Goal: Answer question/provide support: Share knowledge or assist other users

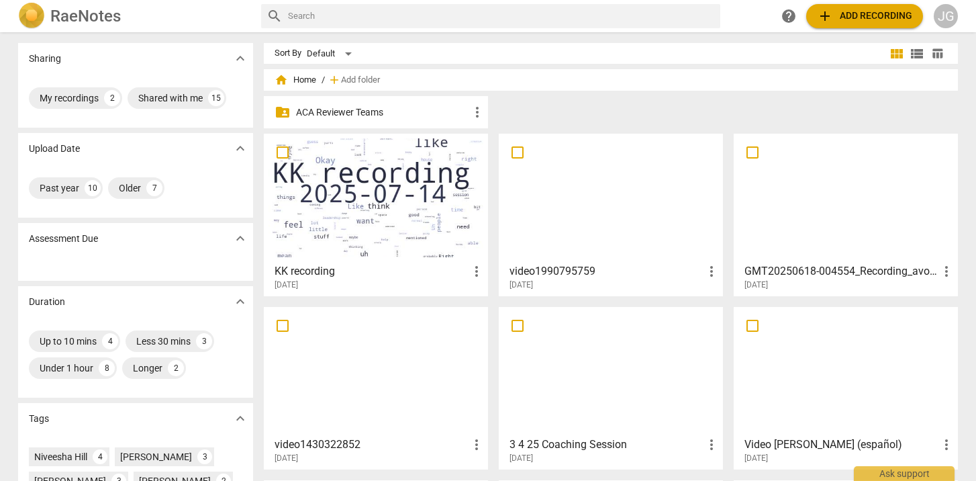
click at [354, 111] on p "ACA Reviewer Teams" at bounding box center [382, 112] width 173 height 14
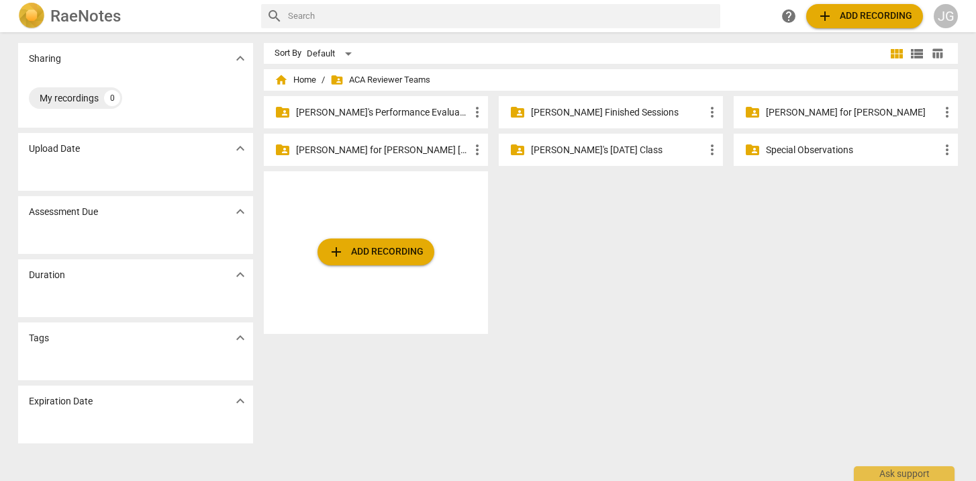
click at [380, 114] on p "[PERSON_NAME]'s Performance Evaluations" at bounding box center [382, 112] width 173 height 14
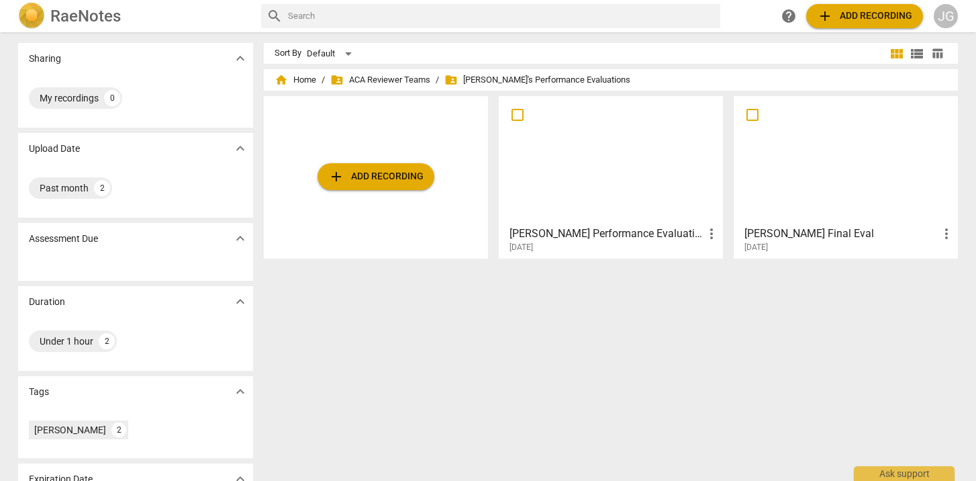
click at [663, 232] on h3 "[PERSON_NAME] Performance Evaluation" at bounding box center [606, 234] width 194 height 16
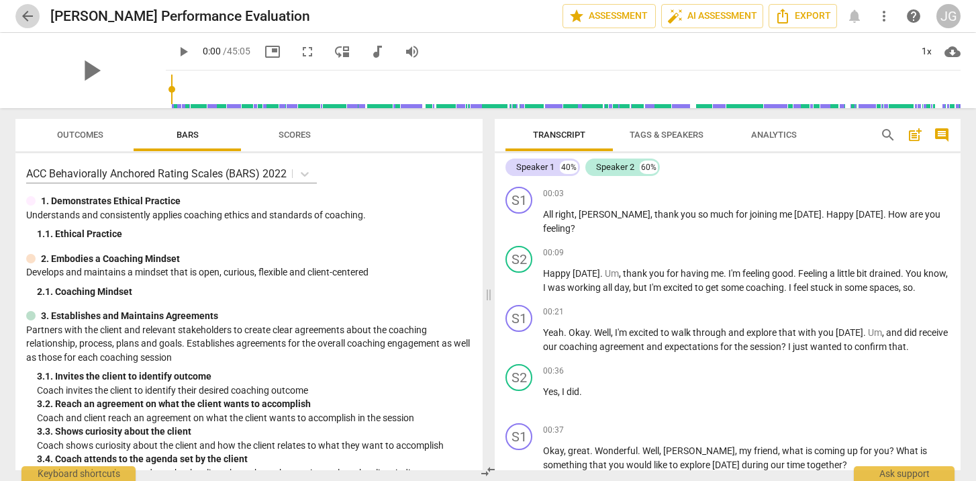
click at [29, 11] on span "arrow_back" at bounding box center [27, 16] width 16 height 16
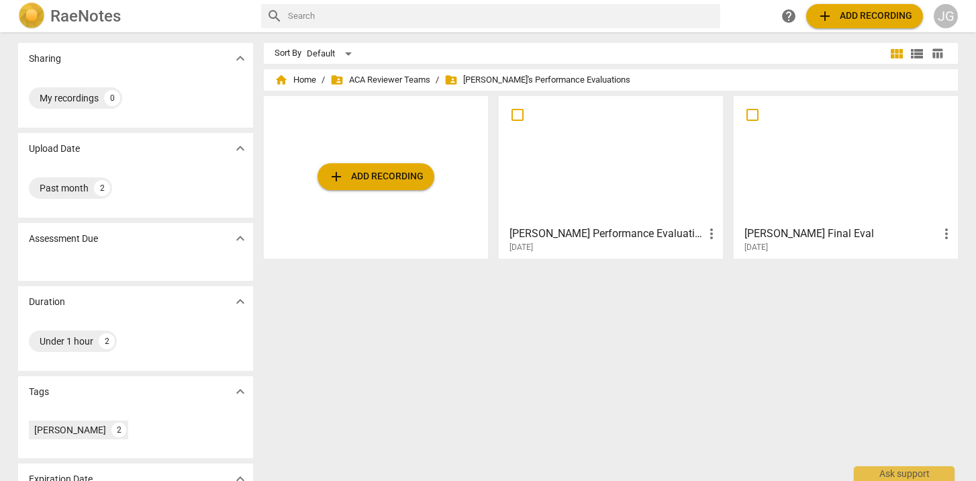
click at [859, 181] on div at bounding box center [845, 160] width 215 height 119
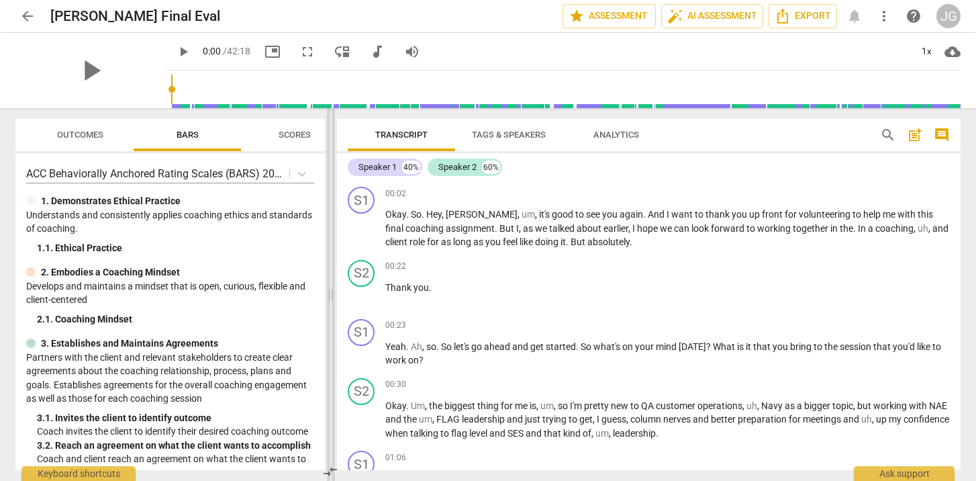
drag, startPoint x: 485, startPoint y: 315, endPoint x: 328, endPoint y: 327, distance: 157.5
click at [328, 327] on span at bounding box center [331, 294] width 8 height 373
click at [944, 135] on span "comment" at bounding box center [942, 135] width 16 height 16
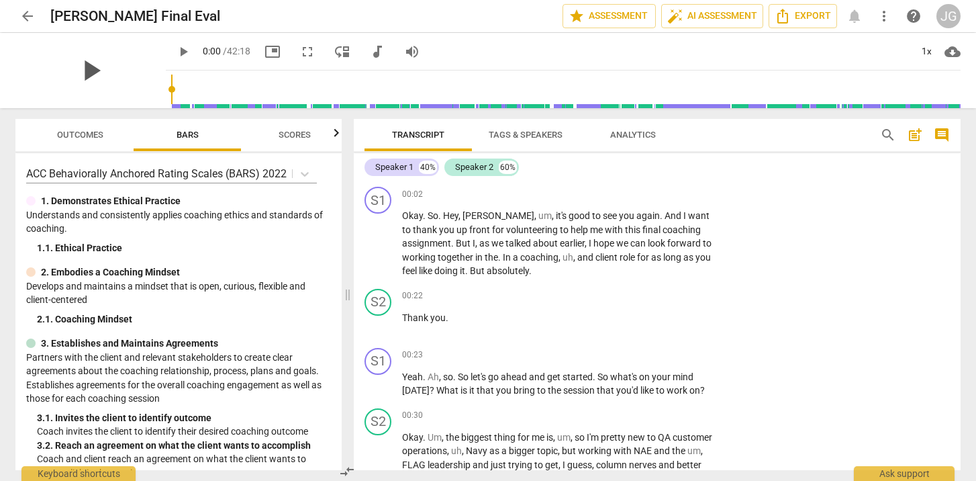
click at [79, 73] on span "play_arrow" at bounding box center [90, 70] width 35 height 35
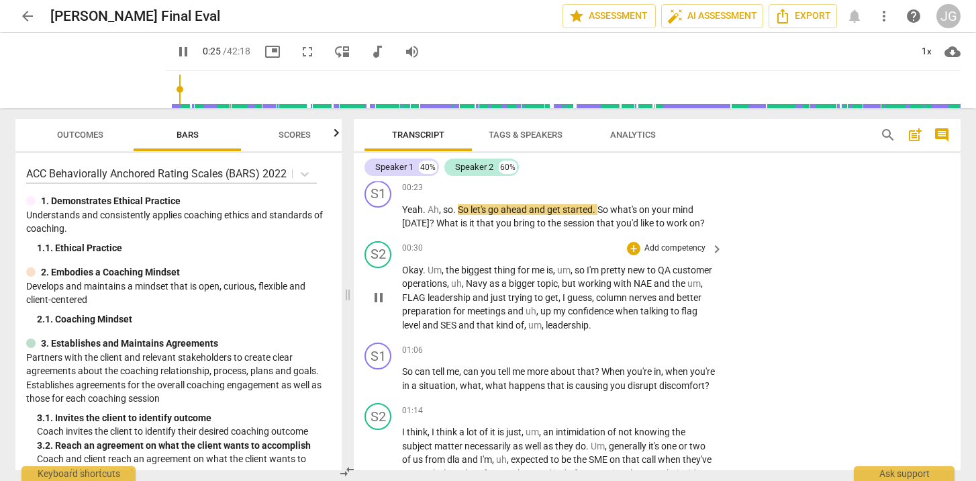
scroll to position [172, 0]
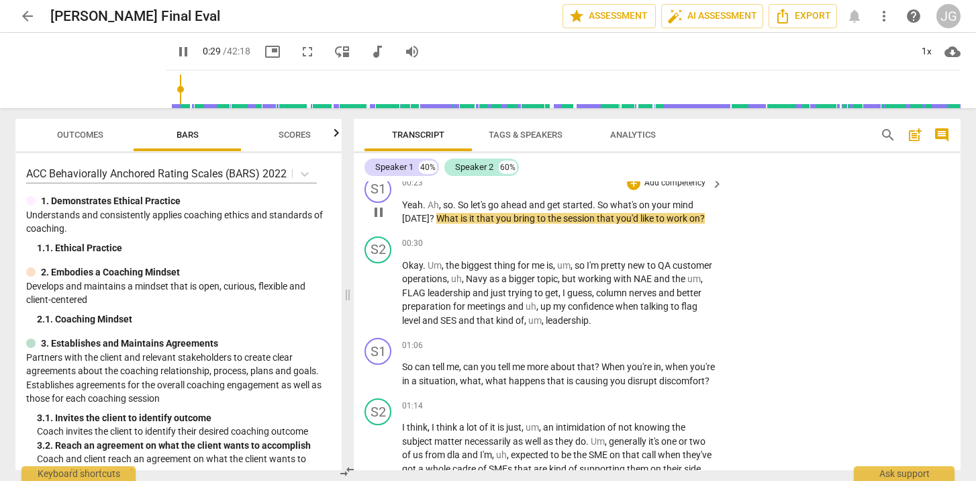
click at [383, 210] on span "pause" at bounding box center [379, 212] width 16 height 16
type input "29"
click at [633, 181] on div "+" at bounding box center [633, 183] width 13 height 13
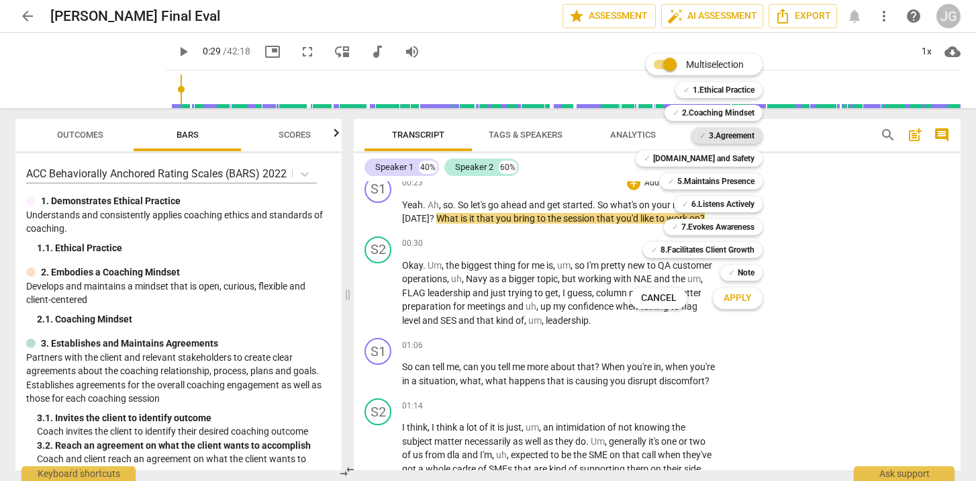
click at [730, 132] on b "3.Agreement" at bounding box center [732, 136] width 46 height 16
click at [738, 301] on span "Apply" at bounding box center [738, 297] width 28 height 13
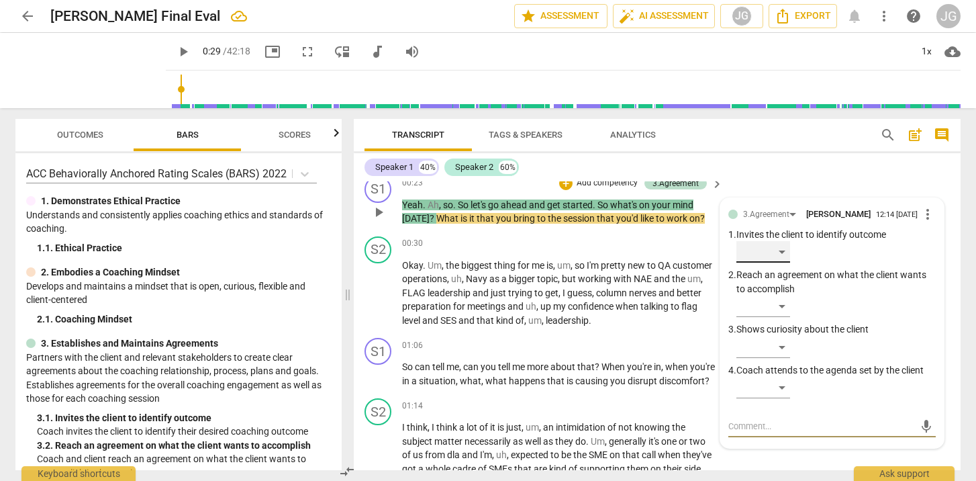
click at [785, 255] on div "​" at bounding box center [763, 251] width 54 height 21
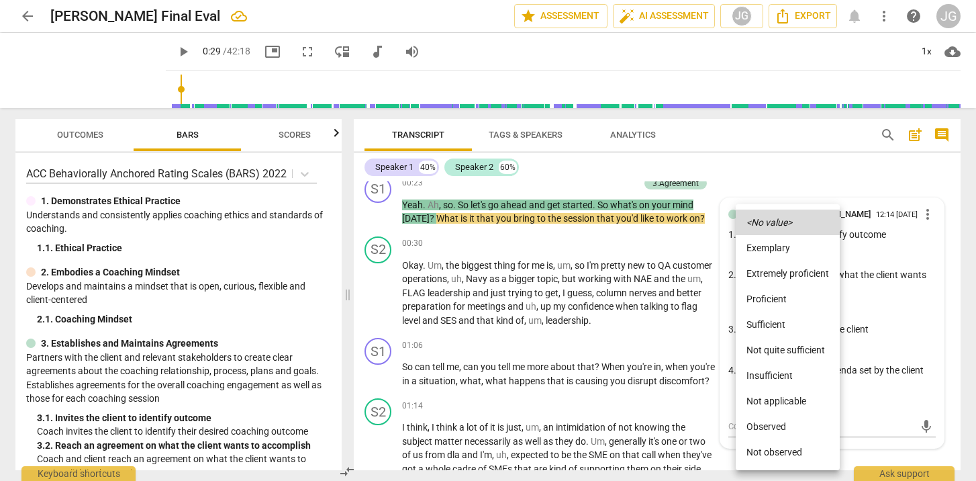
click at [791, 424] on li "Observed" at bounding box center [788, 426] width 104 height 26
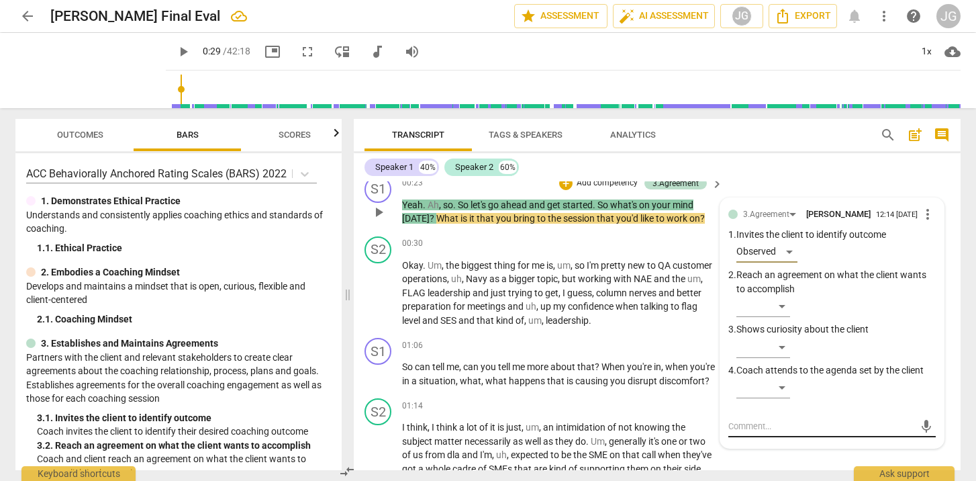
click at [746, 424] on textarea at bounding box center [821, 426] width 186 height 13
type textarea "C"
type textarea "Co"
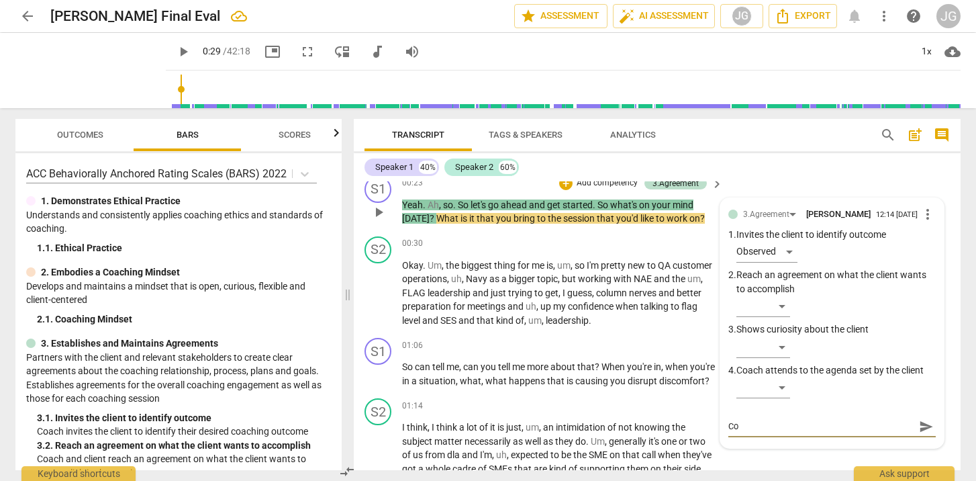
type textarea "Coa"
type textarea "Coac"
type textarea "Coach"
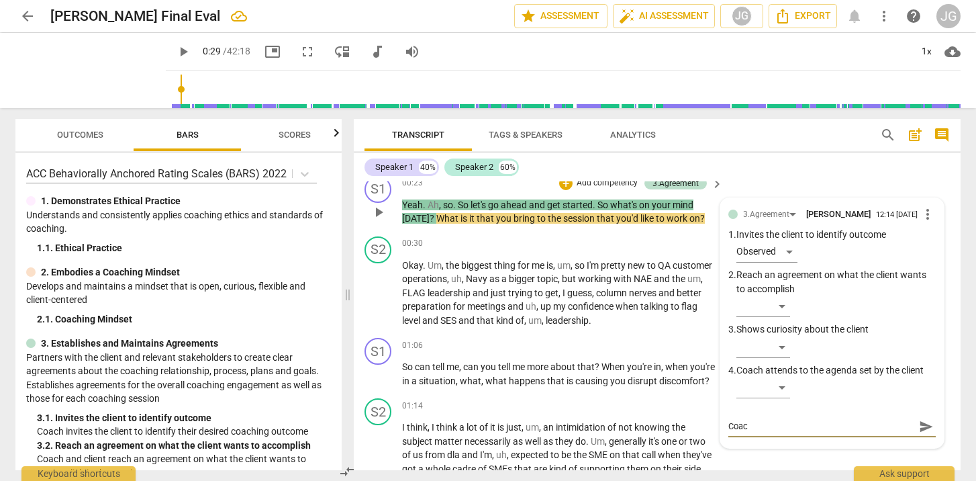
type textarea "Coach"
type textarea "Coach i"
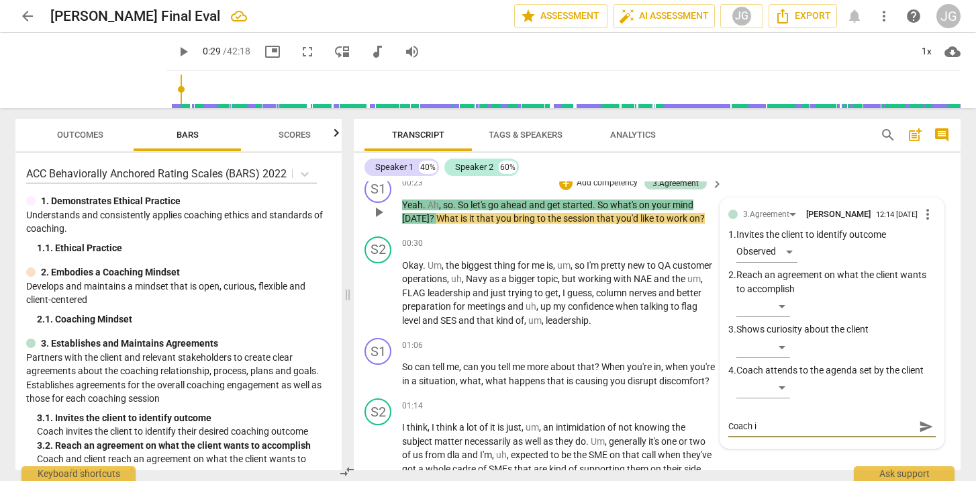
type textarea "Coach in"
type textarea "Coach inv"
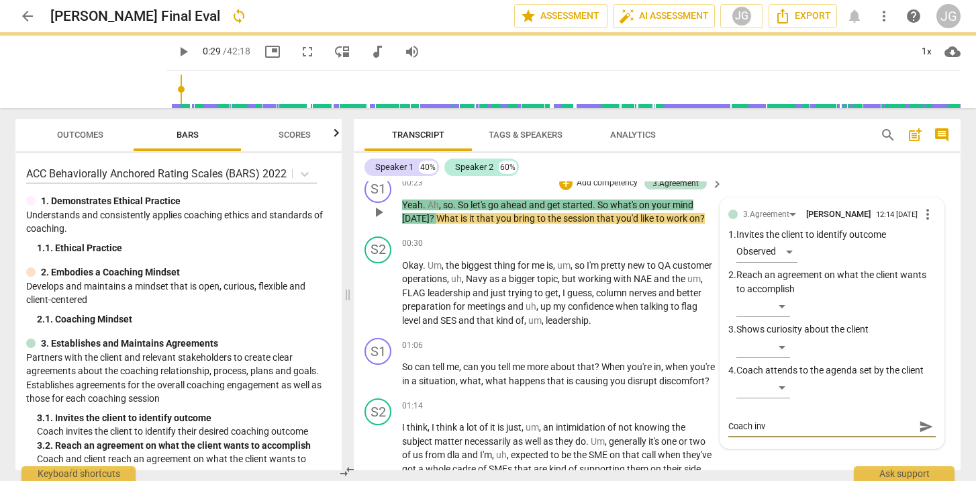
type textarea "Coach invi"
type textarea "Coach [PERSON_NAME]"
type textarea "Coach invite"
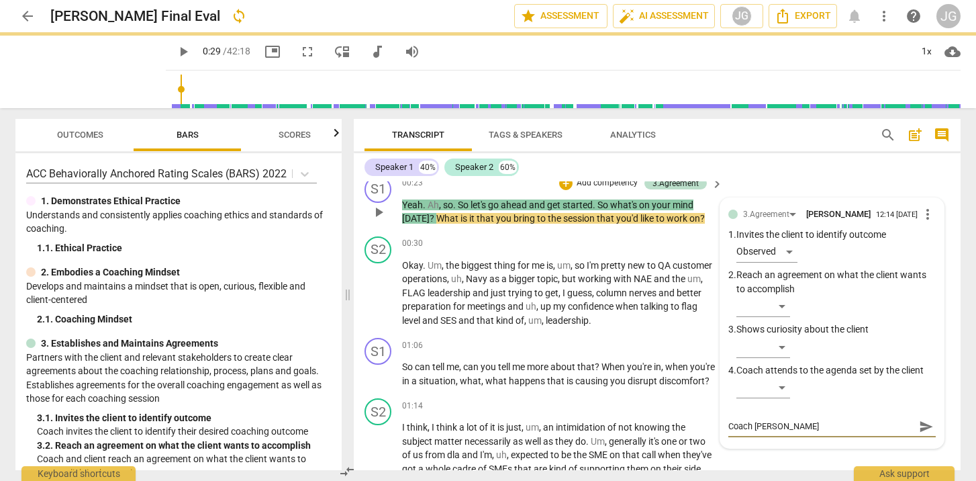
type textarea "Coach invite"
type textarea "Coach invites"
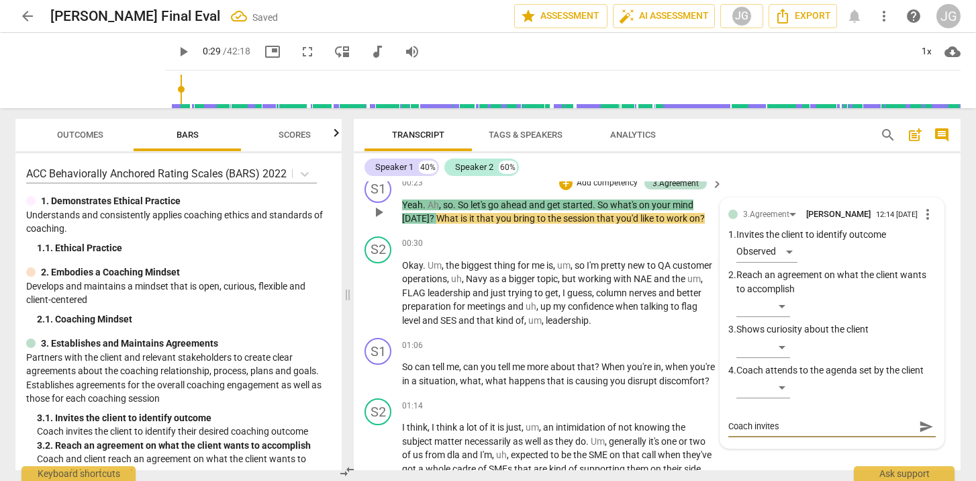
type textarea "Coach invites c"
type textarea "Coach invites cl"
type textarea "Coach invites cli"
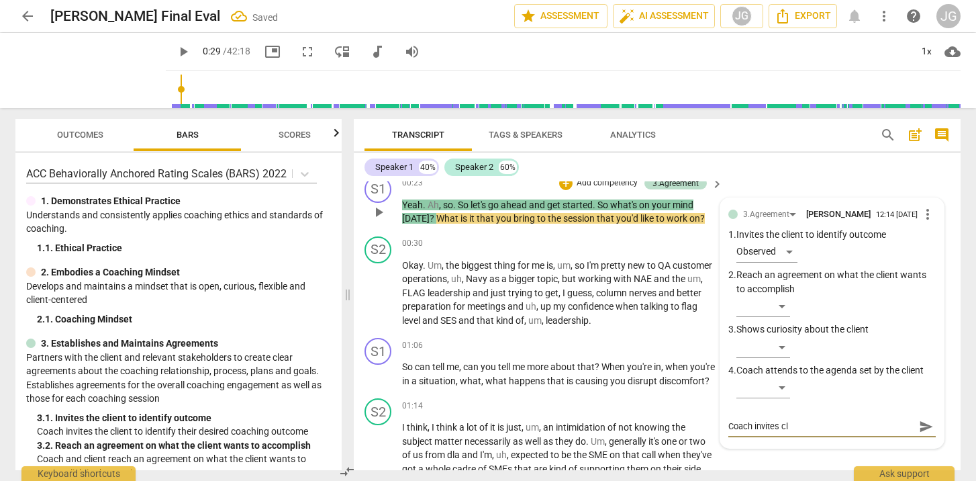
type textarea "Coach invites cli"
type textarea "Coach invites clie"
type textarea "Coach invites clien"
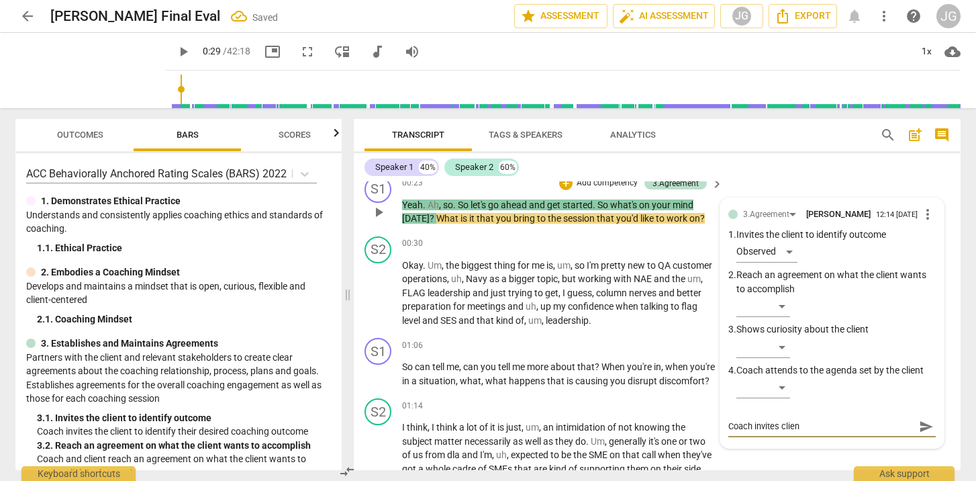
type textarea "Coach invites client"
type textarea "Coach invites client t"
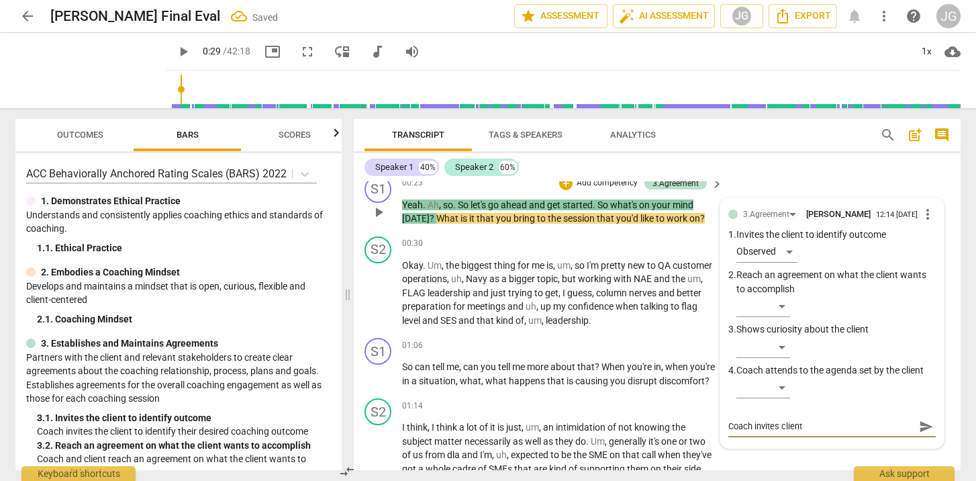
type textarea "Coach invites client t"
type textarea "Coach invites client to"
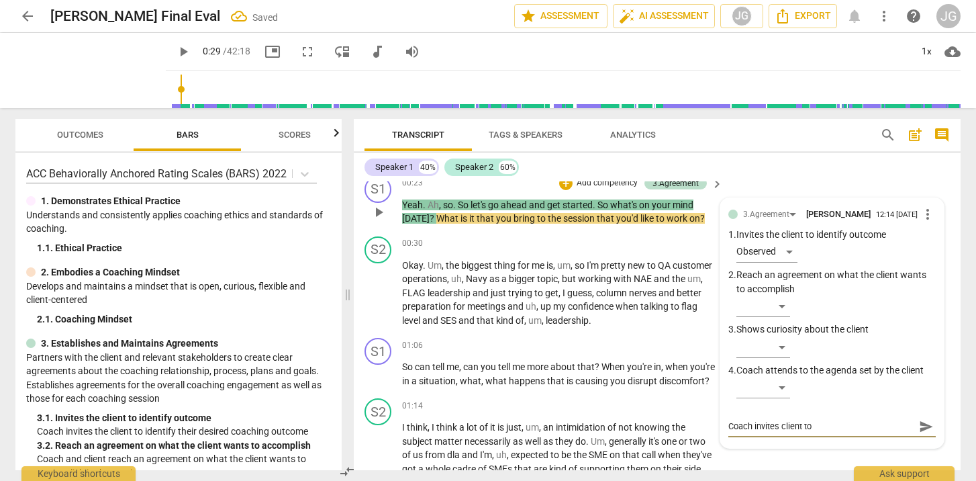
type textarea "Coach invites client to i"
type textarea "Coach invites client to id"
type textarea "Coach invites client to [PERSON_NAME]"
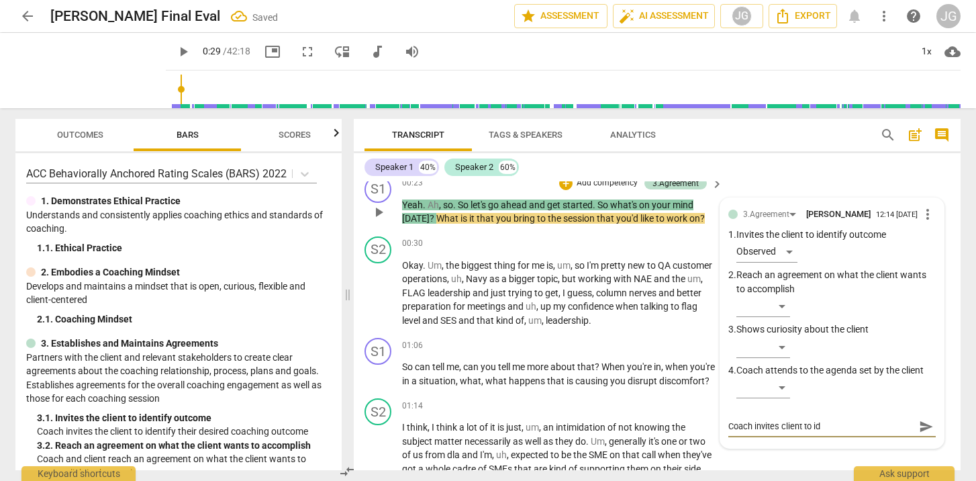
type textarea "Coach invites client to [PERSON_NAME]"
type textarea "Coach invites client to iden"
type textarea "Coach invites client to ident"
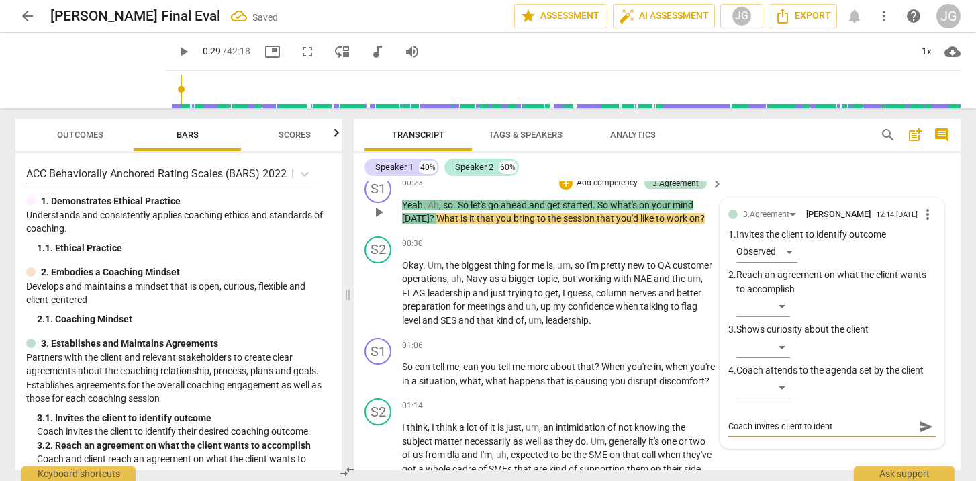
type textarea "Coach invites client to identi"
type textarea "Coach invites client to identif"
type textarea "Coach invites client to identify"
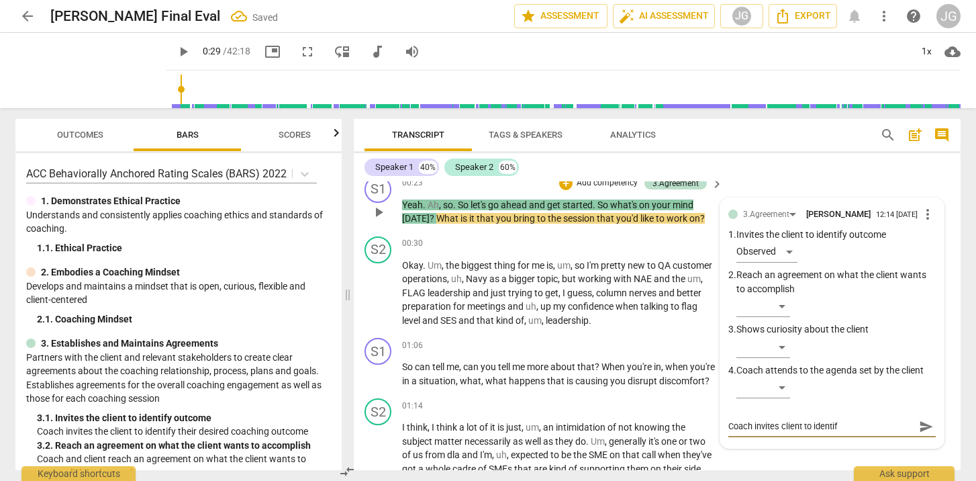
type textarea "Coach invites client to identify"
type textarea "Coach invites client to identify s"
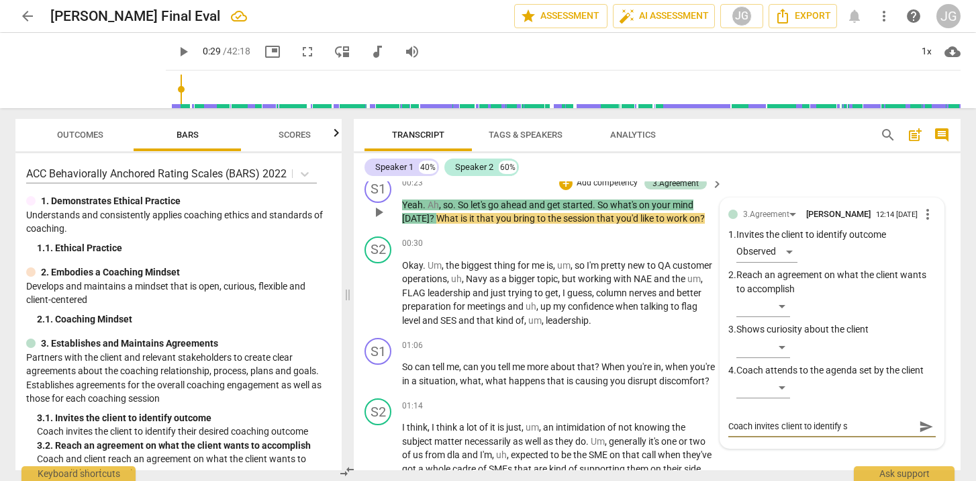
type textarea "Coach invites client to identify se"
type textarea "Coach invites client to identify ses"
type textarea "Coach invites client to identify sess"
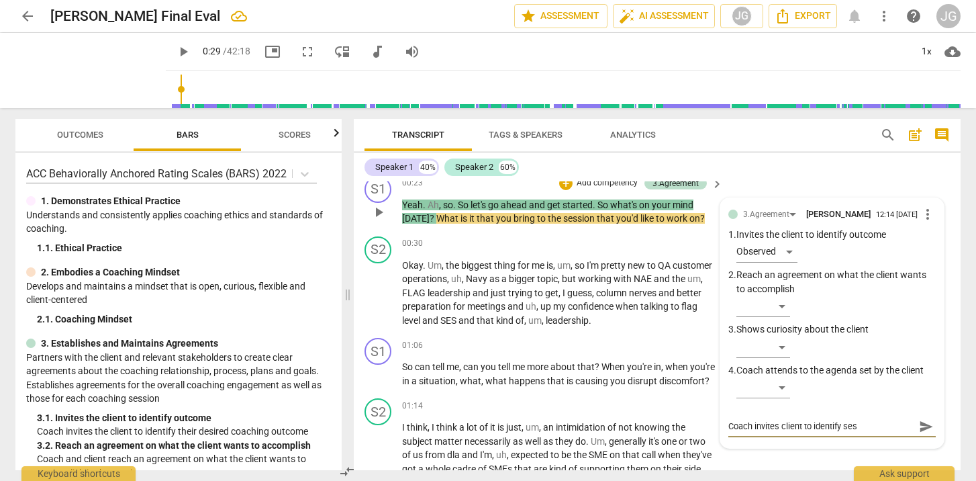
type textarea "Coach invites client to identify sess"
type textarea "Coach invites client to identify sessi"
type textarea "Coach invites client to identify [PERSON_NAME]"
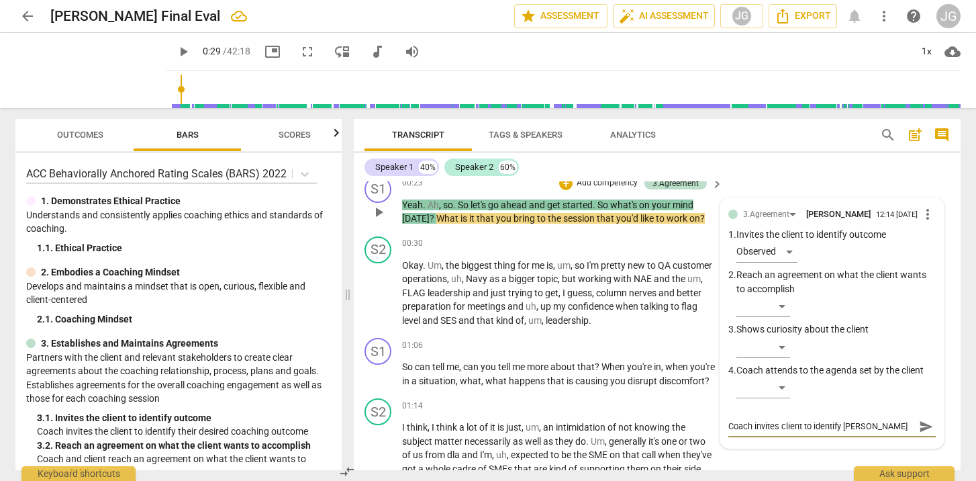
type textarea "Coach invites client to identify session"
type textarea "Coach invites client to identify session f"
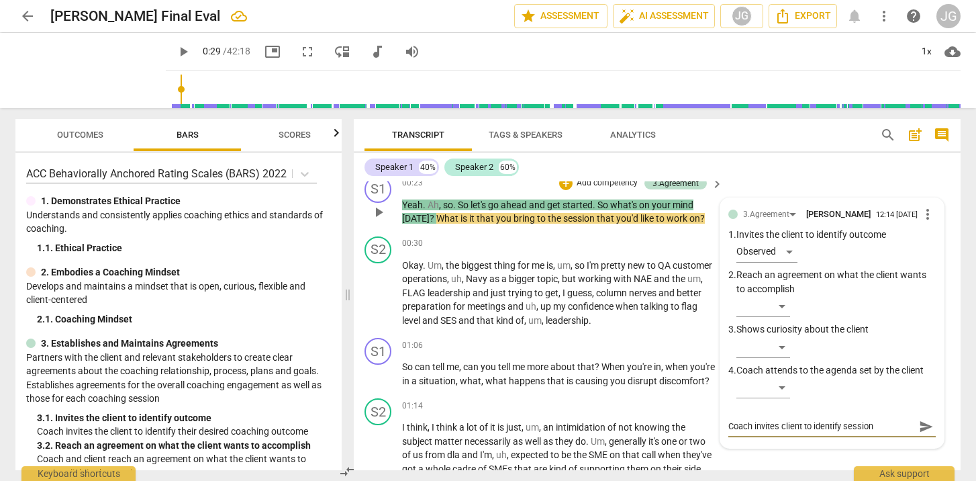
type textarea "Coach invites client to identify session f"
type textarea "Coach invites client to identify session fo"
type textarea "Coach invites client to identify session foc"
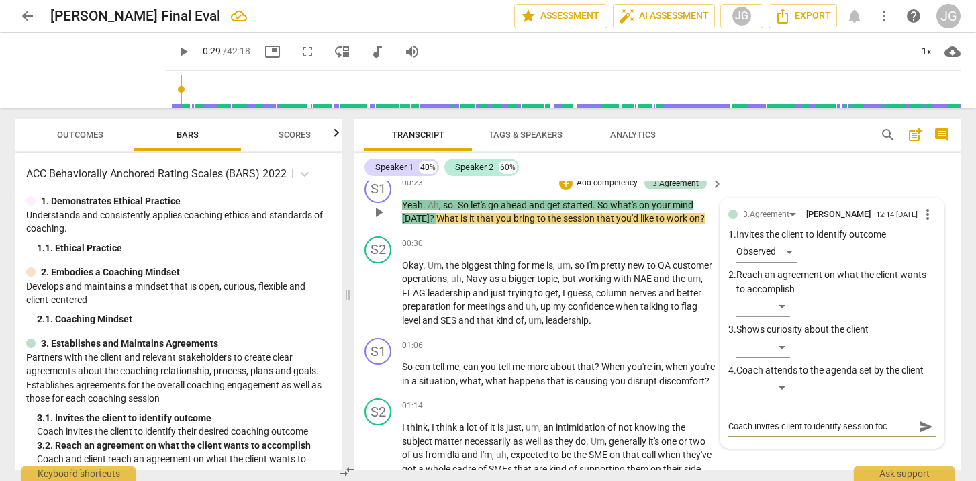
type textarea "Coach invites client to identify session focu"
type textarea "Coach invites client to identify session focus"
type textarea "Coach invites client to identify session focus."
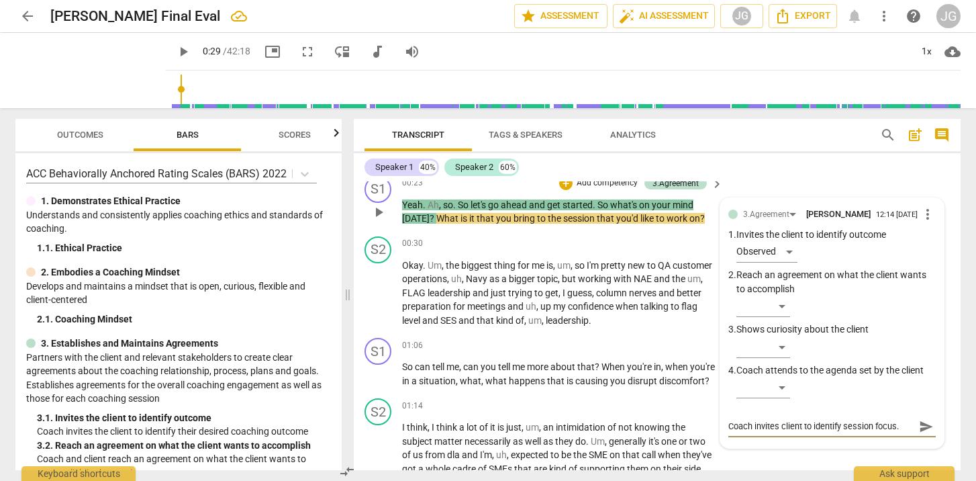
type textarea "Coach invites client to identify session focus."
click at [919, 425] on span "send" at bounding box center [926, 426] width 15 height 15
click at [378, 214] on span "play_arrow" at bounding box center [379, 212] width 16 height 16
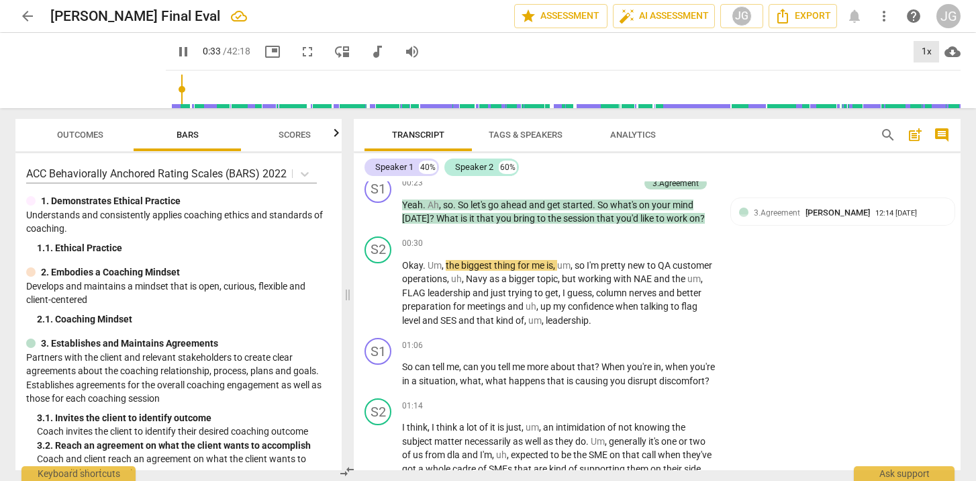
click at [925, 51] on div "1x" at bounding box center [927, 51] width 26 height 21
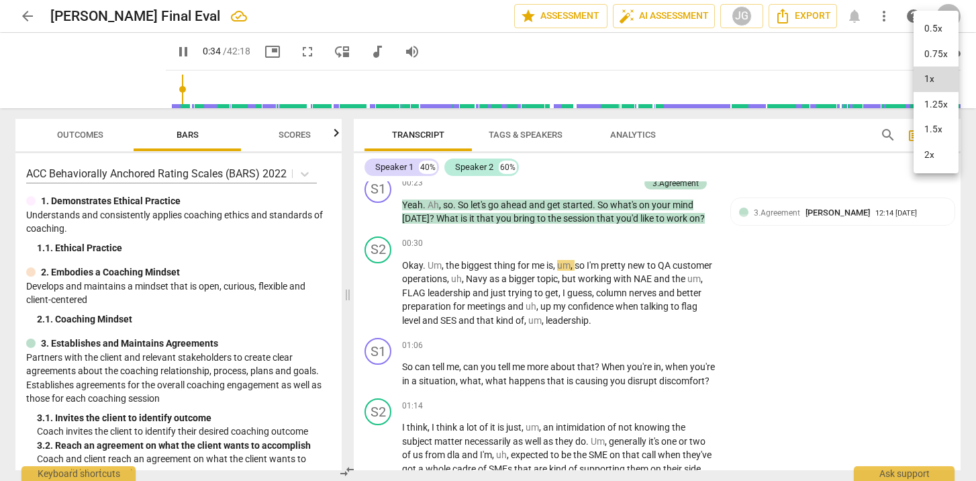
click at [928, 152] on li "2x" at bounding box center [936, 155] width 45 height 26
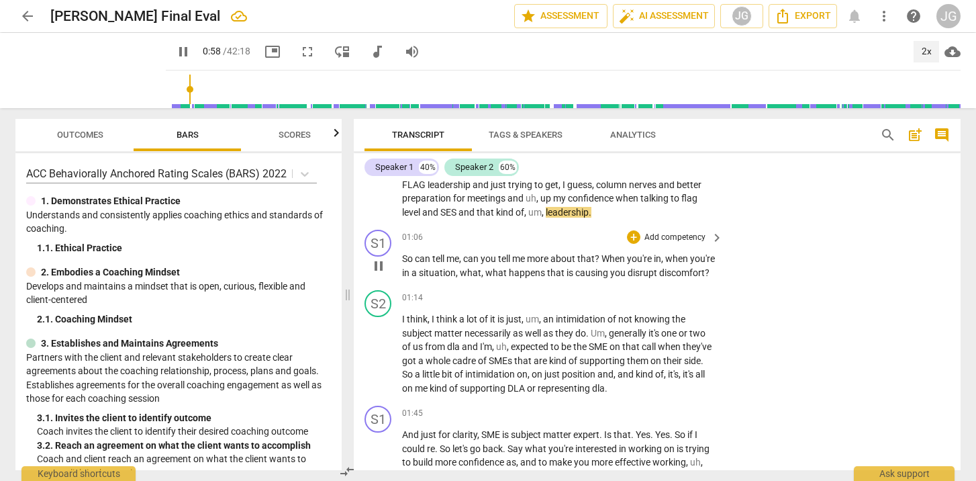
scroll to position [283, 0]
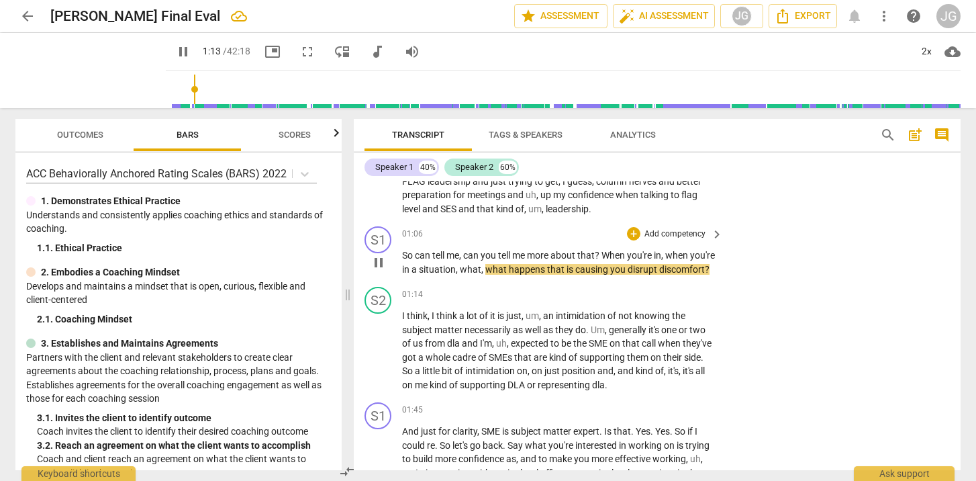
click at [377, 266] on span "pause" at bounding box center [379, 262] width 16 height 16
type input "74"
click at [632, 228] on div "+" at bounding box center [633, 233] width 13 height 13
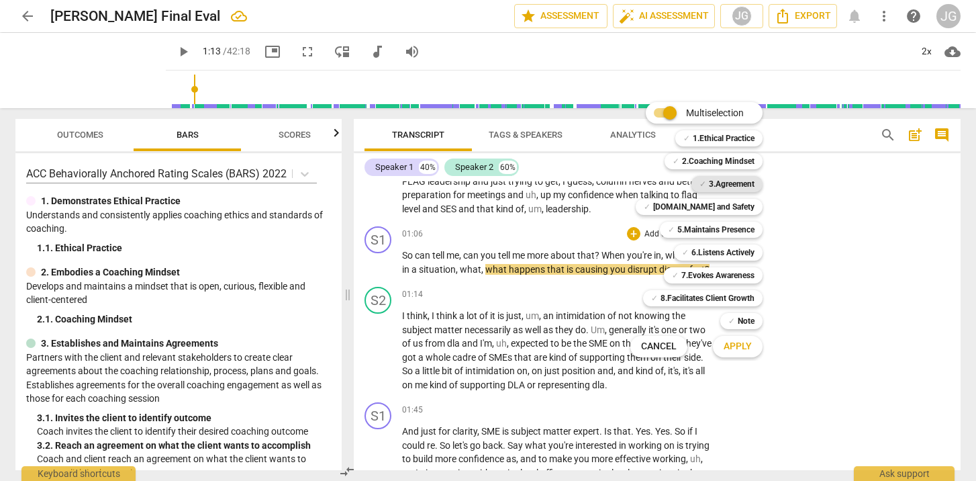
click at [730, 179] on b "3.Agreement" at bounding box center [732, 184] width 46 height 16
click at [718, 230] on b "5.Maintains Presence" at bounding box center [715, 230] width 77 height 16
click at [738, 348] on span "Apply" at bounding box center [738, 346] width 28 height 13
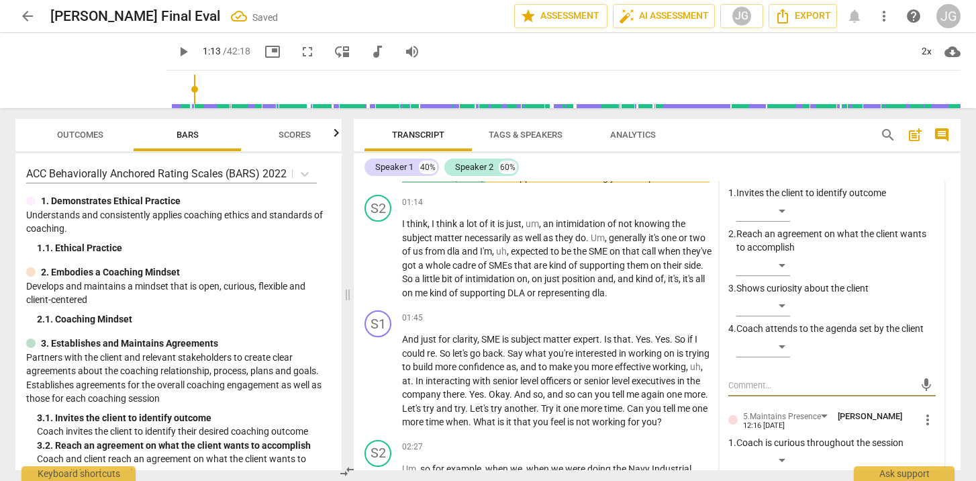
scroll to position [378, 0]
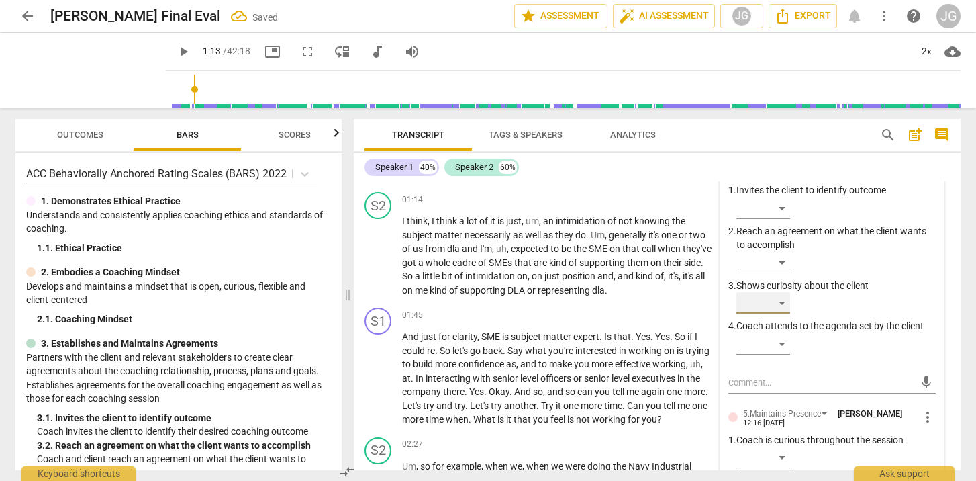
click at [781, 302] on div "​" at bounding box center [763, 302] width 54 height 21
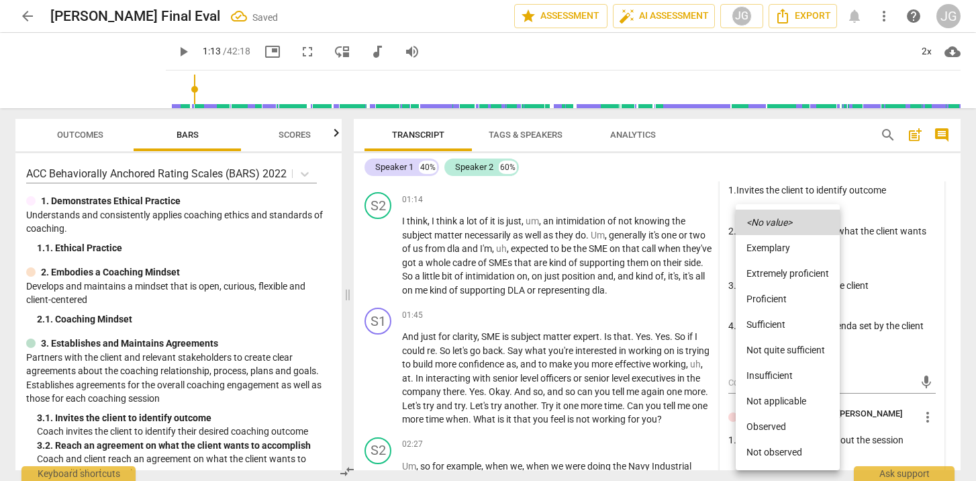
click at [764, 423] on li "Observed" at bounding box center [788, 426] width 104 height 26
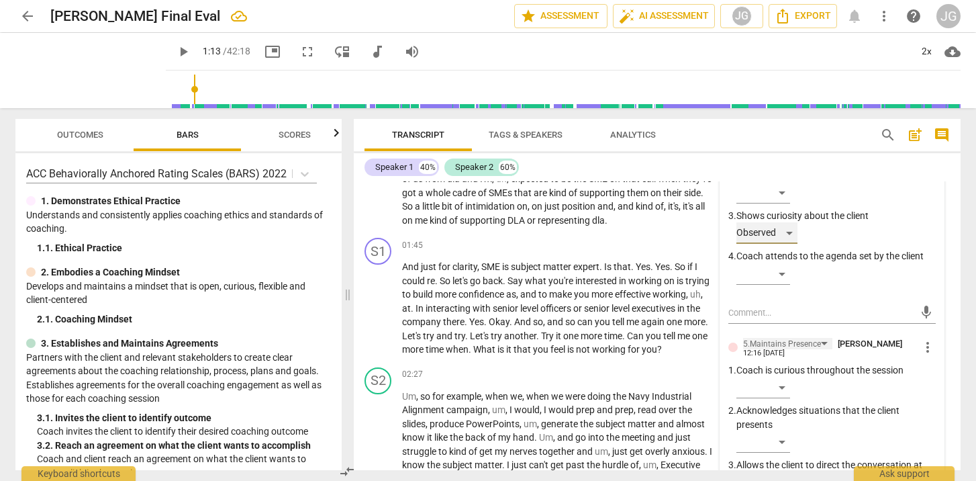
scroll to position [481, 0]
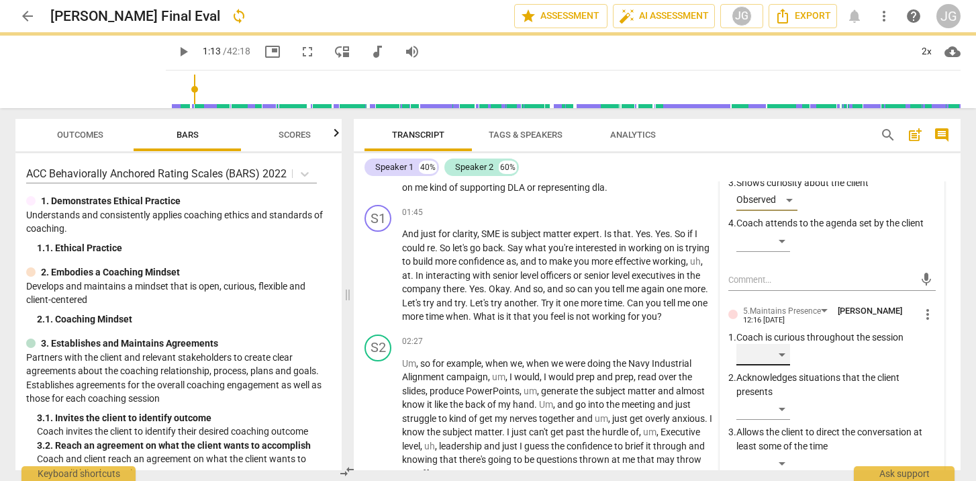
click at [782, 353] on div "​" at bounding box center [763, 354] width 54 height 21
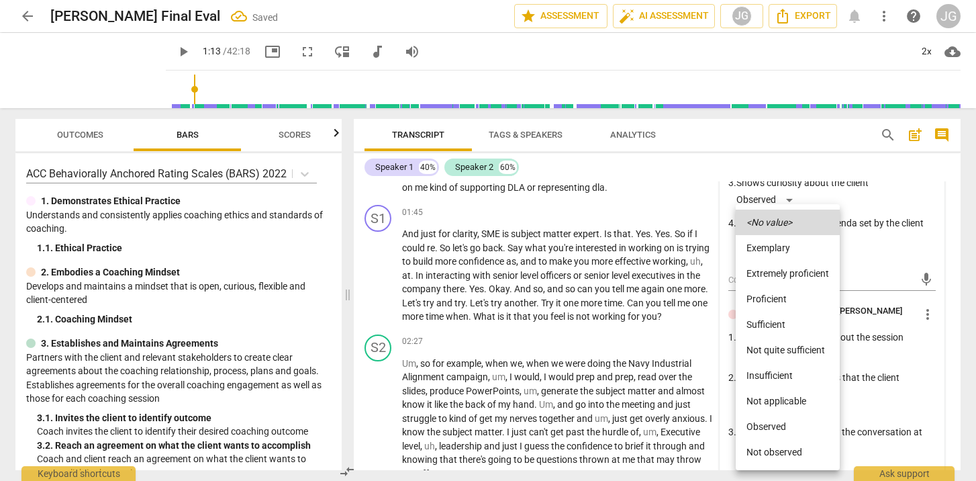
click at [761, 434] on li "Observed" at bounding box center [788, 426] width 104 height 26
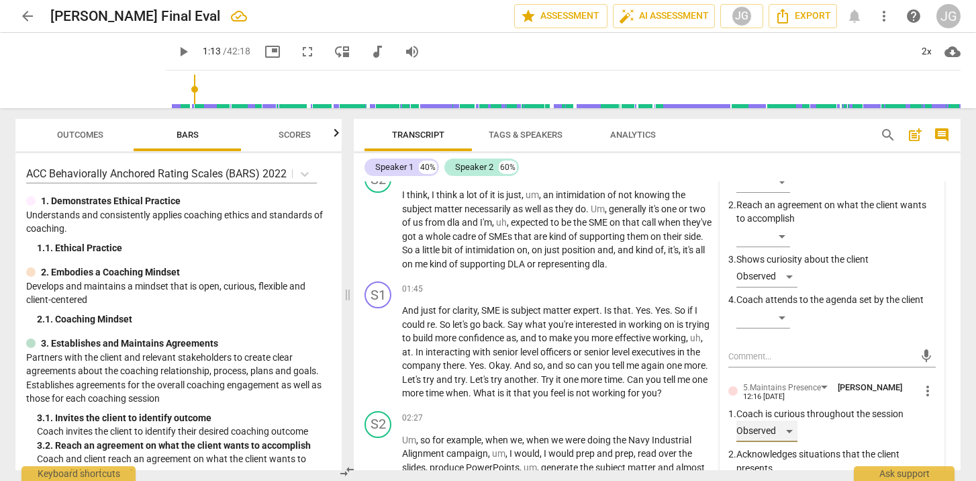
scroll to position [403, 0]
click at [764, 355] on textarea at bounding box center [821, 356] width 186 height 13
type textarea "C"
type textarea "Co"
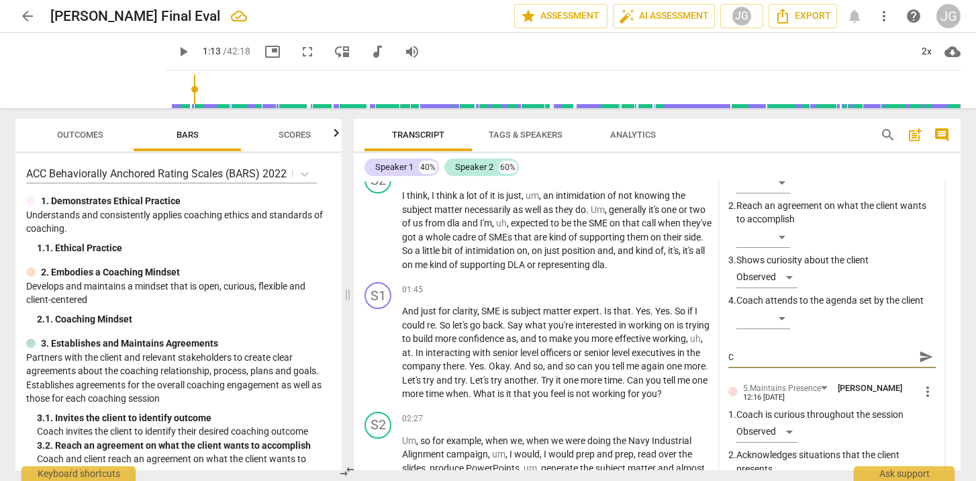
type textarea "Co"
type textarea "Coa"
type textarea "Coac"
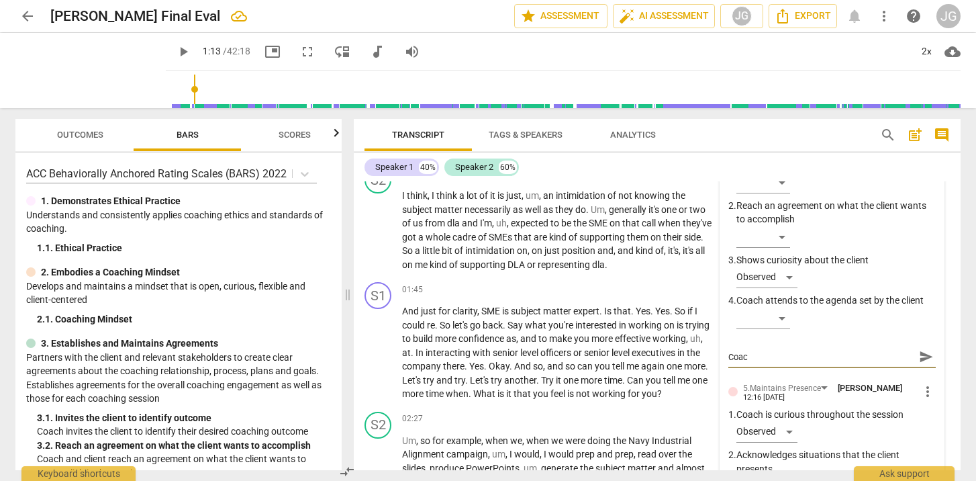
type textarea "Coach"
type textarea "Coach a"
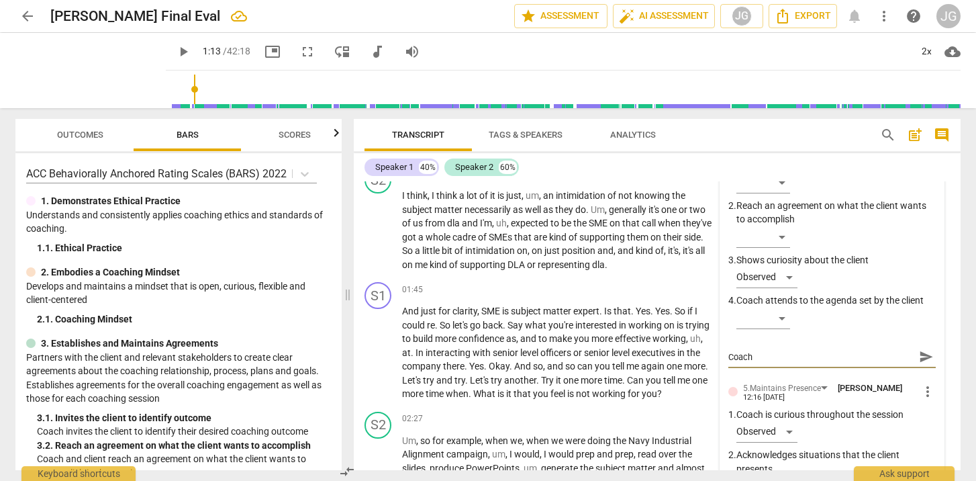
type textarea "Coach a"
type textarea "Coach as"
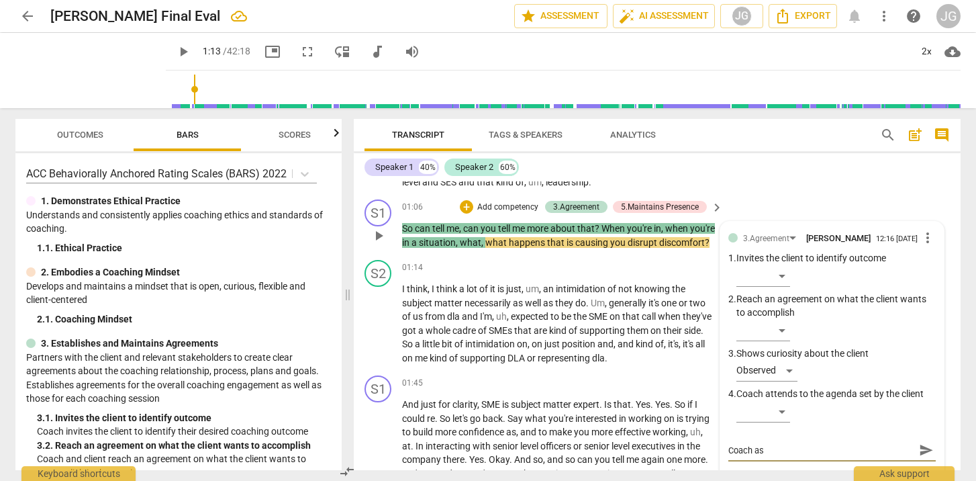
scroll to position [307, 0]
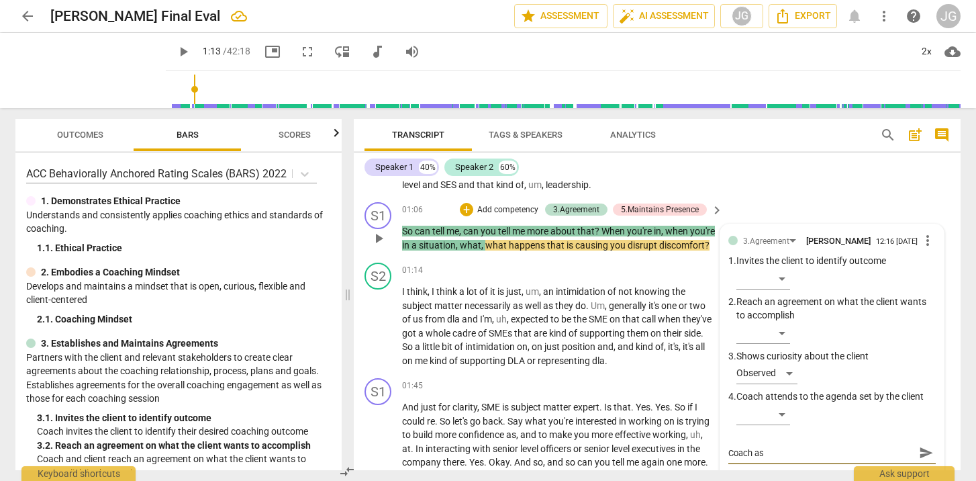
type textarea "Coach a"
type textarea "Coach"
type textarea "Coach a"
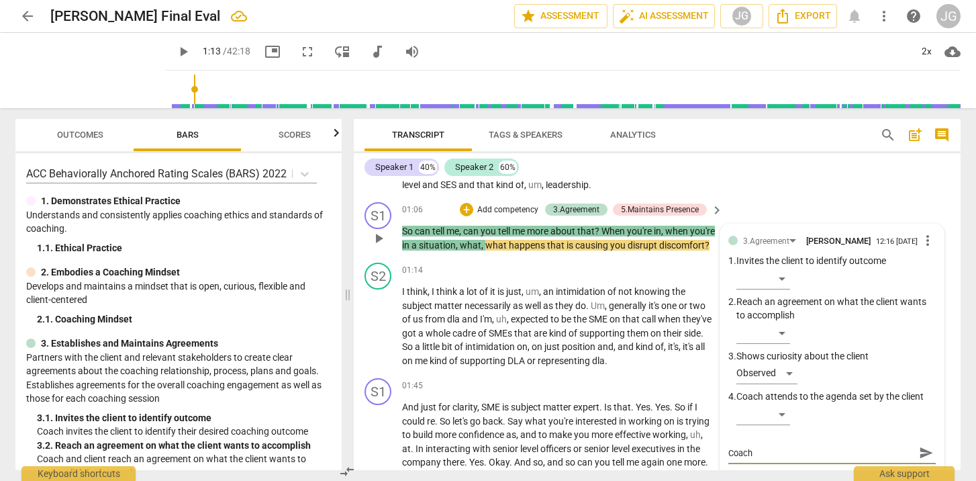
type textarea "Coach a"
type textarea "Coach as"
type textarea "Coach ask"
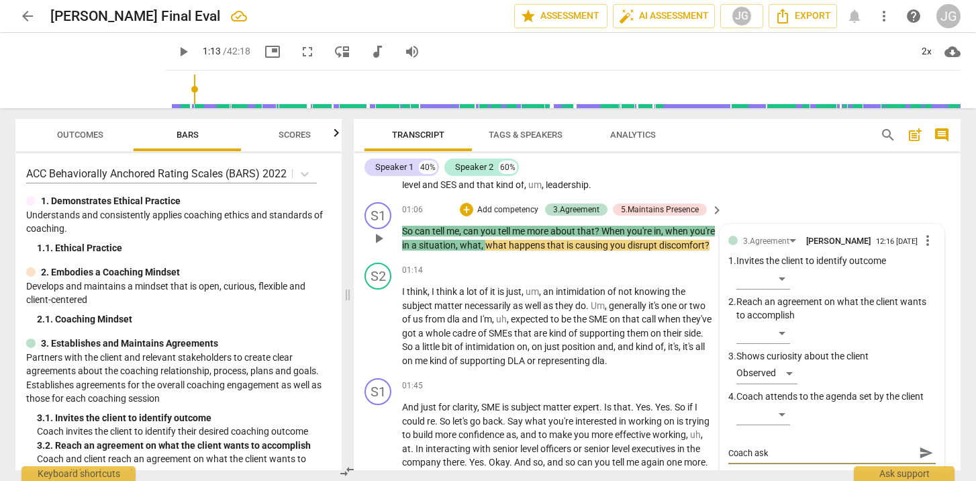
type textarea "Coach asks"
type textarea "Coach asks c"
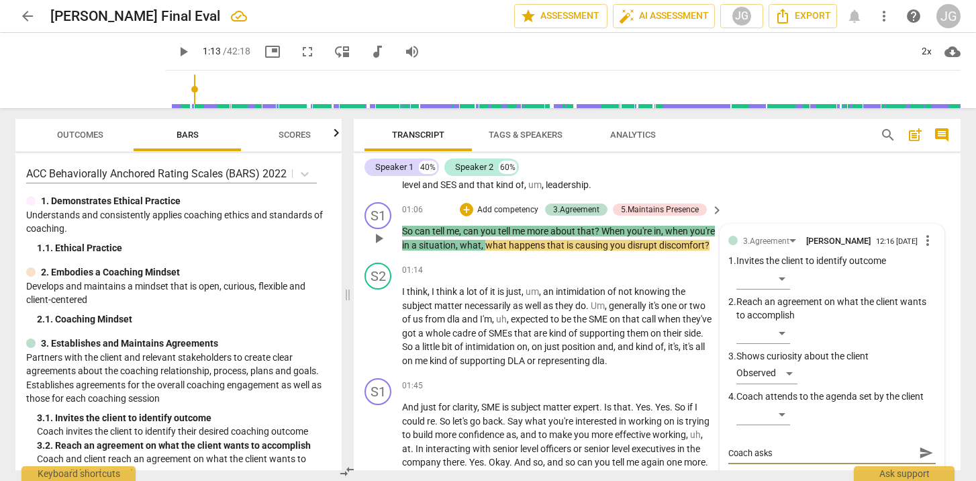
type textarea "Coach asks c"
type textarea "Coach asks [PERSON_NAME]"
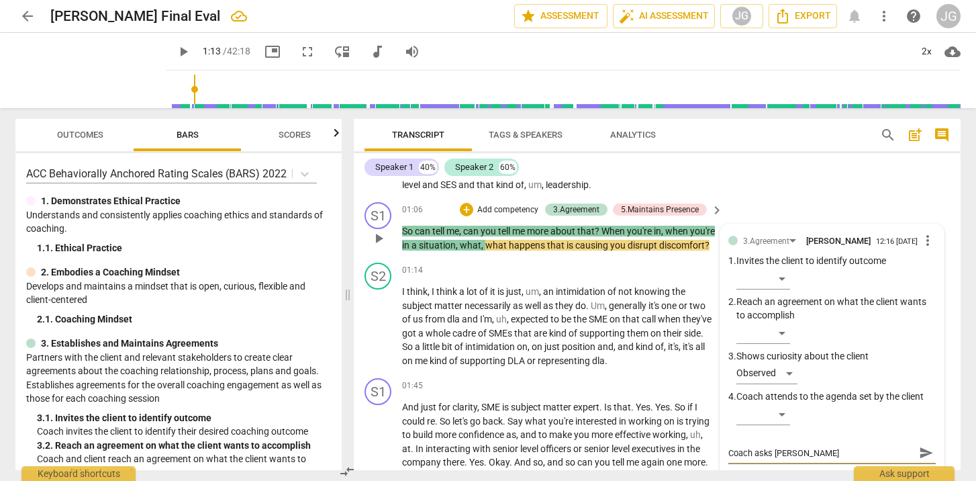
type textarea "Coach asks [PERSON_NAME]"
type textarea "Coach asks client"
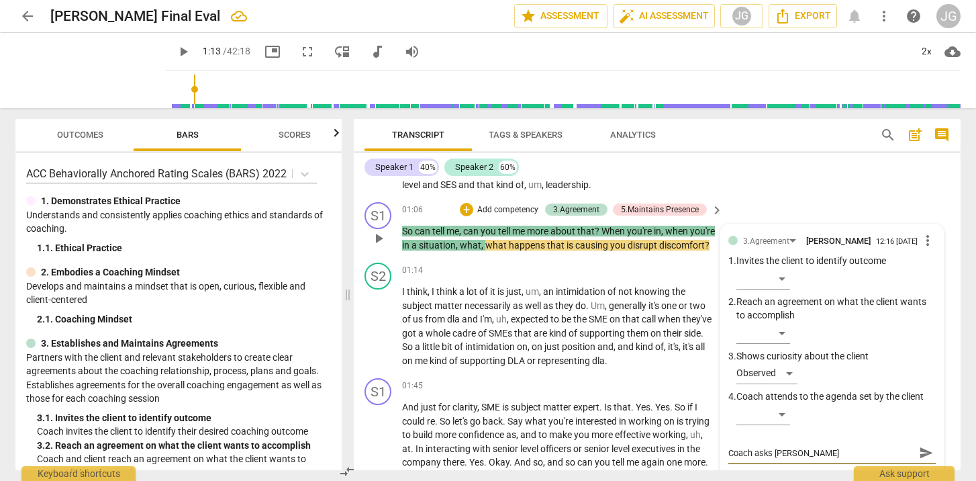
type textarea "Coach asks client"
type textarea "Coach asks client t"
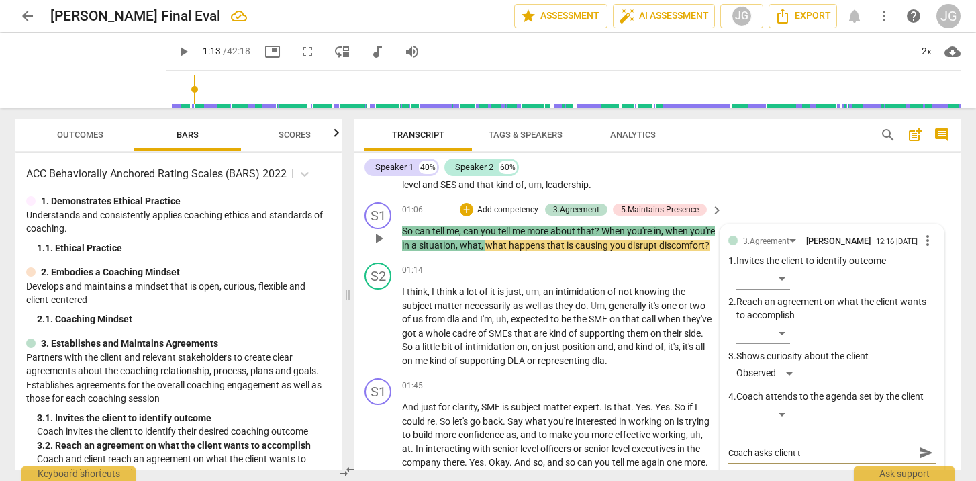
type textarea "Coach asks client to"
type textarea "Coach asks client to s"
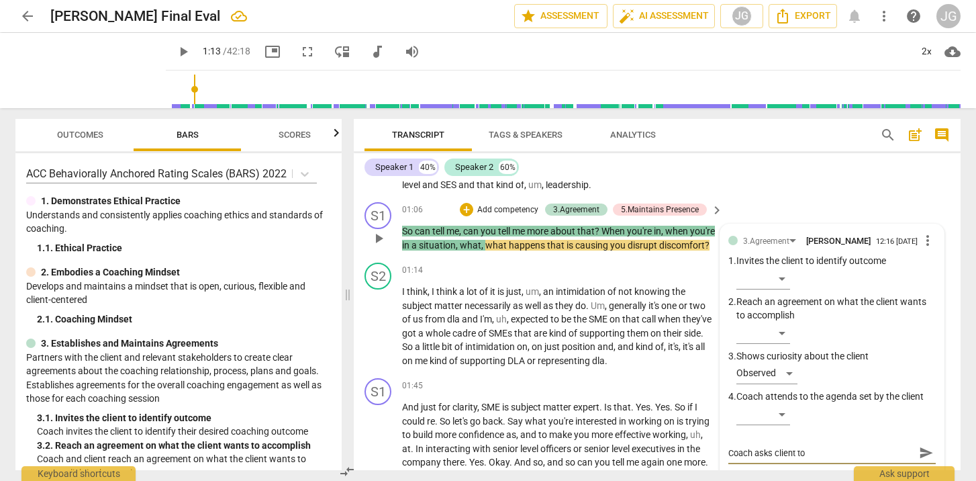
type textarea "Coach asks client to s"
type textarea "Coach asks client to sh"
type textarea "Coach asks client to [PERSON_NAME]"
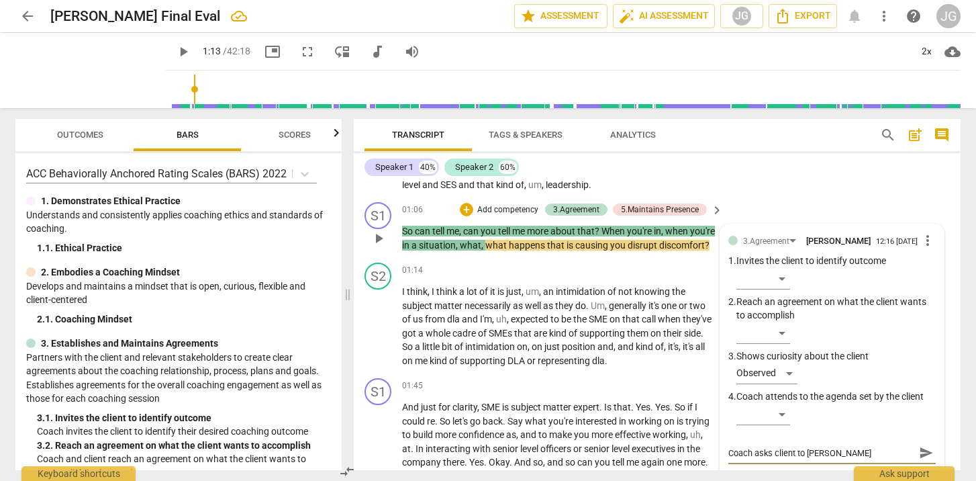
type textarea "Coach asks client to shar"
type textarea "Coach asks client to share"
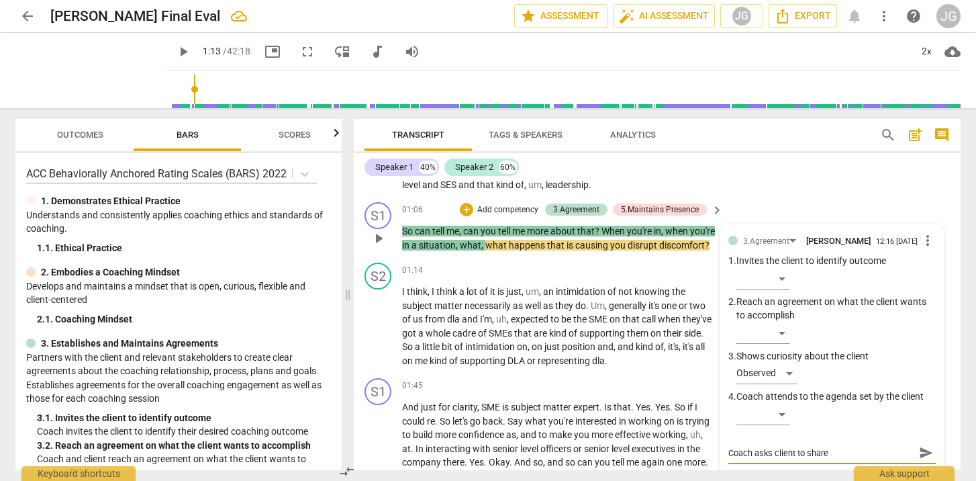
type textarea "Coach asks client to share"
type textarea "Coach asks client to share m"
type textarea "Coach asks client to share mo"
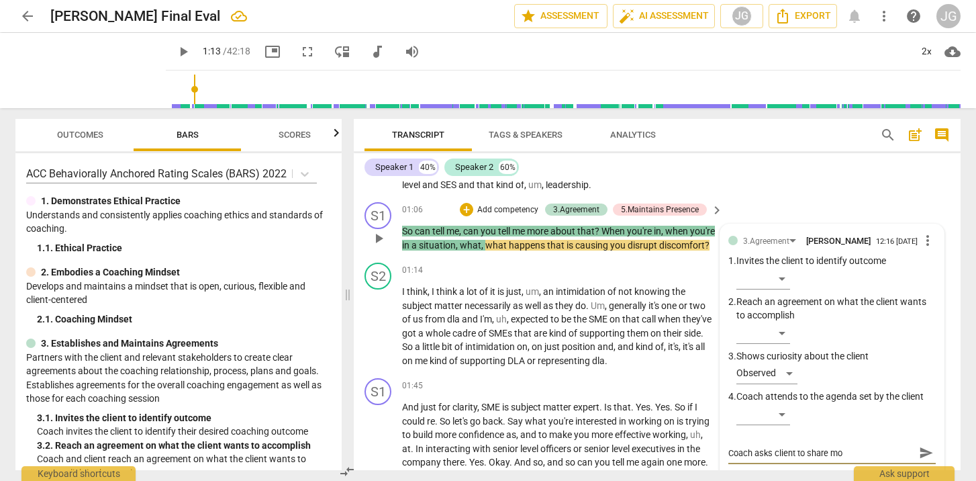
type textarea "Coach asks client to share mor"
type textarea "Coach asks client to share more"
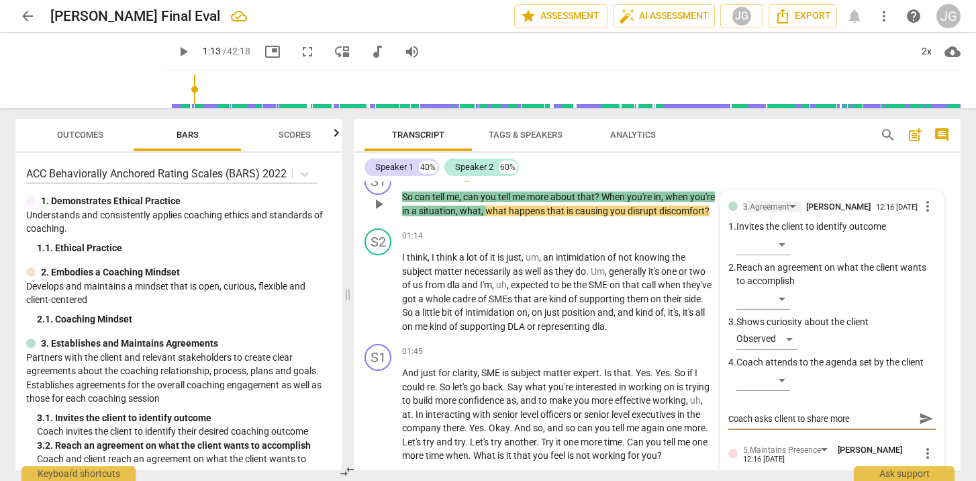
scroll to position [350, 0]
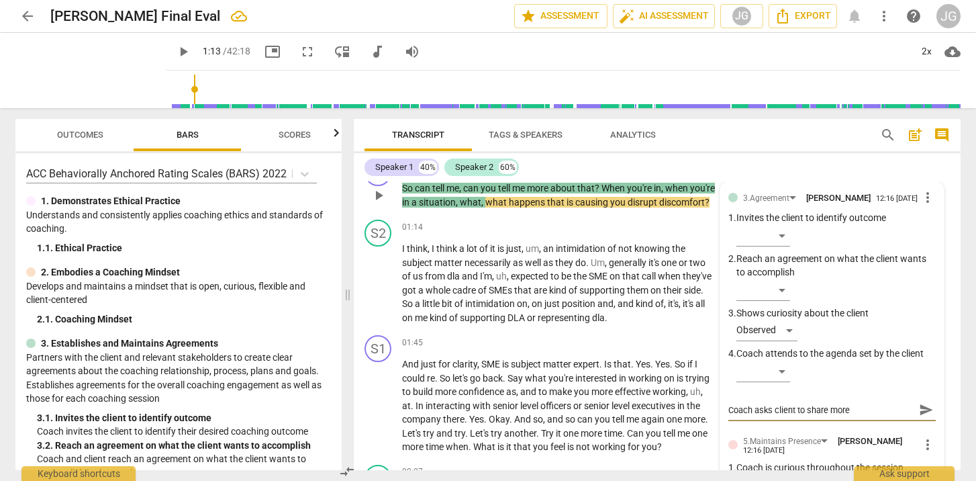
type textarea "Coach asks client to share more"
type textarea "Coach asks client to share more a"
type textarea "Coach asks client to share more ab"
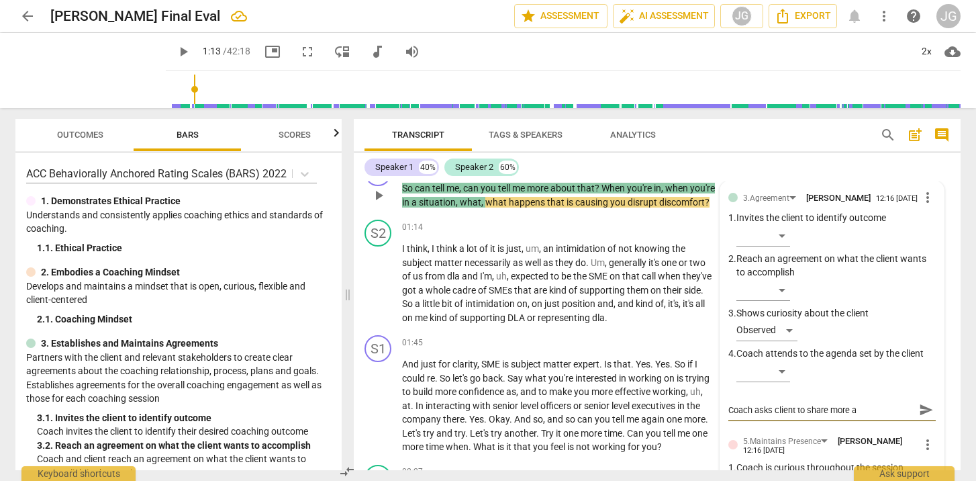
type textarea "Coach asks client to share more ab"
type textarea "Coach asks client to share more abo"
type textarea "Coach asks client to share more abou"
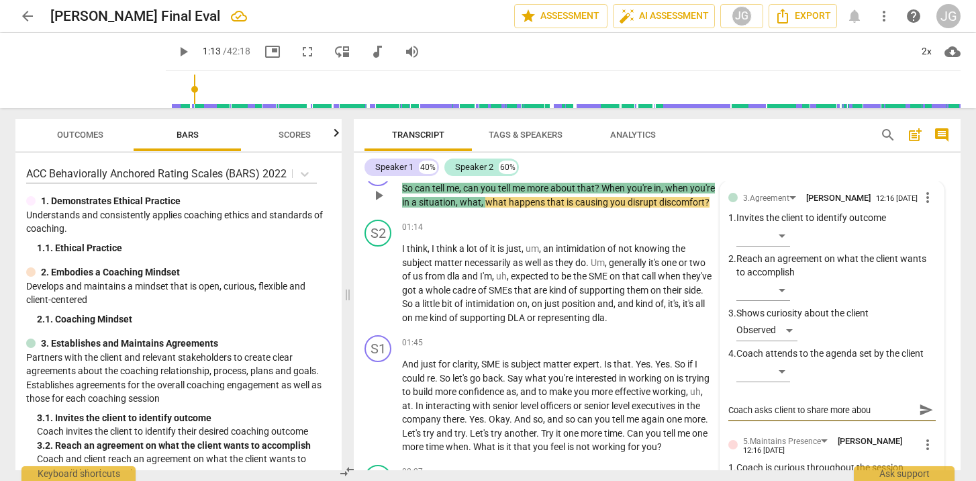
type textarea "Coach asks client to share more about"
type textarea "Coach asks client to share more about t"
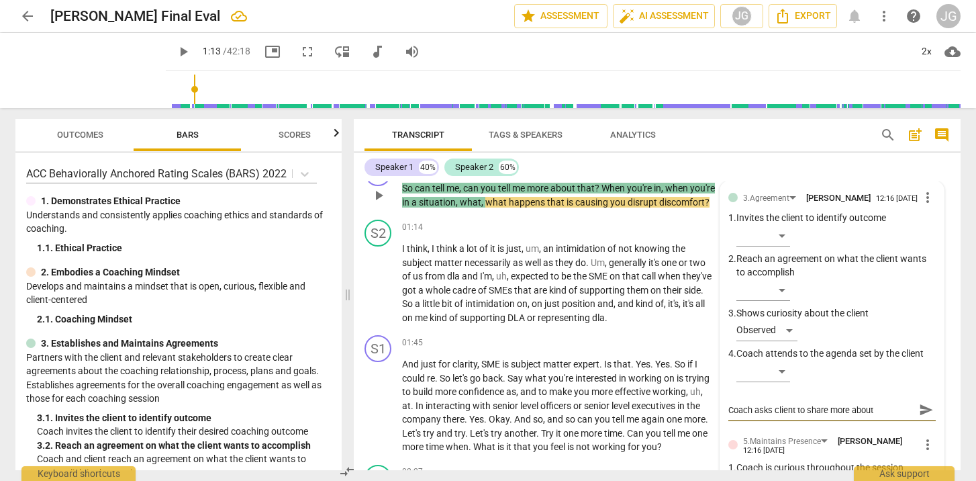
type textarea "Coach asks client to share more about t"
type textarea "Coach asks client to share more about th"
type textarea "Coach asks client to share more about the"
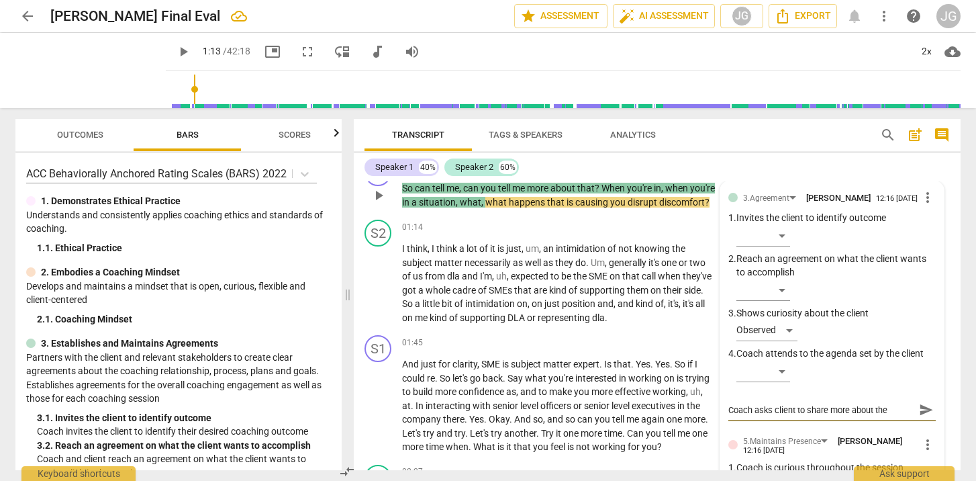
type textarea "Coach asks client to share more about the"
type textarea "Coach asks client to share more about the c"
type textarea "Coach asks client to share more about the ch"
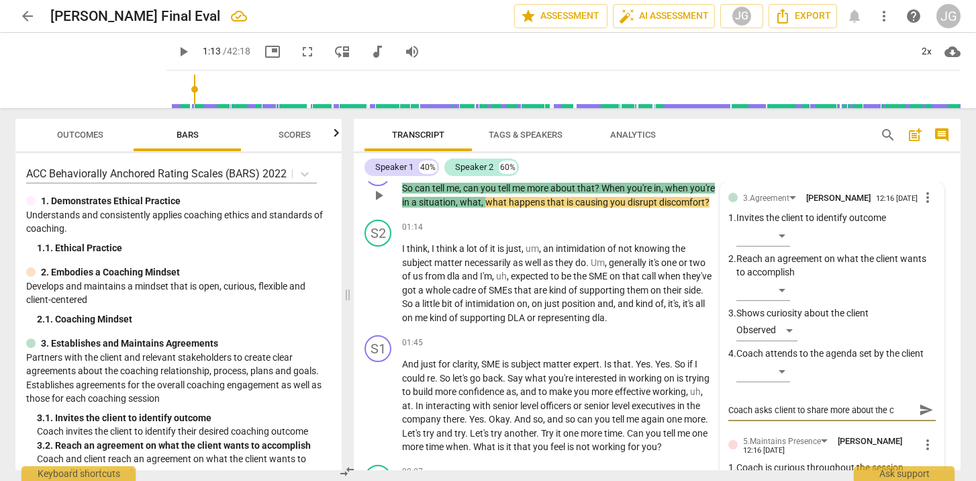
type textarea "Coach asks client to share more about the ch"
type textarea "Coach asks client to share more about the cha"
type textarea "Coach asks client to share more about the chal"
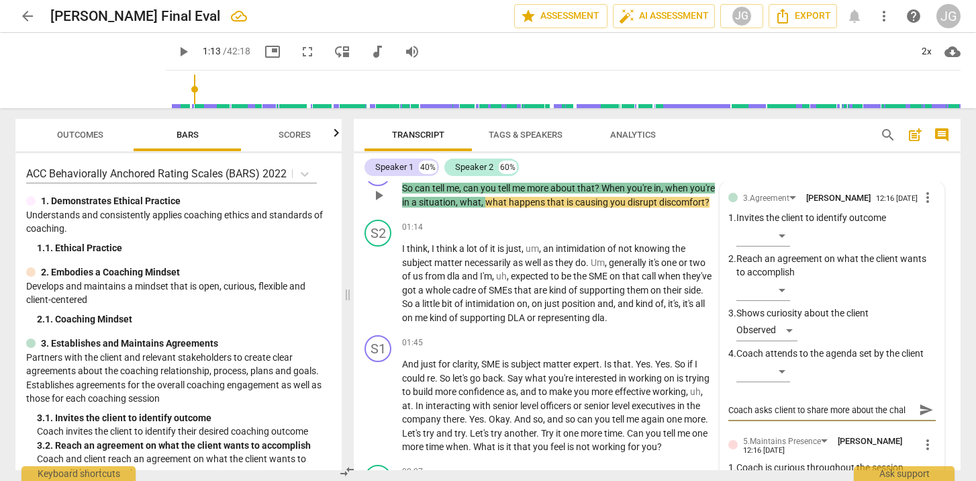
type textarea "Coach asks client to share more about the chall"
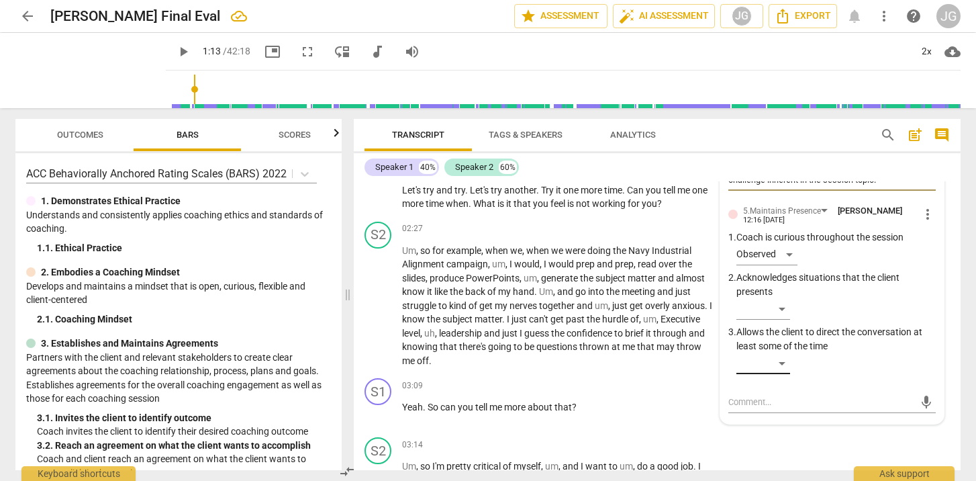
scroll to position [596, 0]
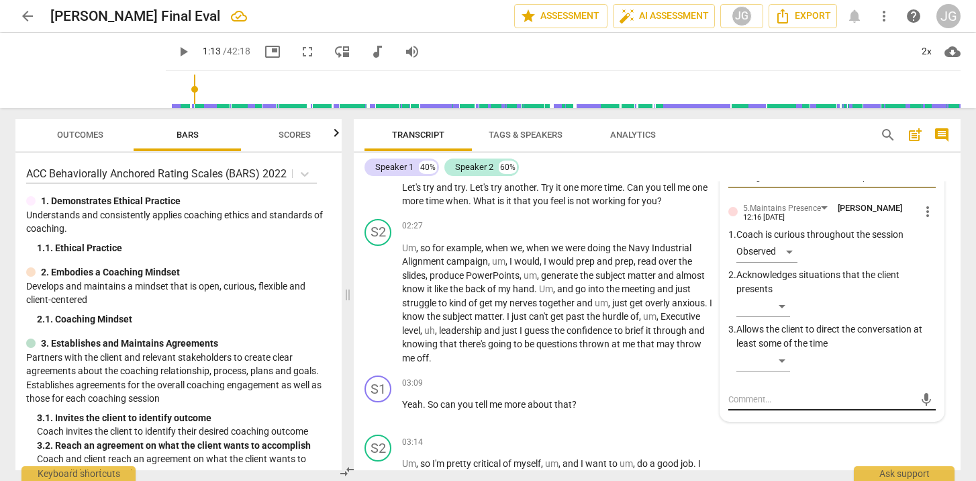
click at [746, 389] on div "mic" at bounding box center [831, 399] width 207 height 21
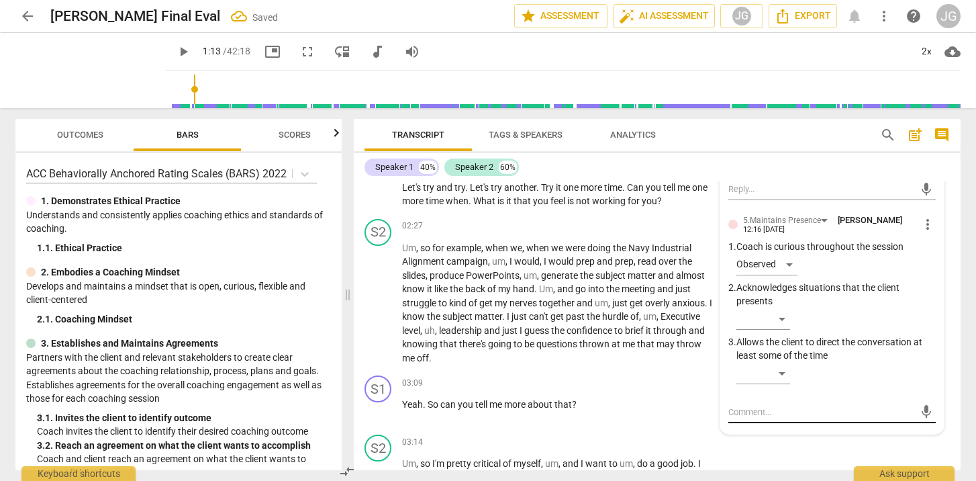
click at [736, 405] on textarea at bounding box center [821, 411] width 186 height 13
paste textarea "Coach asks client to share more about the challenge inherent in the session top…"
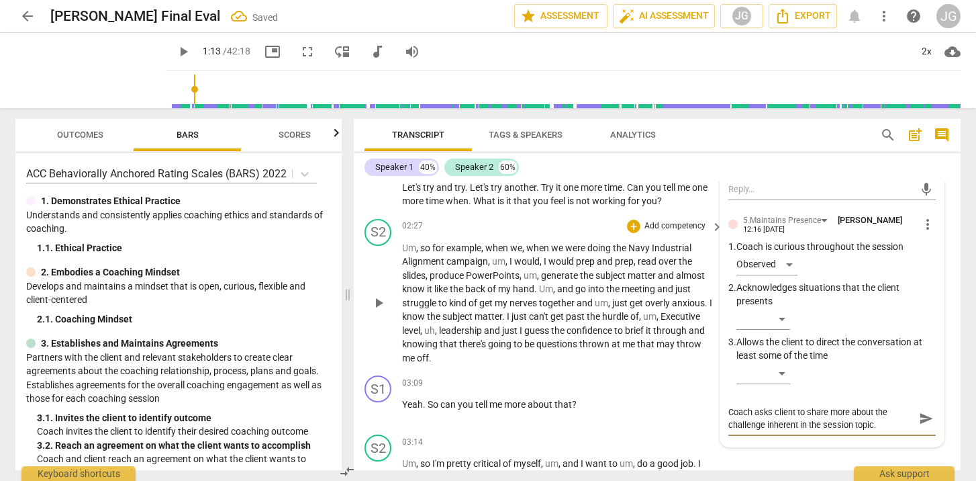
click at [951, 225] on div "S2 play_arrow pause 02:27 + Add competency keyboard_arrow_right Um , so for exa…" at bounding box center [657, 291] width 607 height 157
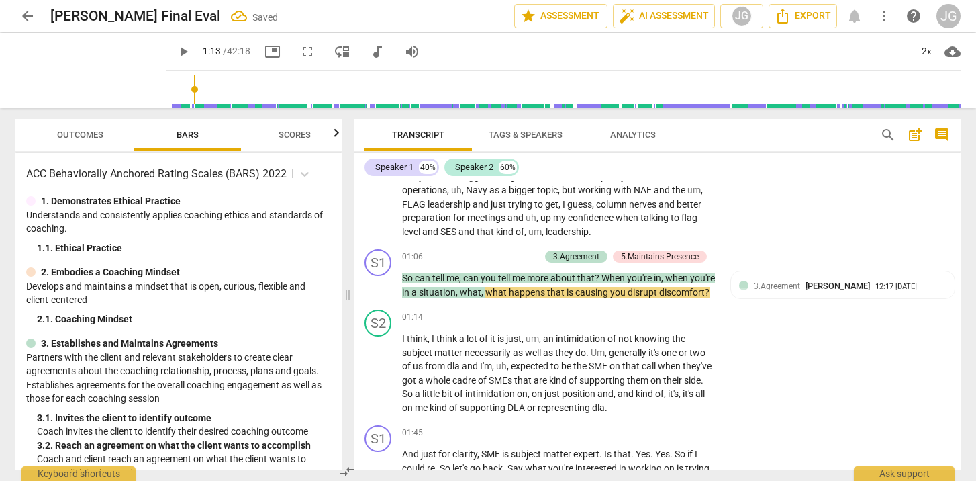
scroll to position [226, 0]
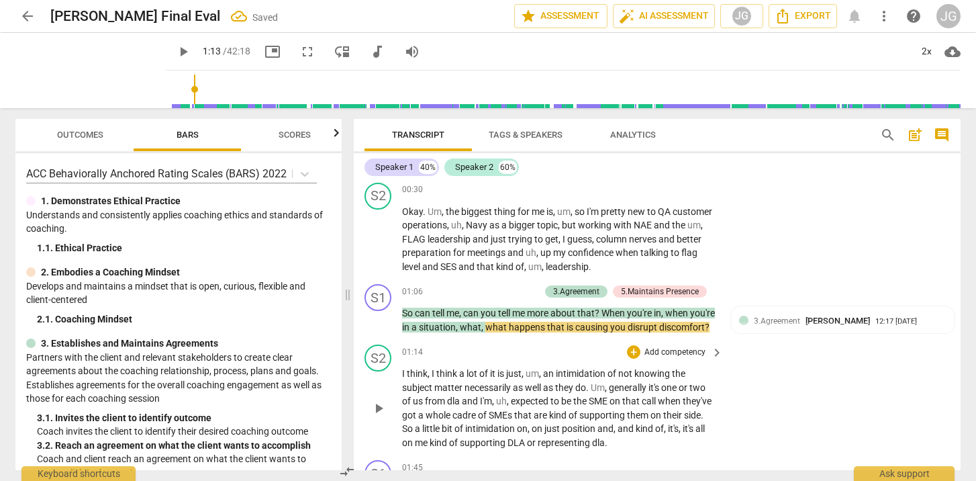
click at [373, 416] on span "play_arrow" at bounding box center [379, 408] width 16 height 16
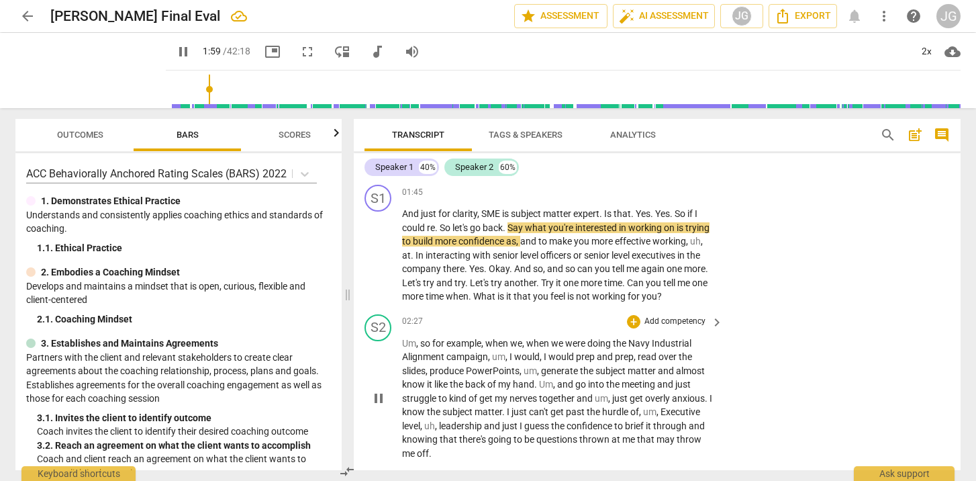
scroll to position [502, 0]
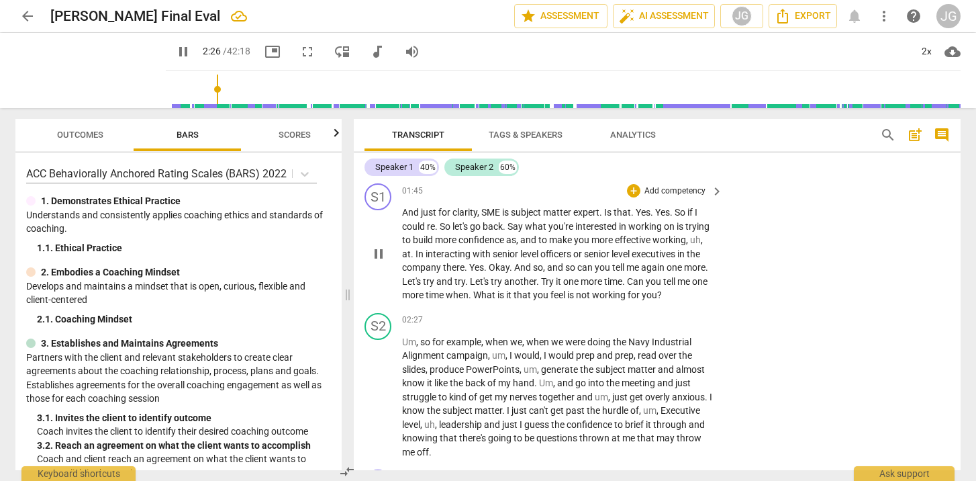
click at [378, 262] on span "pause" at bounding box center [379, 254] width 16 height 16
click at [629, 195] on div "+" at bounding box center [633, 190] width 13 height 13
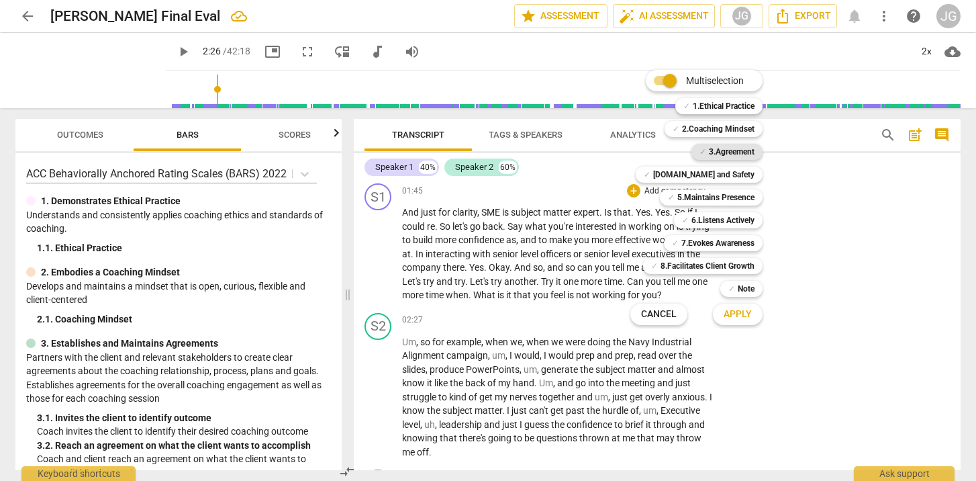
click at [730, 146] on b "3.Agreement" at bounding box center [732, 152] width 46 height 16
click at [734, 317] on span "Apply" at bounding box center [738, 313] width 28 height 13
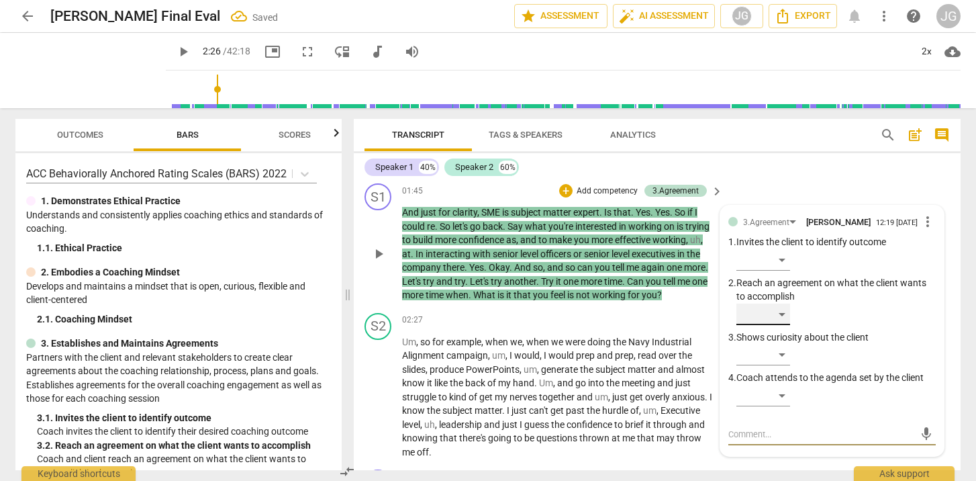
click at [780, 322] on div "​" at bounding box center [763, 313] width 54 height 21
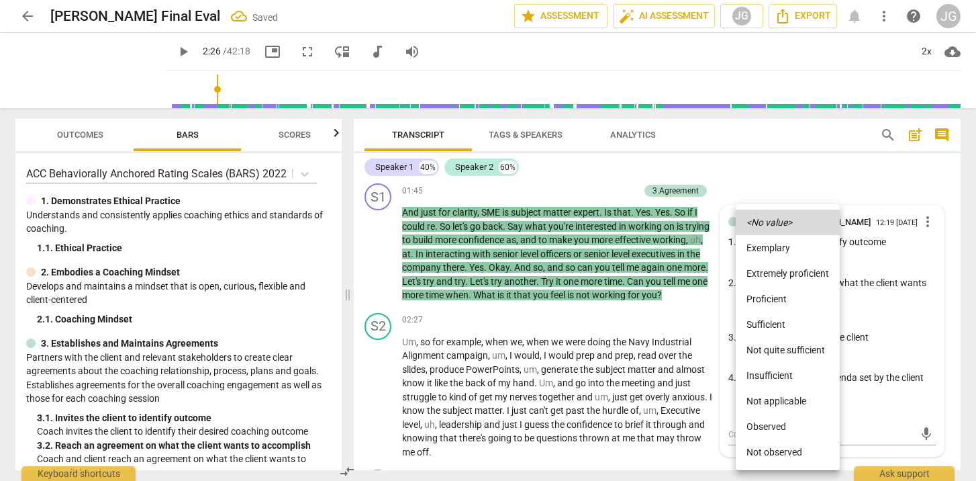
click at [760, 422] on li "Observed" at bounding box center [788, 426] width 104 height 26
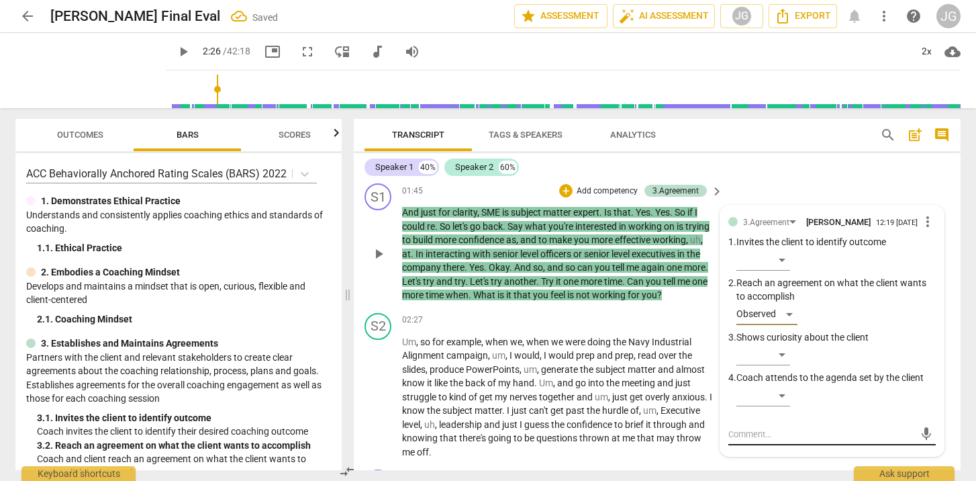
click at [744, 440] on textarea at bounding box center [821, 434] width 186 height 13
click at [924, 448] on span "send" at bounding box center [926, 440] width 15 height 15
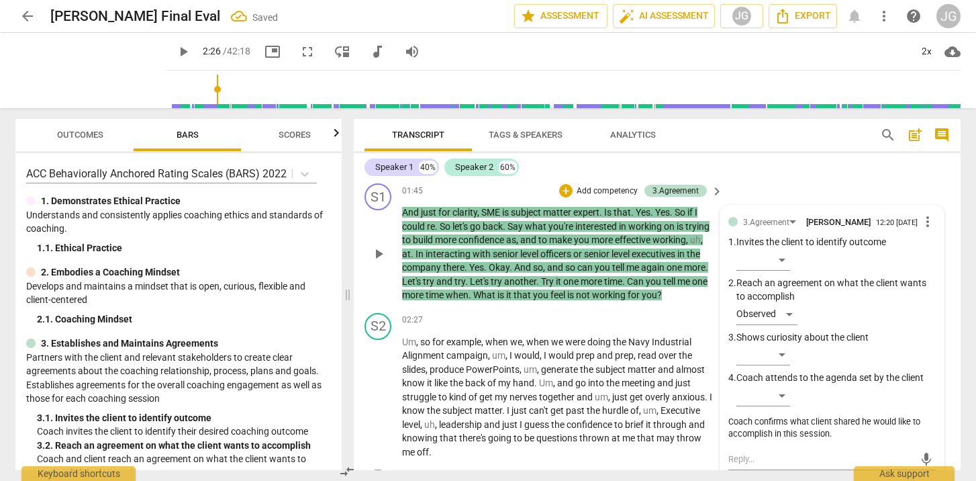
click at [828, 431] on div "Coach confirms what client shared he would like to accomplish in this session." at bounding box center [831, 429] width 207 height 26
click at [865, 427] on div "Coach confirms what client shared he would like to accomplish in this session." at bounding box center [831, 429] width 207 height 26
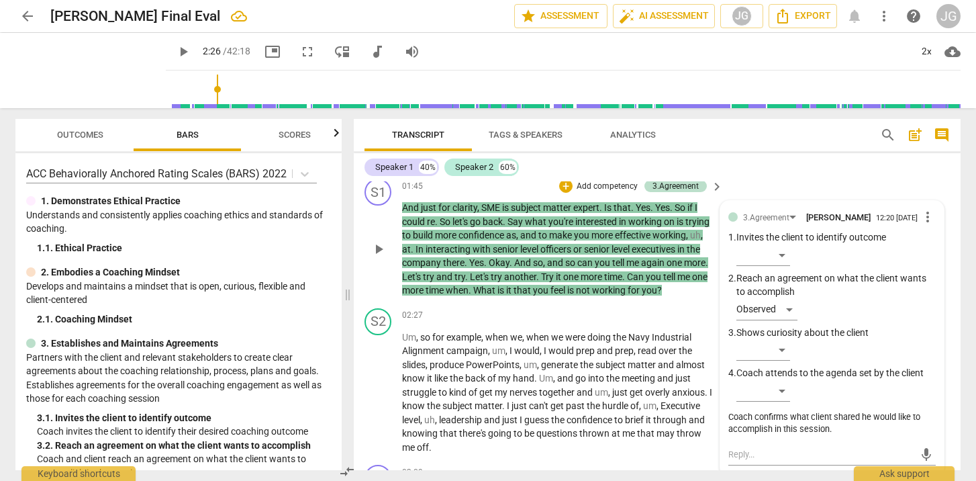
scroll to position [509, 0]
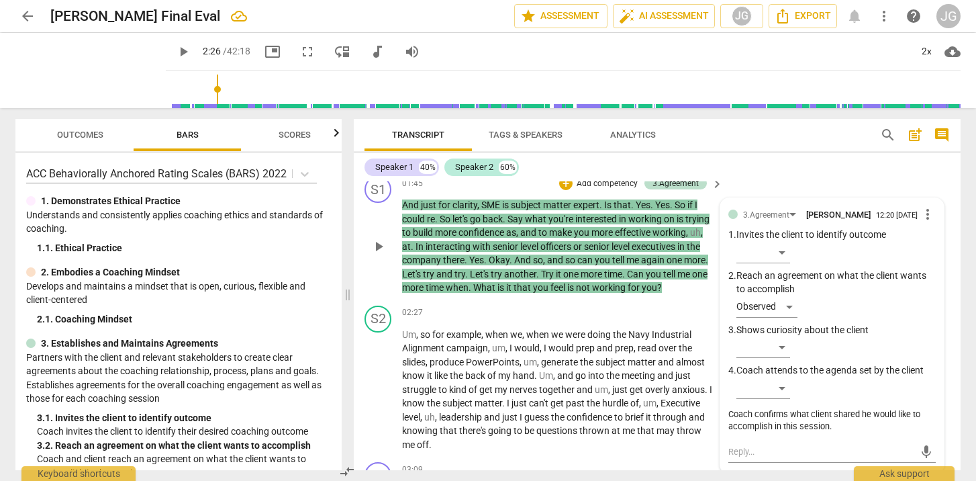
click at [921, 222] on span "more_vert" at bounding box center [928, 214] width 16 height 16
click at [926, 230] on li "Edit" at bounding box center [938, 224] width 46 height 26
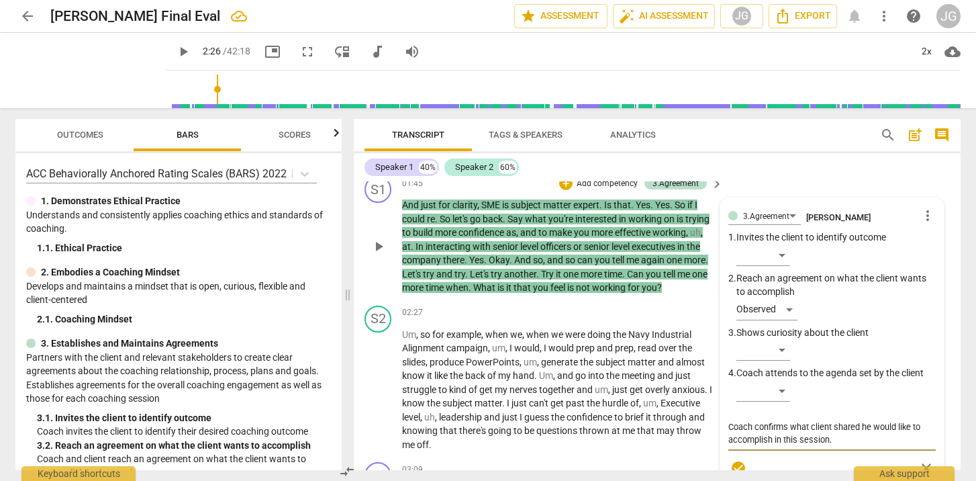
click at [861, 430] on textarea "Coach confirms what client shared he would like to accomplish in this session." at bounding box center [831, 433] width 207 height 26
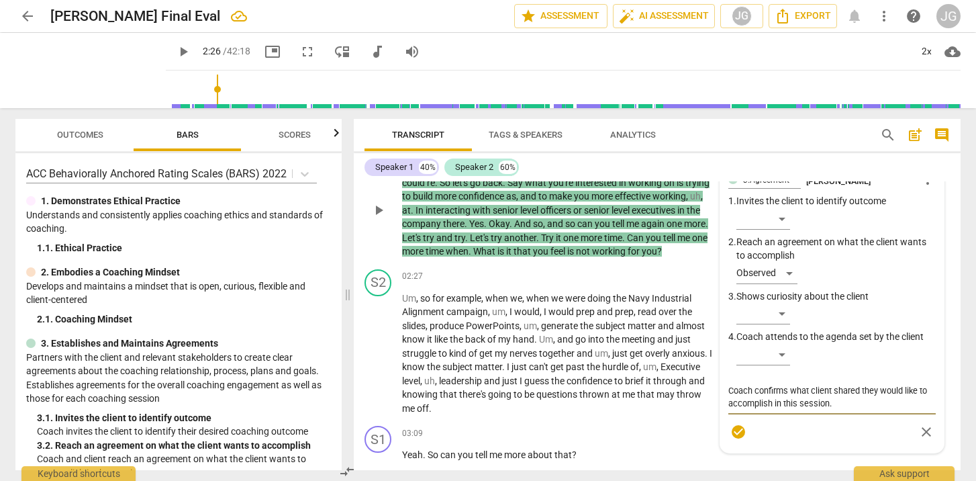
scroll to position [558, 0]
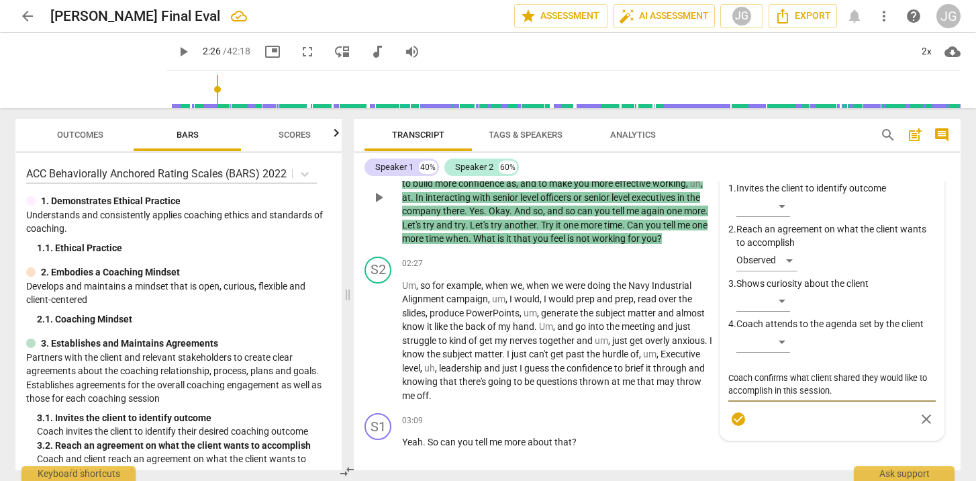
click at [733, 424] on span "check_circle" at bounding box center [738, 419] width 16 height 16
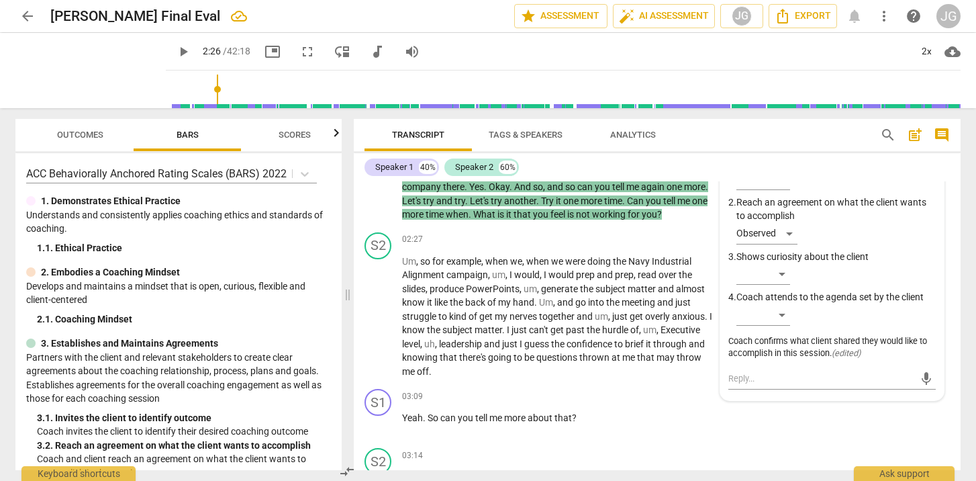
scroll to position [587, 0]
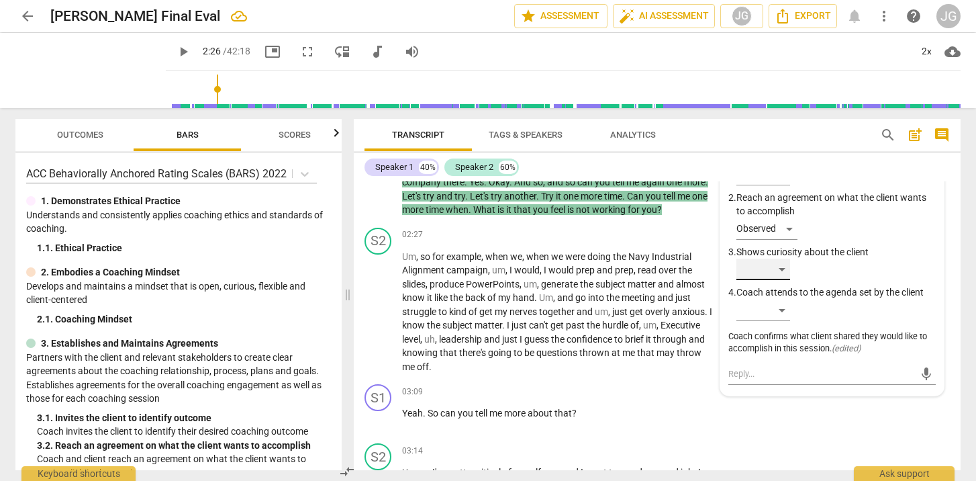
click at [781, 280] on div "​" at bounding box center [763, 268] width 54 height 21
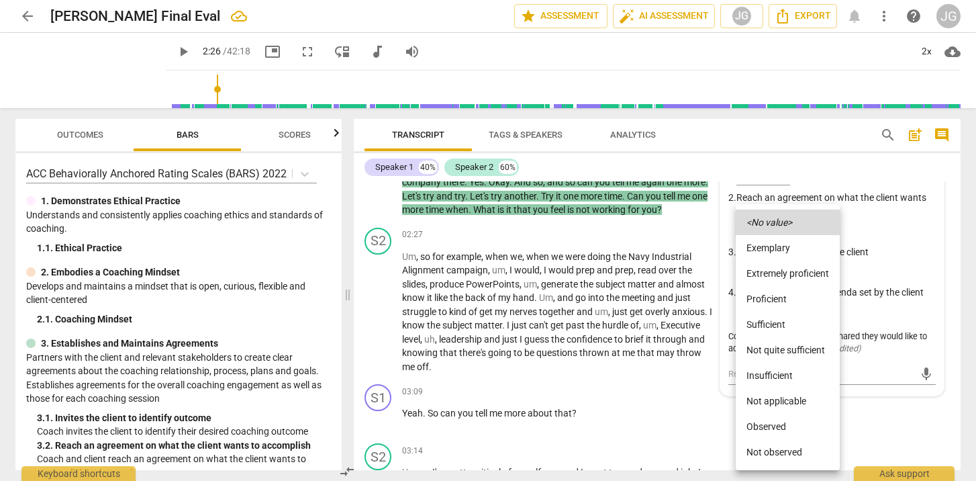
click at [761, 421] on li "Observed" at bounding box center [788, 426] width 104 height 26
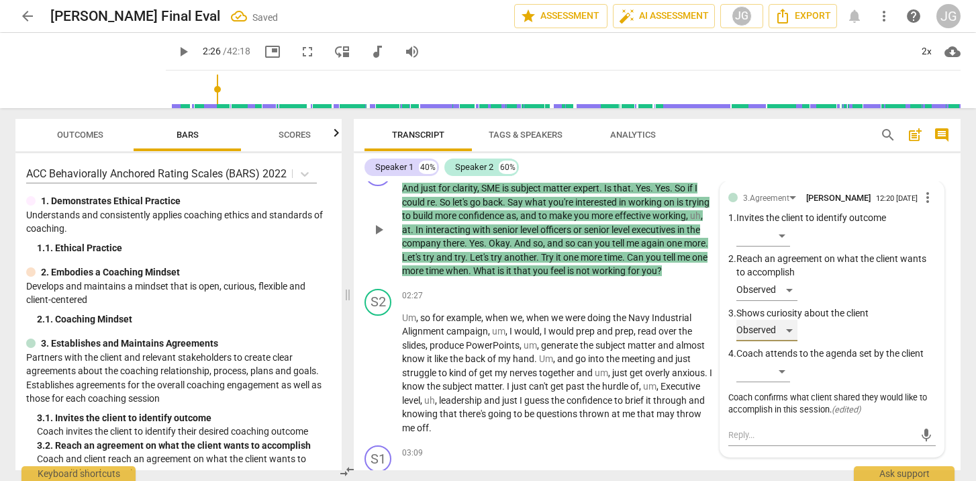
scroll to position [526, 0]
click at [922, 206] on span "more_vert" at bounding box center [928, 198] width 16 height 16
click at [928, 209] on li "Edit" at bounding box center [938, 208] width 46 height 26
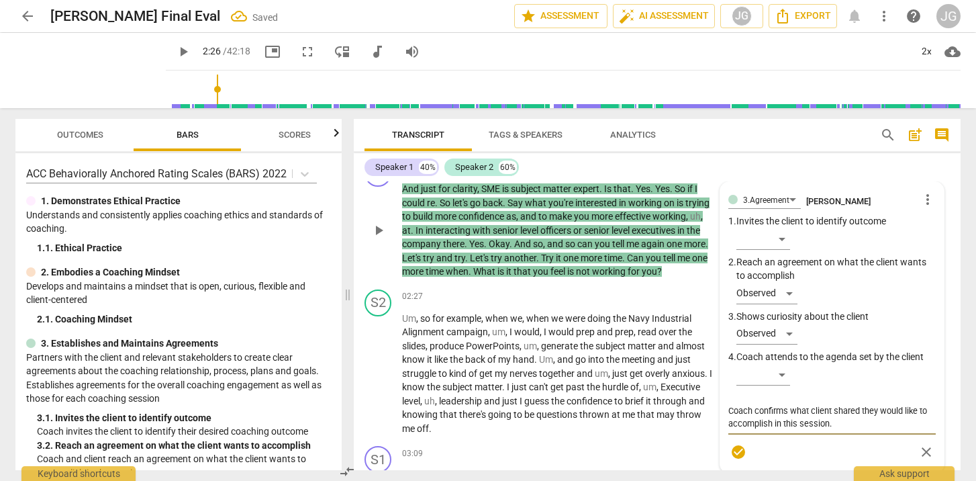
click at [838, 421] on textarea "Coach confirms what client shared they would like to accomplish in this session." at bounding box center [831, 417] width 207 height 26
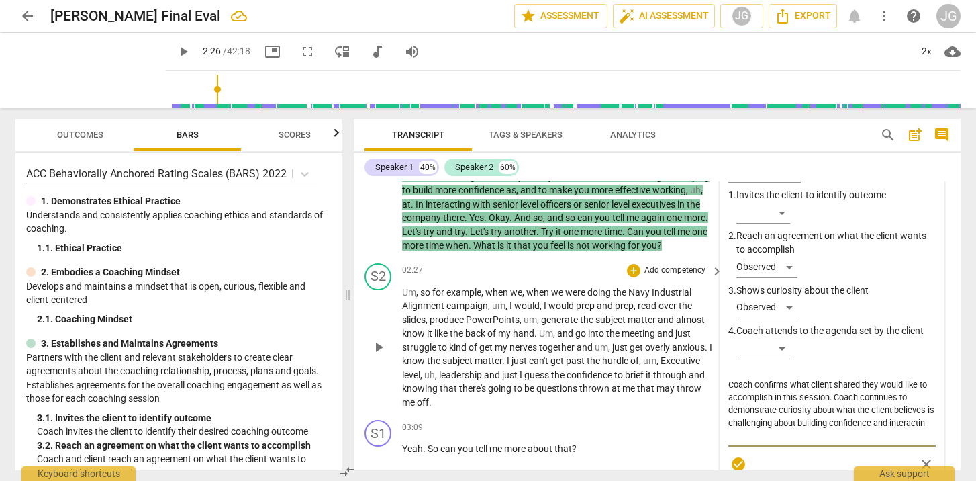
scroll to position [0, 0]
click at [734, 467] on span "check_circle" at bounding box center [738, 464] width 16 height 16
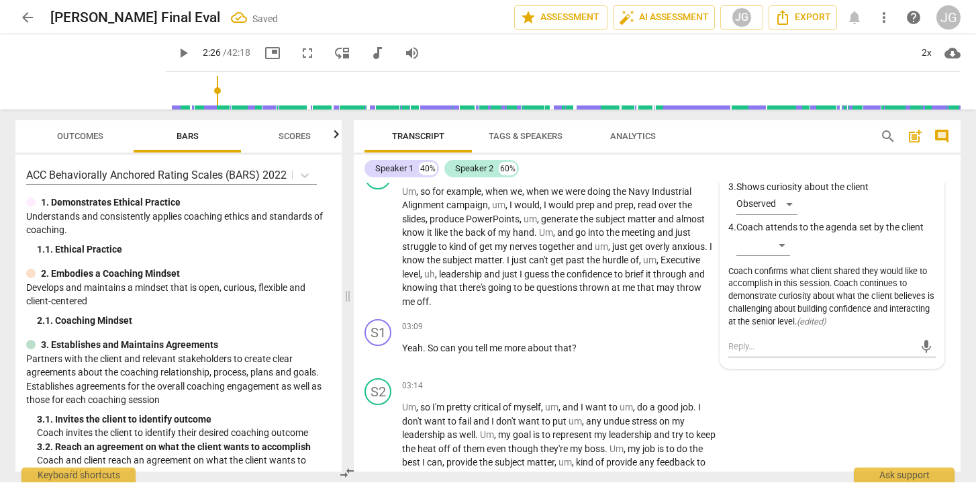
scroll to position [656, 0]
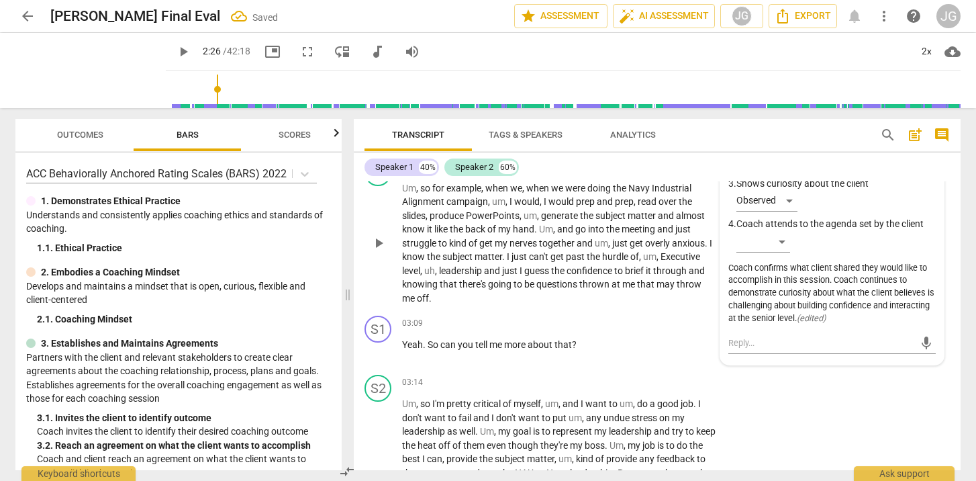
click at [374, 244] on span "play_arrow" at bounding box center [379, 243] width 16 height 16
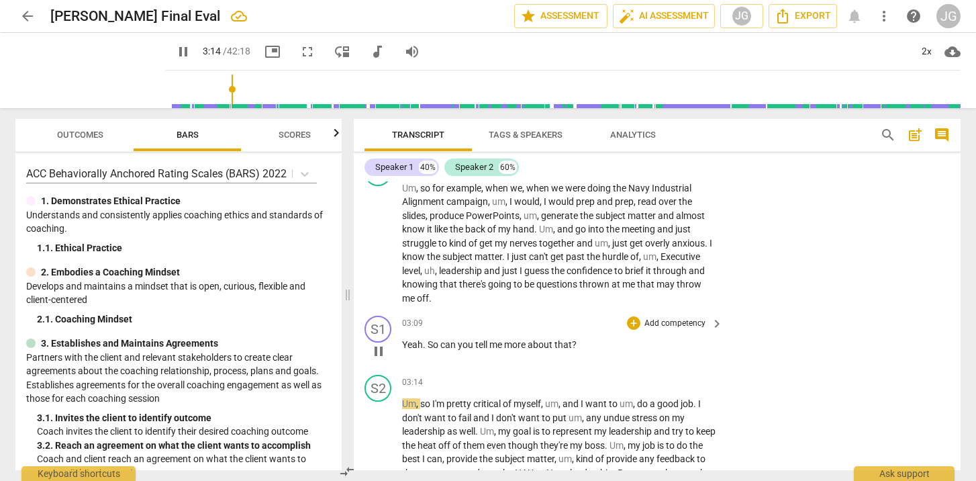
click at [377, 352] on span "pause" at bounding box center [379, 351] width 16 height 16
click at [636, 321] on div "+" at bounding box center [633, 322] width 13 height 13
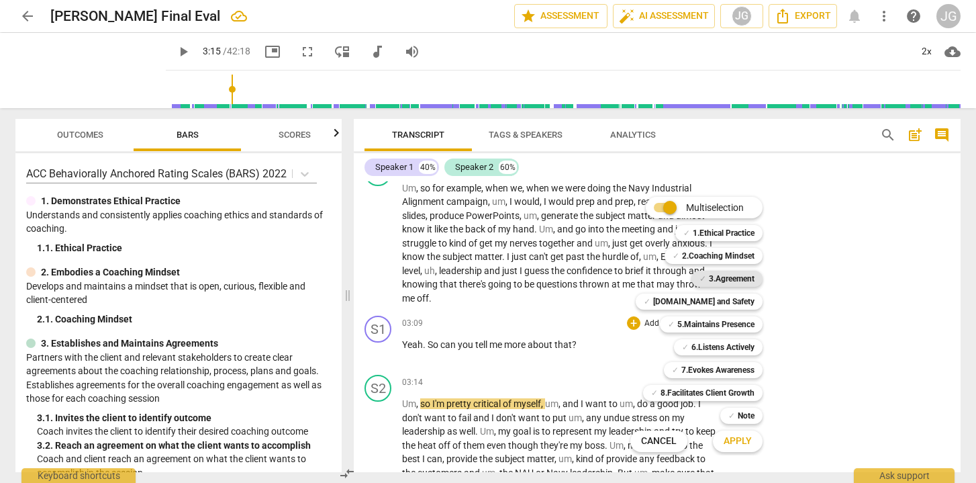
click at [728, 281] on b "3.Agreement" at bounding box center [732, 279] width 46 height 16
click at [720, 327] on b "5.Maintains Presence" at bounding box center [715, 324] width 77 height 16
click at [745, 441] on span "Apply" at bounding box center [738, 440] width 28 height 13
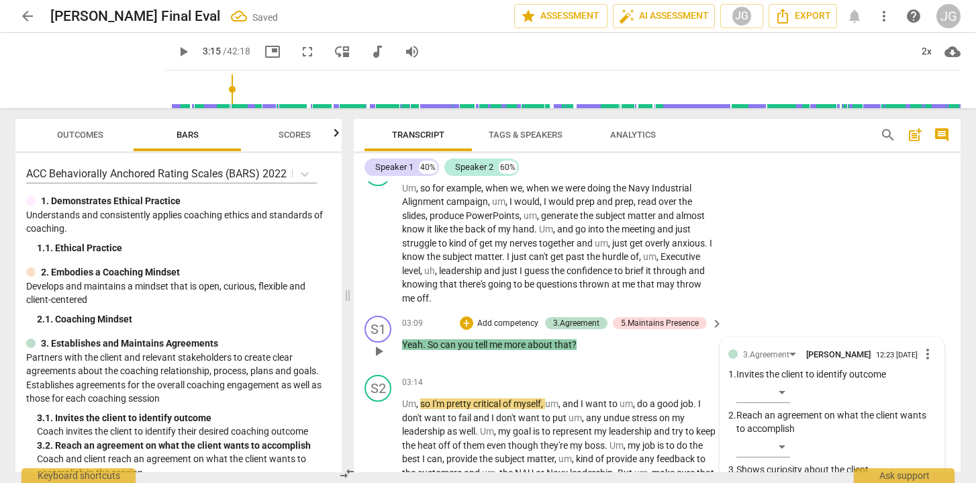
scroll to position [899, 0]
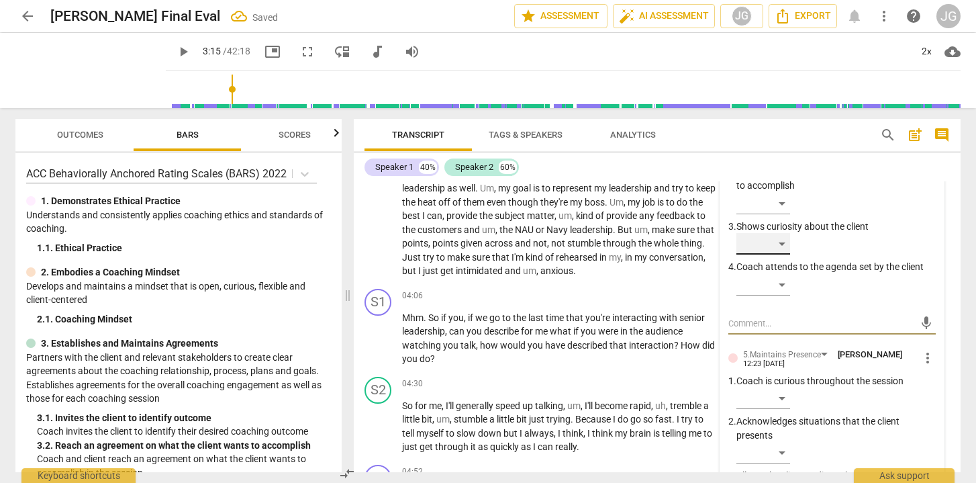
click at [779, 247] on div "​" at bounding box center [763, 243] width 54 height 21
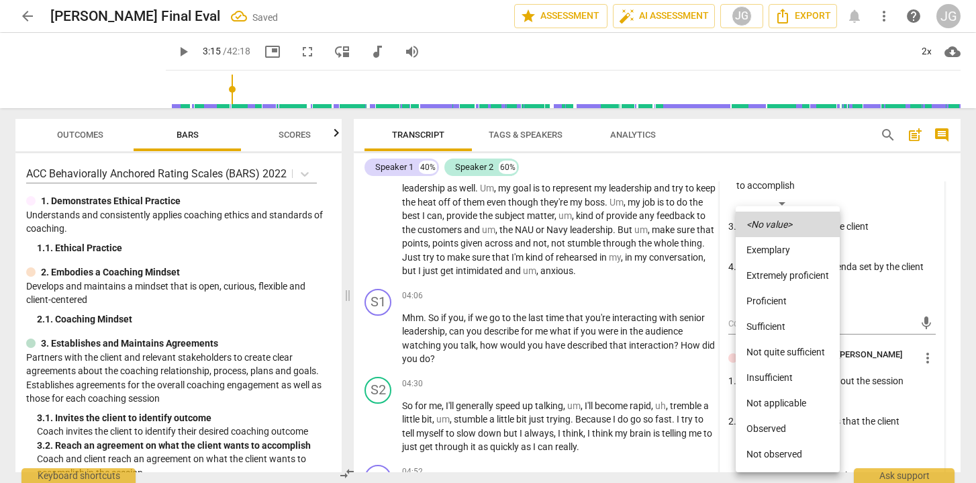
click at [773, 425] on li "Observed" at bounding box center [788, 429] width 104 height 26
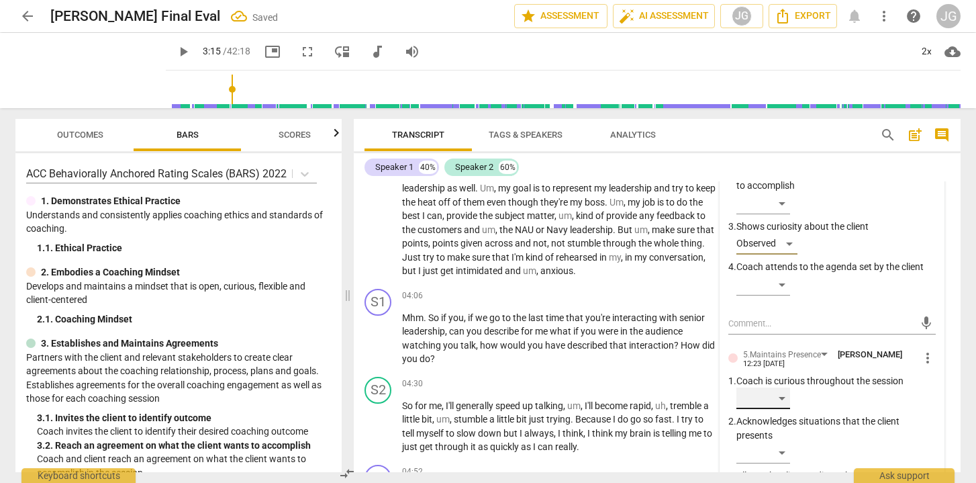
click at [779, 398] on div "​" at bounding box center [763, 397] width 54 height 21
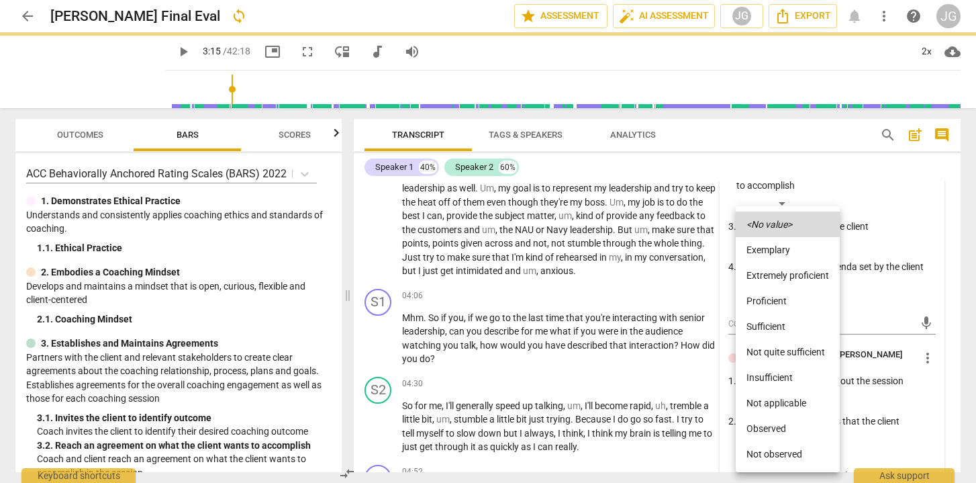
click at [777, 431] on li "Observed" at bounding box center [788, 429] width 104 height 26
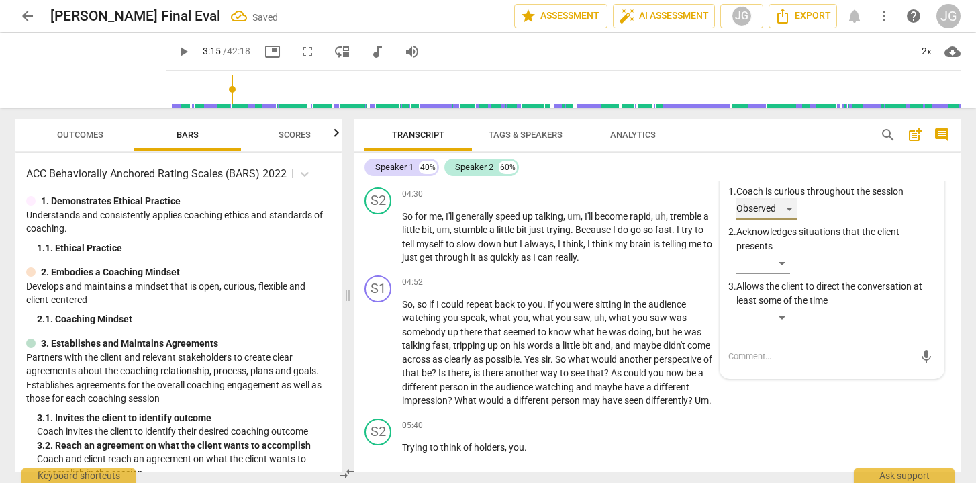
scroll to position [1116, 0]
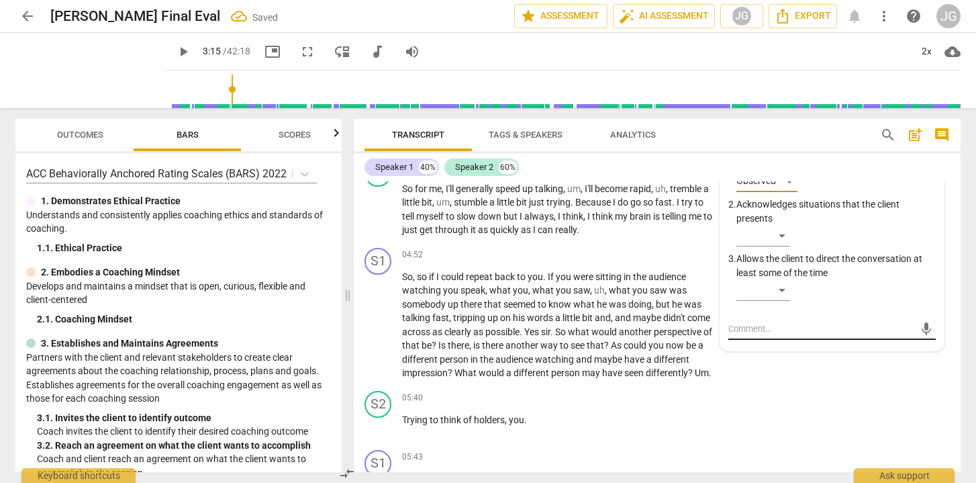
click at [748, 330] on textarea at bounding box center [821, 328] width 186 height 13
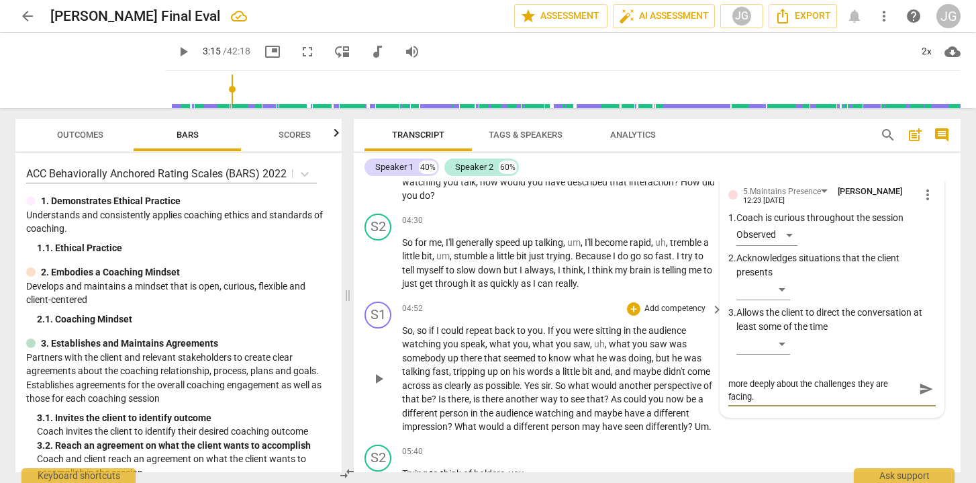
scroll to position [0, 0]
drag, startPoint x: 755, startPoint y: 397, endPoint x: 685, endPoint y: 360, distance: 78.7
click at [685, 360] on div "S1 play_arrow pause 00:02 + Add competency keyboard_arrow_right Okay . So . Hey…" at bounding box center [657, 326] width 607 height 291
click at [777, 389] on textarea "Coach continues to encourage client to share more deeply about the challenges t…" at bounding box center [821, 389] width 186 height 26
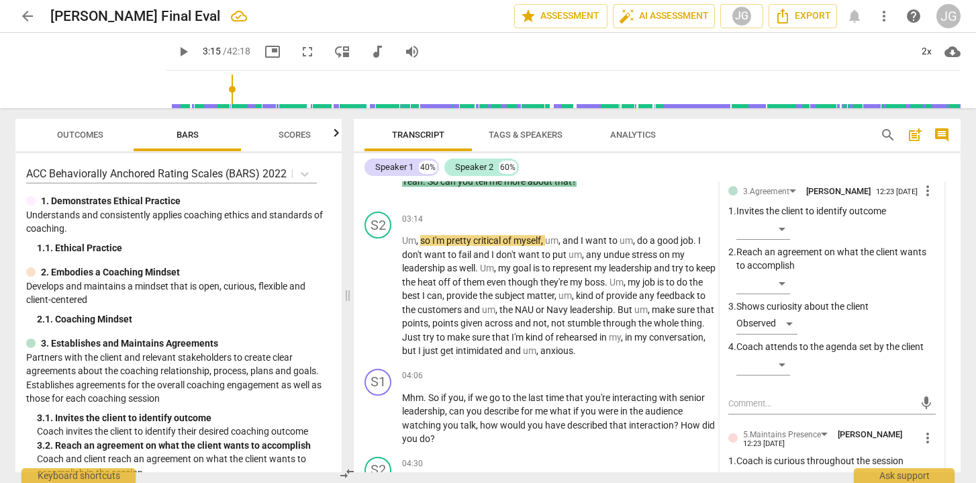
scroll to position [802, 0]
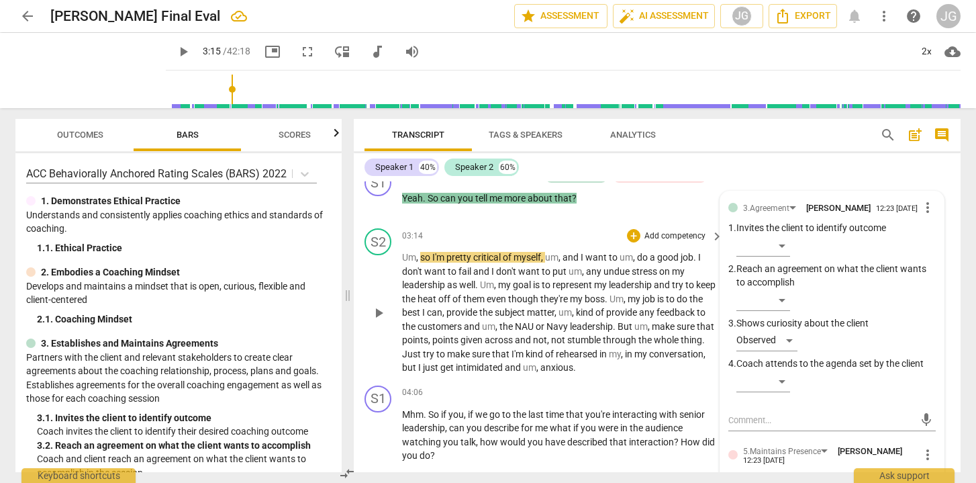
click at [378, 313] on span "play_arrow" at bounding box center [379, 313] width 16 height 16
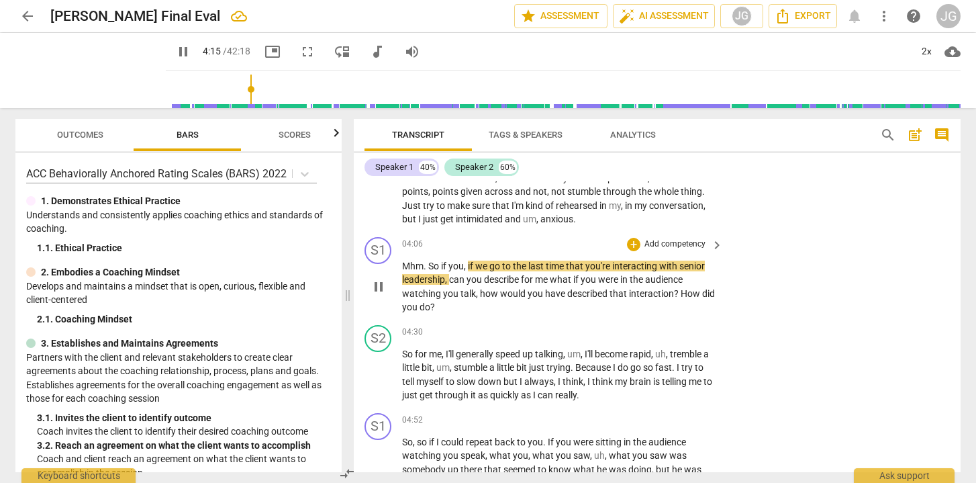
scroll to position [968, 0]
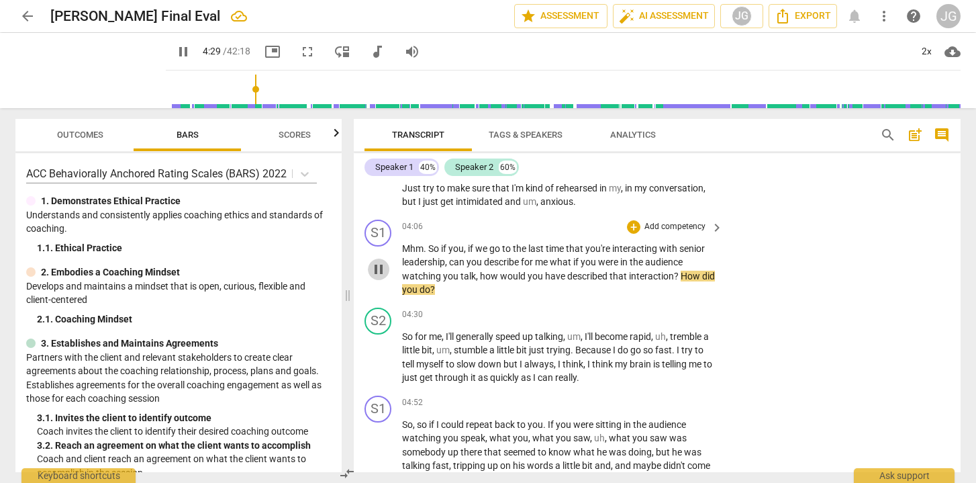
click at [379, 269] on span "pause" at bounding box center [379, 269] width 16 height 16
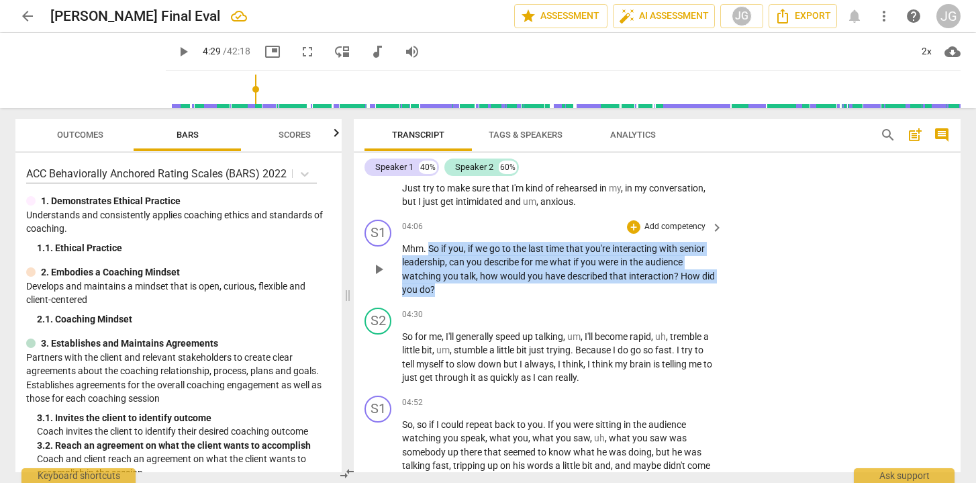
drag, startPoint x: 465, startPoint y: 286, endPoint x: 430, endPoint y: 247, distance: 52.3
click at [430, 247] on p "Mhm . So if you , if we go to the last time that you're interacting with senior…" at bounding box center [559, 269] width 314 height 55
copy p "So if you , if we go to the last time that you're interacting with senior leade…"
click at [637, 220] on div "+ Add competency" at bounding box center [667, 226] width 80 height 13
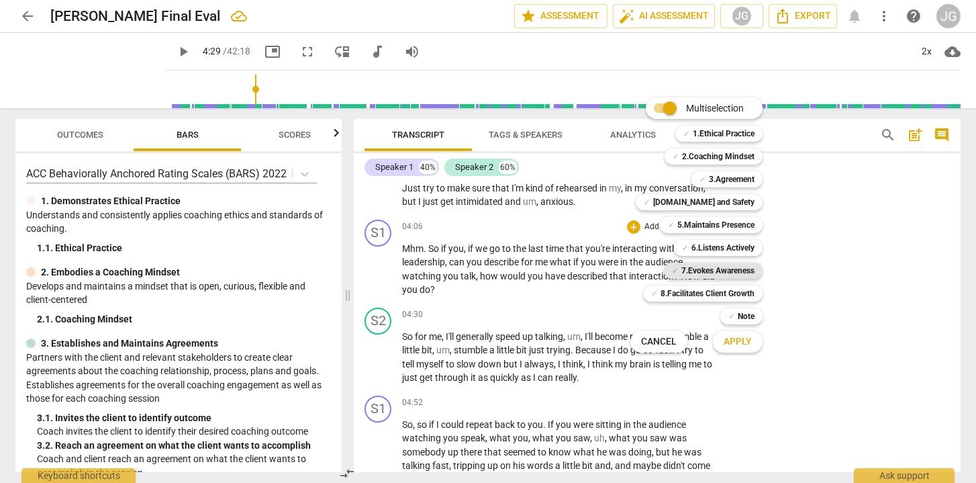
click at [687, 273] on b "7.Evokes Awareness" at bounding box center [717, 270] width 73 height 16
click at [724, 345] on span "Apply" at bounding box center [738, 341] width 28 height 13
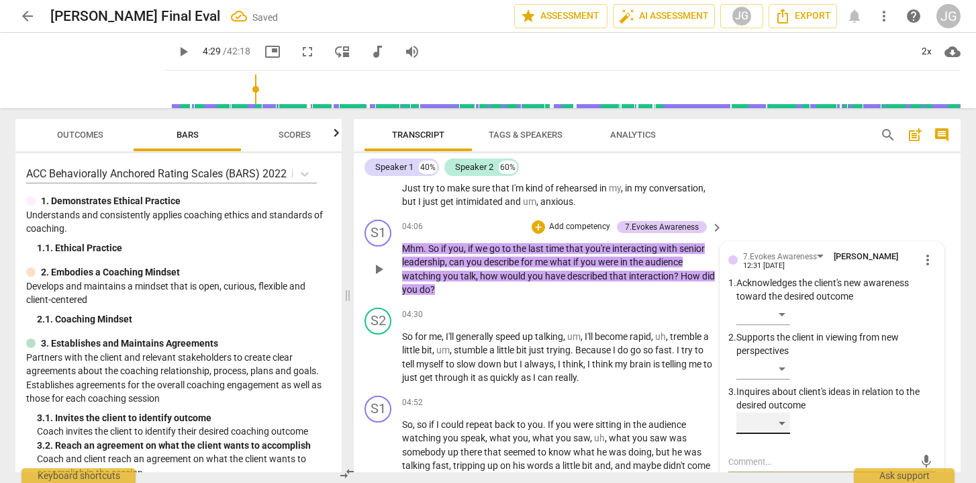
click at [775, 414] on div "​" at bounding box center [763, 422] width 54 height 21
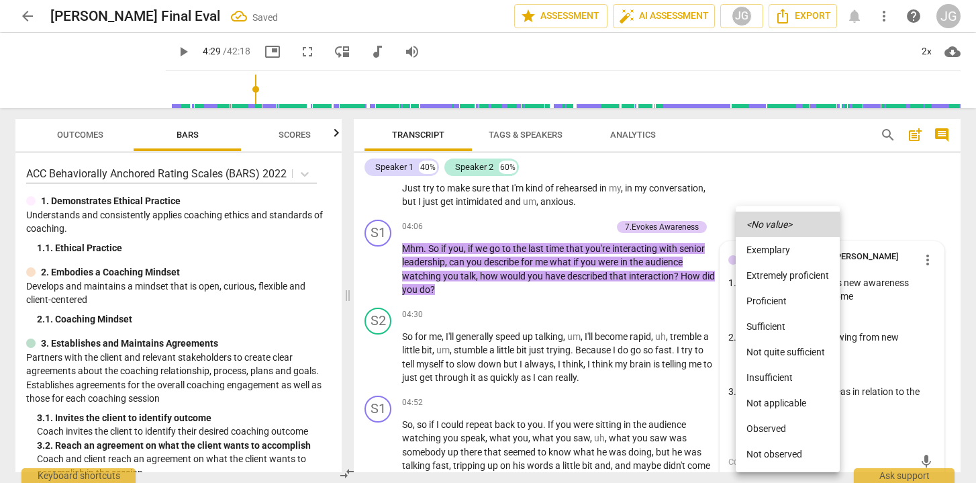
click at [777, 427] on li "Observed" at bounding box center [788, 429] width 104 height 26
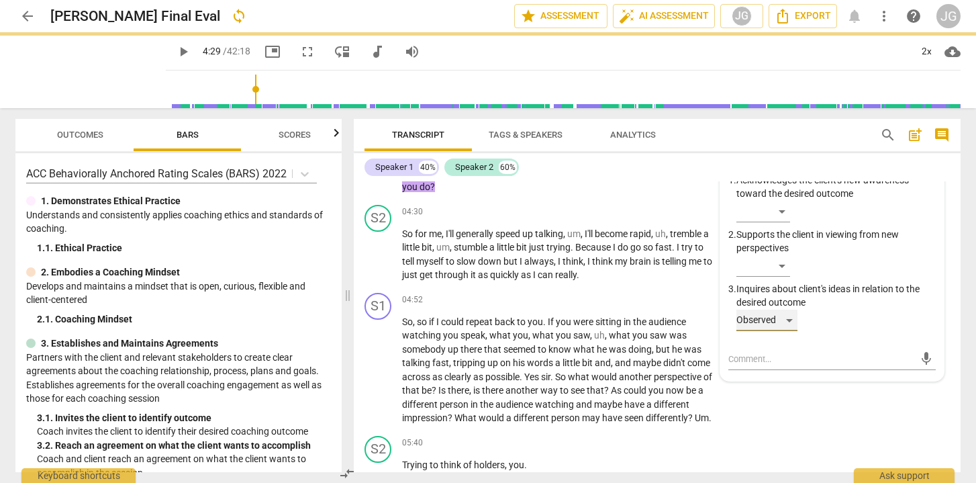
scroll to position [1093, 0]
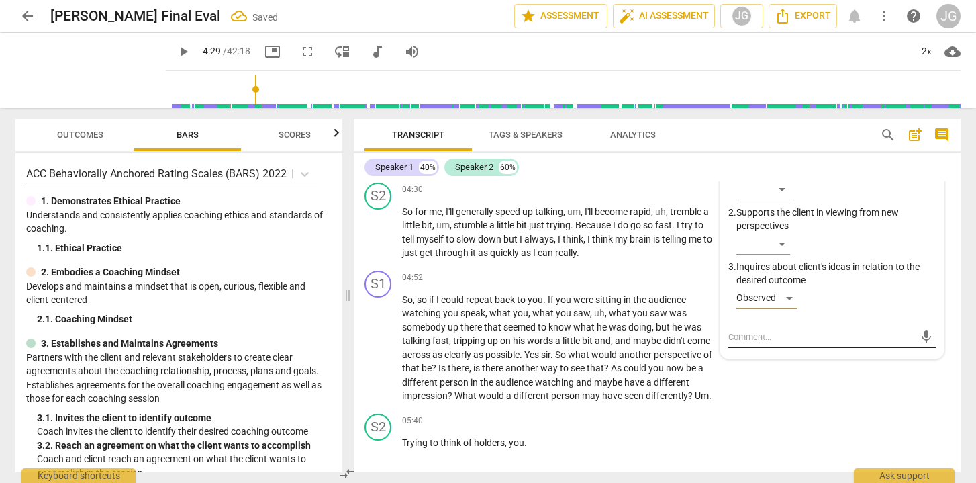
click at [748, 334] on textarea at bounding box center [821, 336] width 186 height 13
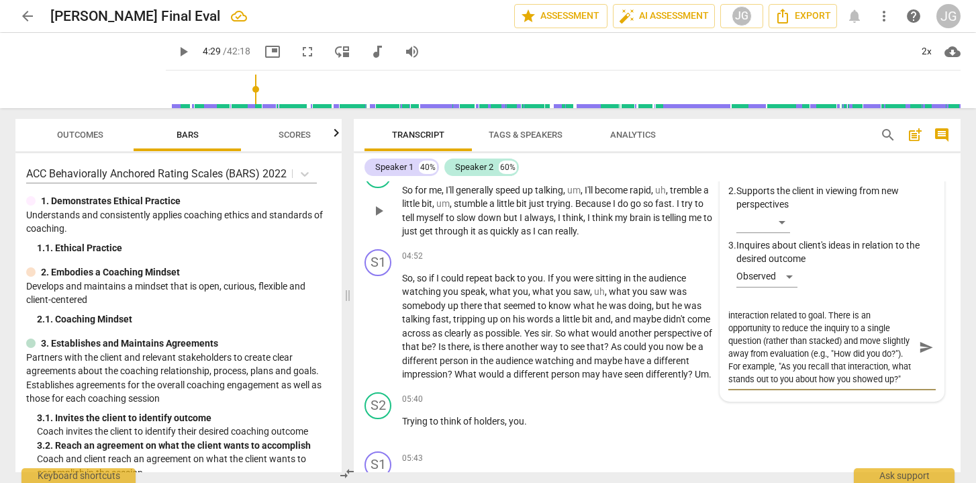
scroll to position [1113, 0]
click at [919, 342] on span "send" at bounding box center [926, 348] width 15 height 15
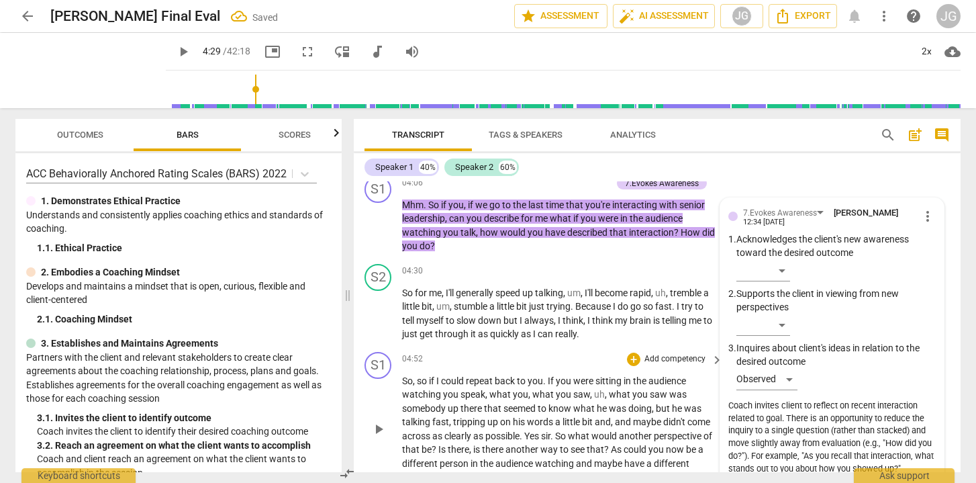
scroll to position [1008, 0]
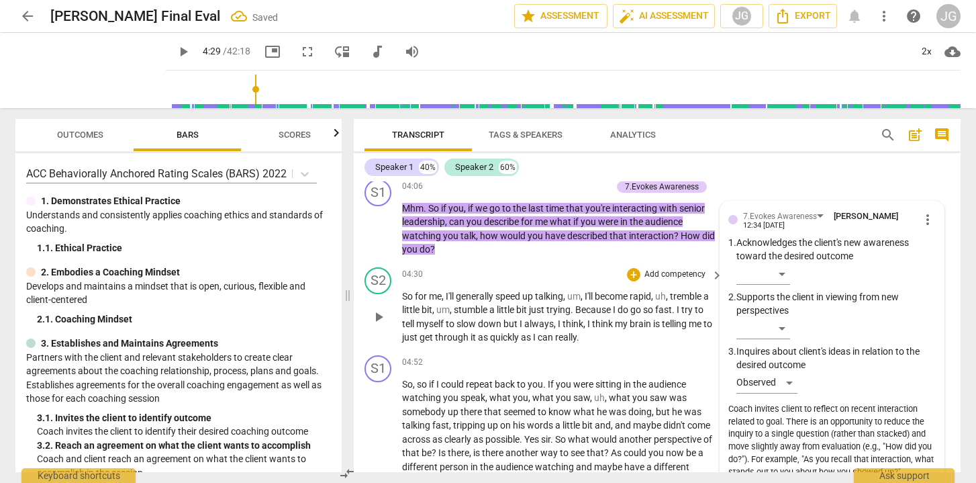
click at [381, 315] on span "play_arrow" at bounding box center [379, 317] width 16 height 16
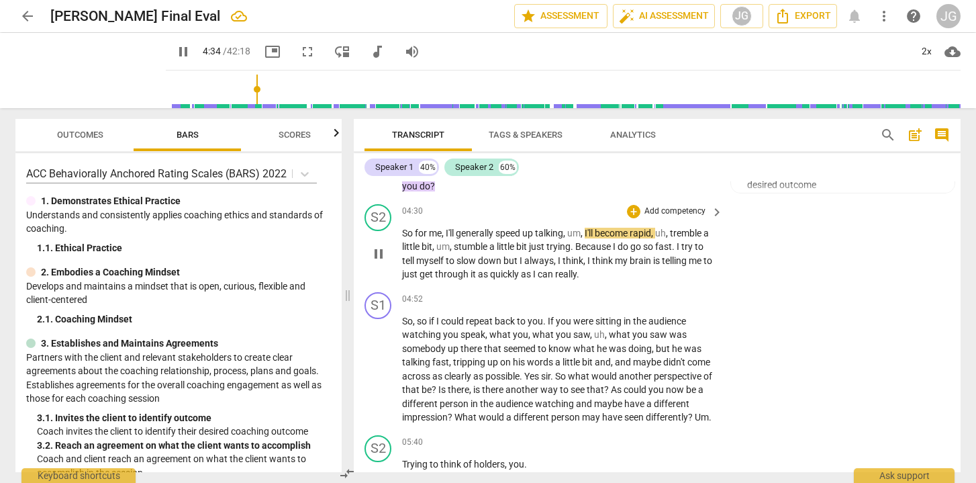
scroll to position [1077, 0]
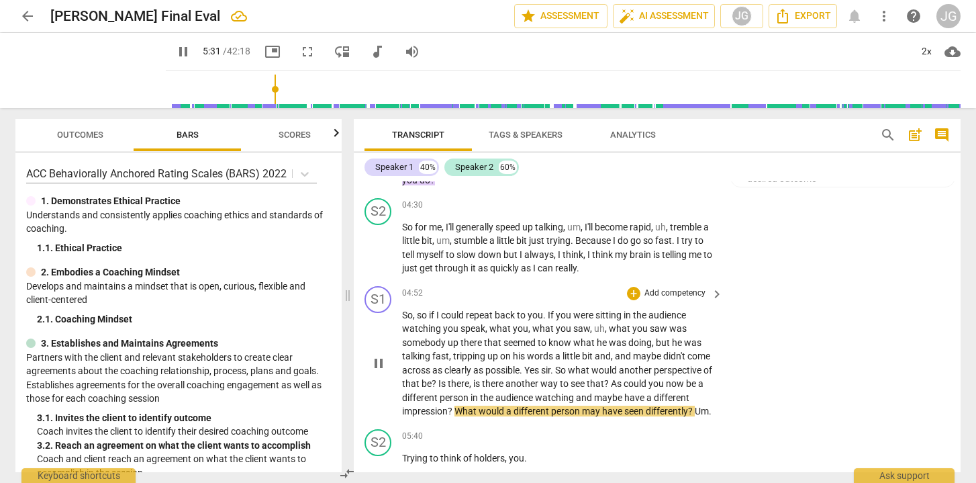
click at [380, 355] on span "pause" at bounding box center [379, 363] width 16 height 16
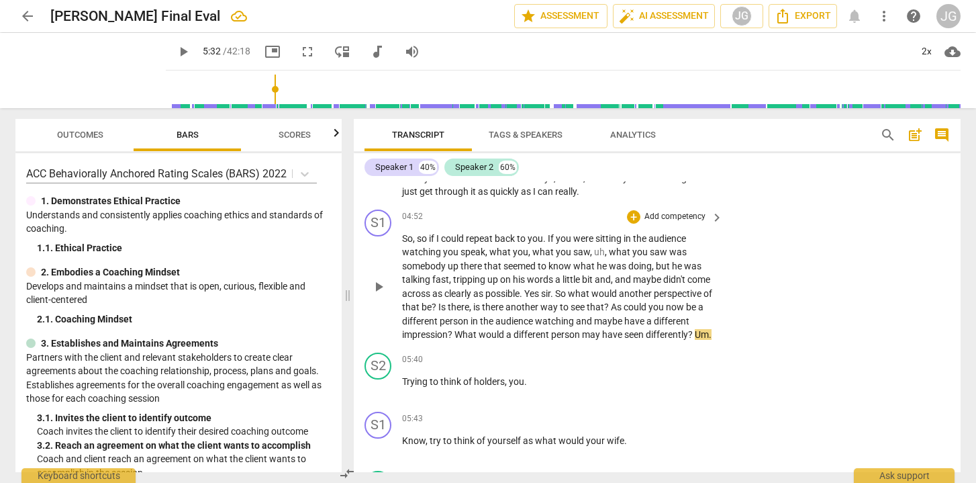
scroll to position [1153, 0]
click at [637, 211] on div "+" at bounding box center [633, 217] width 13 height 13
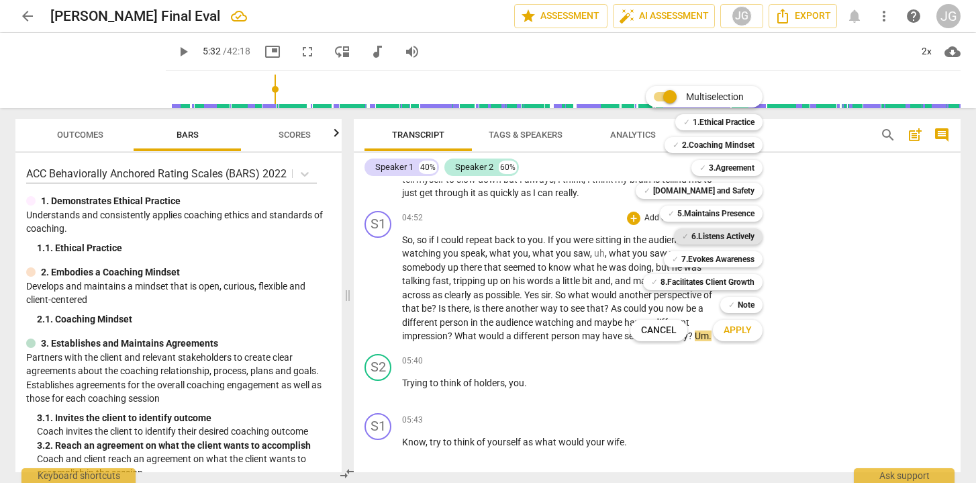
click at [744, 238] on b "6.Listens Actively" at bounding box center [722, 236] width 63 height 16
click at [733, 252] on b "7.Evokes Awareness" at bounding box center [717, 259] width 73 height 16
click at [752, 334] on button "Apply" at bounding box center [738, 330] width 50 height 24
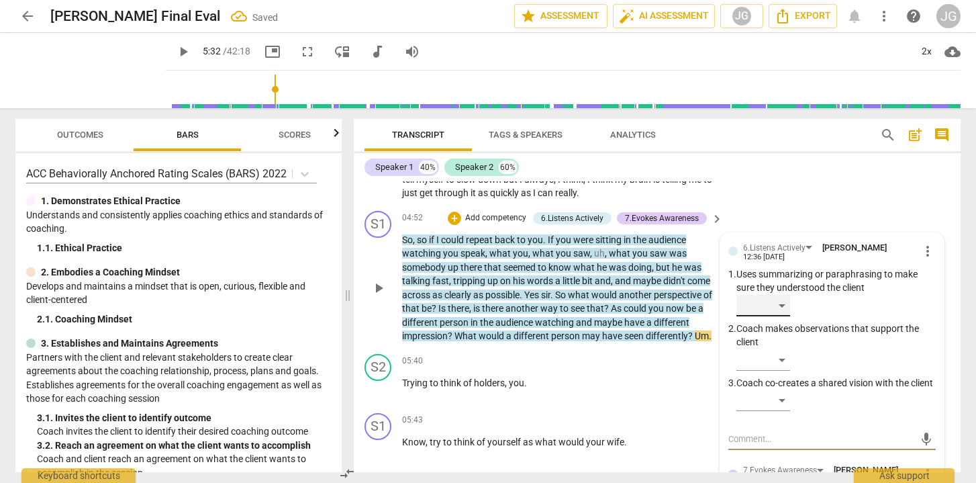
click at [781, 299] on div "​" at bounding box center [763, 305] width 54 height 21
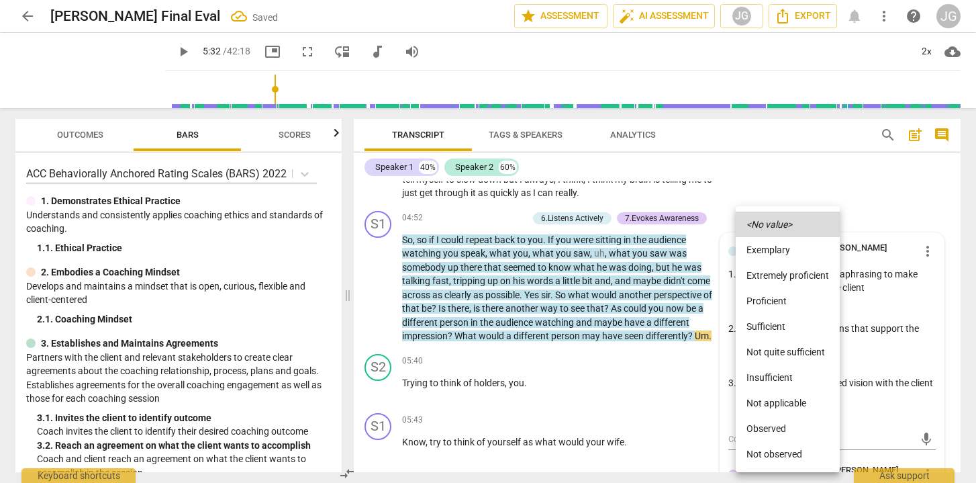
click at [776, 425] on li "Observed" at bounding box center [788, 429] width 104 height 26
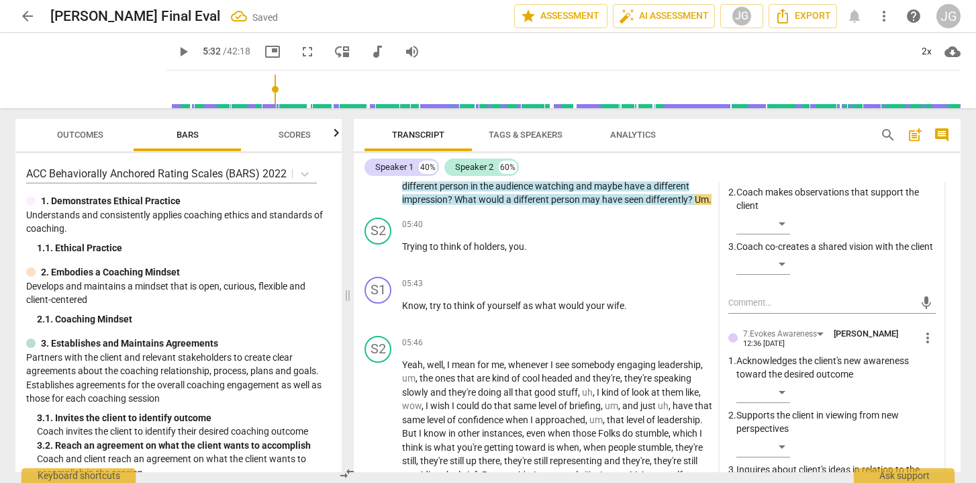
scroll to position [1300, 0]
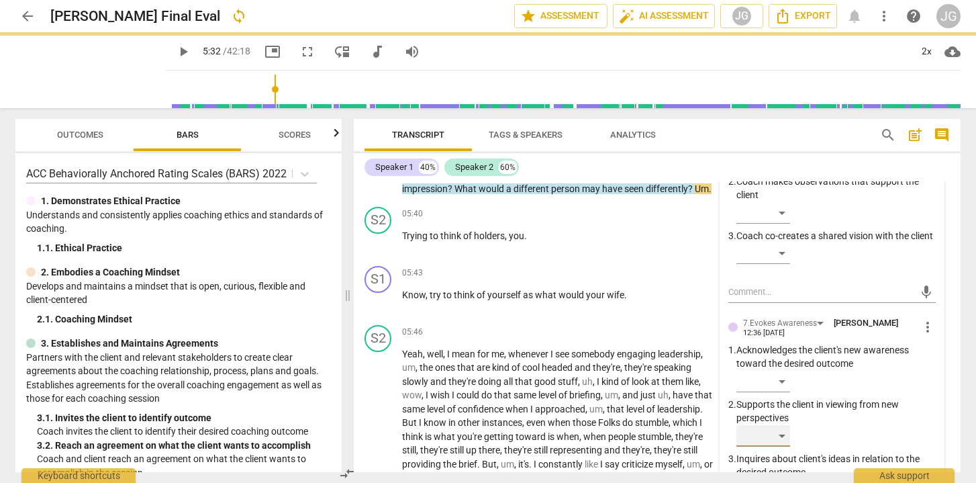
click at [775, 441] on div "​" at bounding box center [763, 435] width 54 height 21
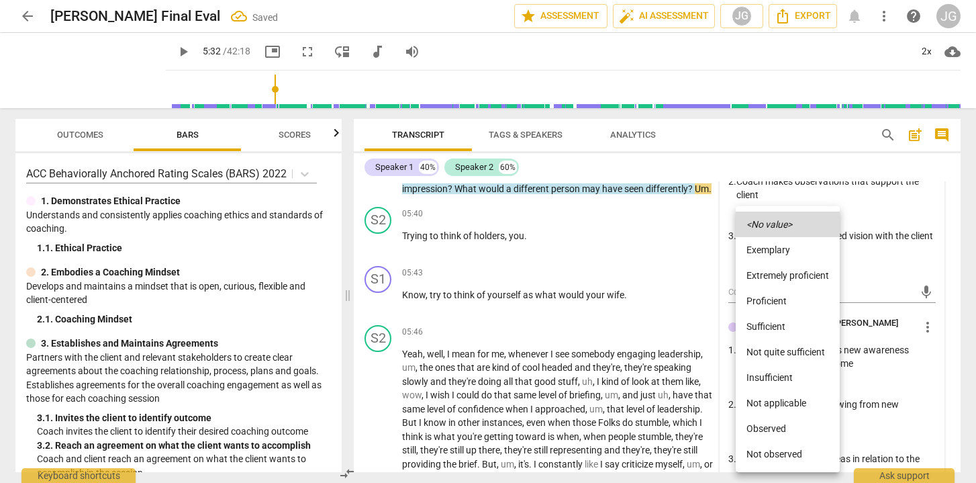
click at [775, 429] on li "Observed" at bounding box center [788, 429] width 104 height 26
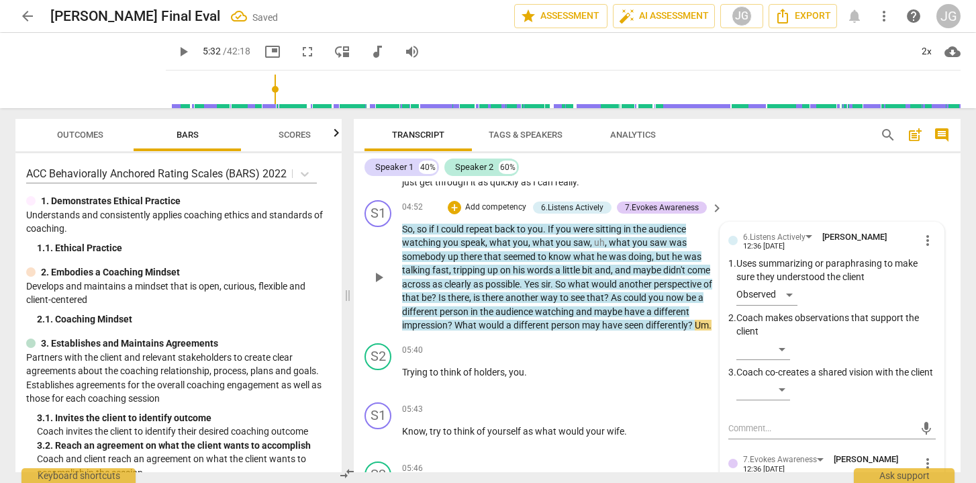
scroll to position [1163, 0]
click at [775, 429] on textarea at bounding box center [821, 428] width 186 height 13
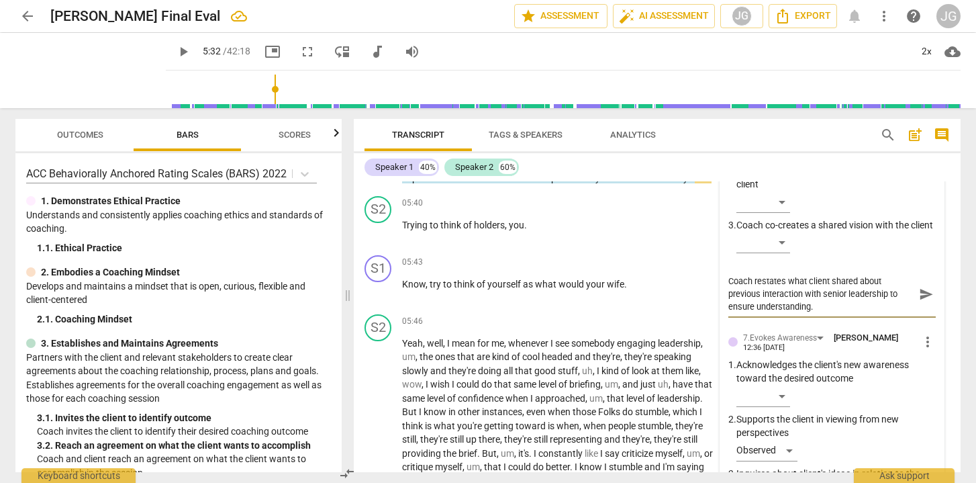
scroll to position [1312, 0]
click at [923, 299] on span "send" at bounding box center [926, 292] width 15 height 15
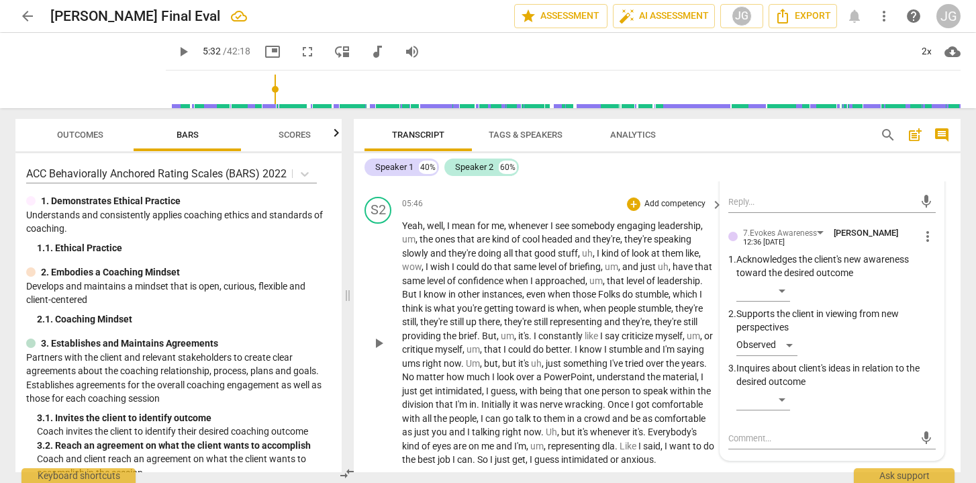
scroll to position [1426, 0]
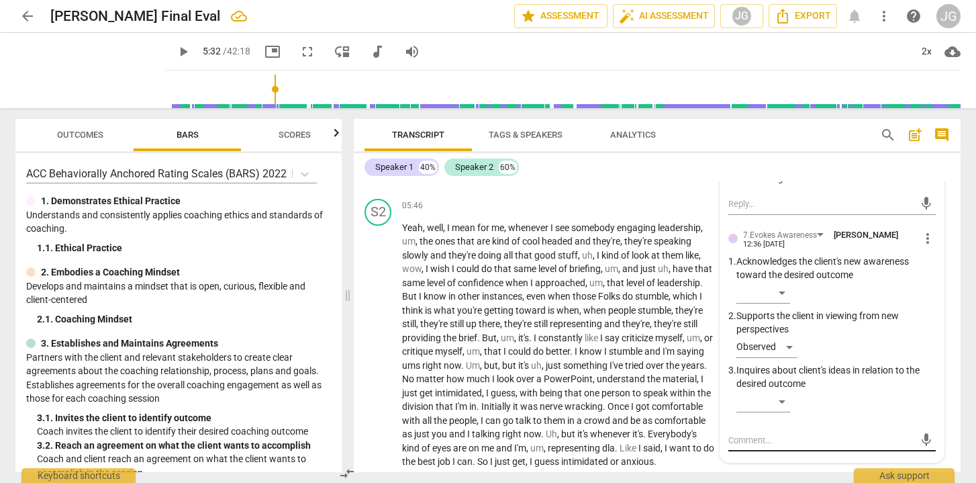
click at [746, 445] on textarea at bounding box center [821, 440] width 186 height 13
click at [919, 447] on span "send" at bounding box center [926, 446] width 15 height 15
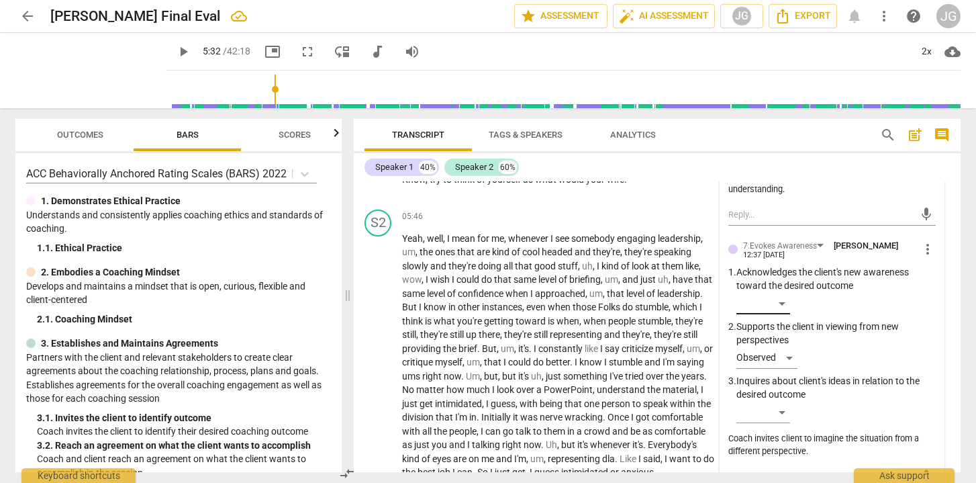
scroll to position [1417, 0]
click at [922, 254] on span "more_vert" at bounding box center [928, 247] width 16 height 16
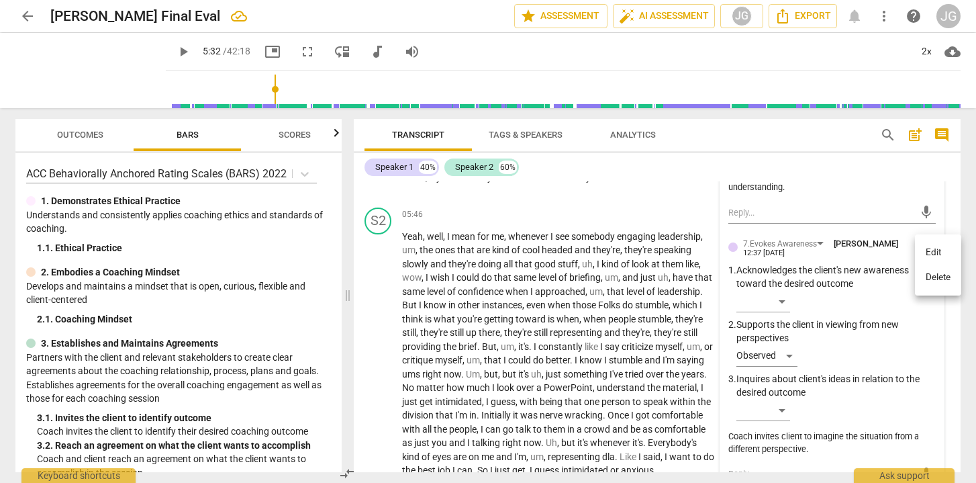
click at [925, 257] on li "Edit" at bounding box center [938, 253] width 46 height 26
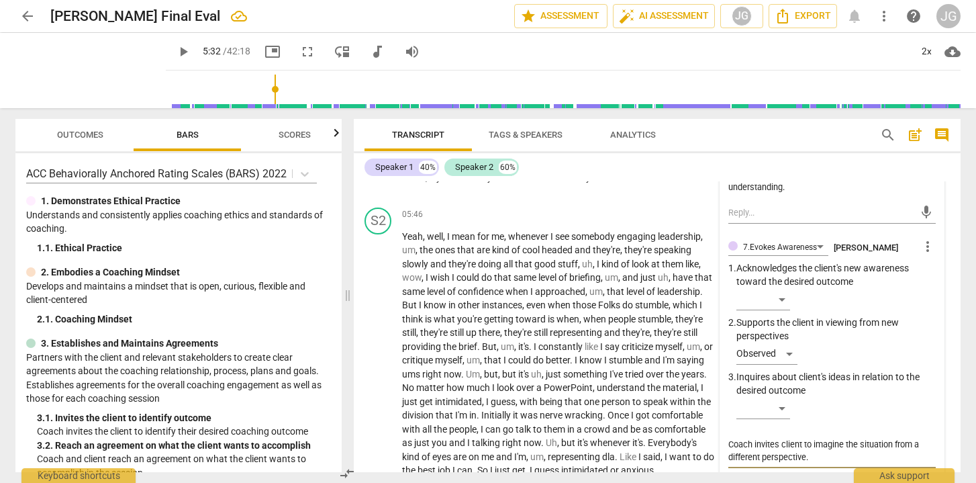
click at [814, 462] on textarea "Coach invites client to imagine the situation from a different perspective." at bounding box center [831, 451] width 207 height 26
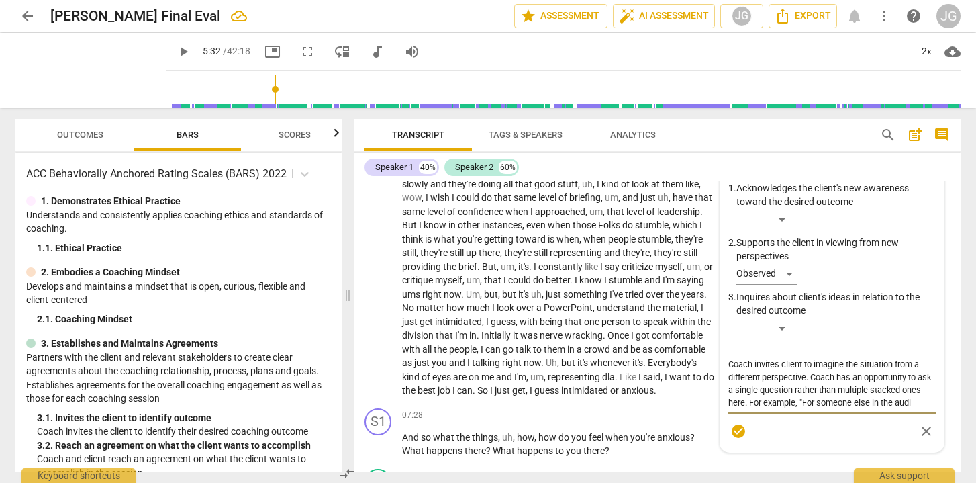
scroll to position [0, 0]
click at [738, 458] on span "check_circle" at bounding box center [738, 456] width 16 height 16
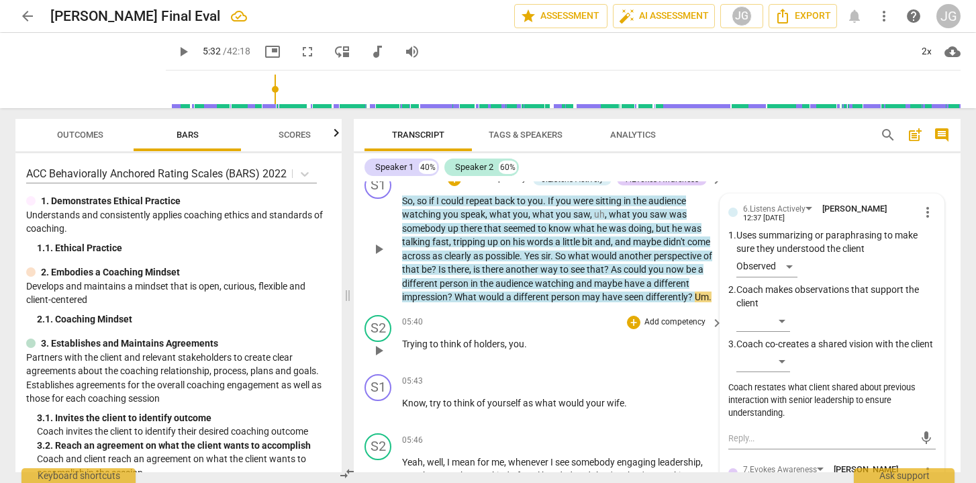
scroll to position [1187, 0]
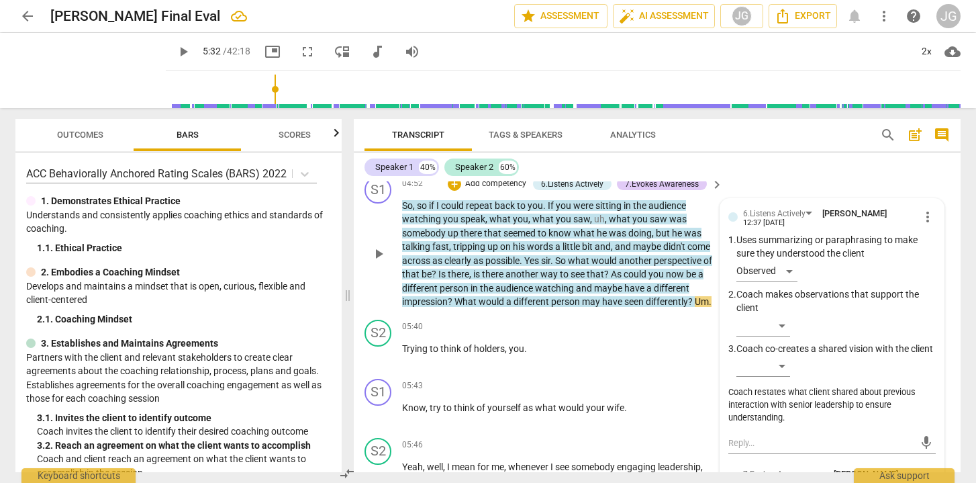
click at [175, 45] on span "play_arrow" at bounding box center [183, 52] width 16 height 16
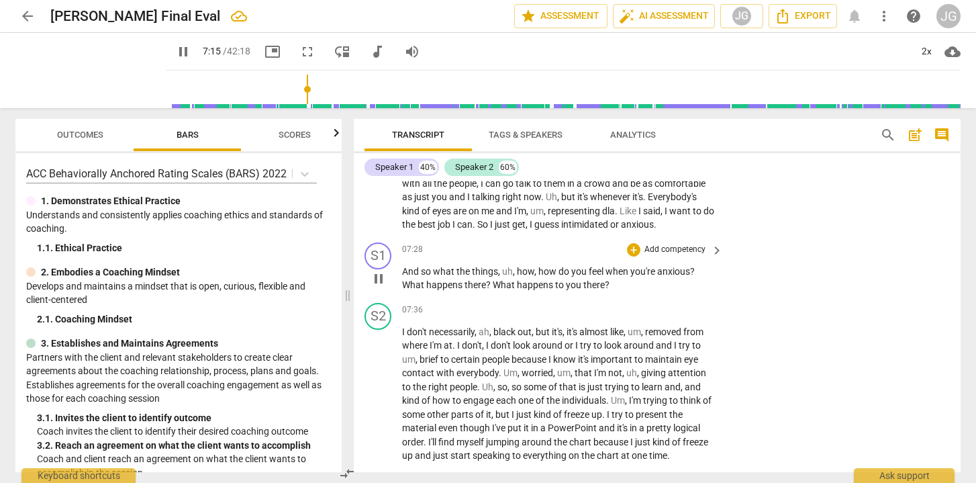
scroll to position [1691, 0]
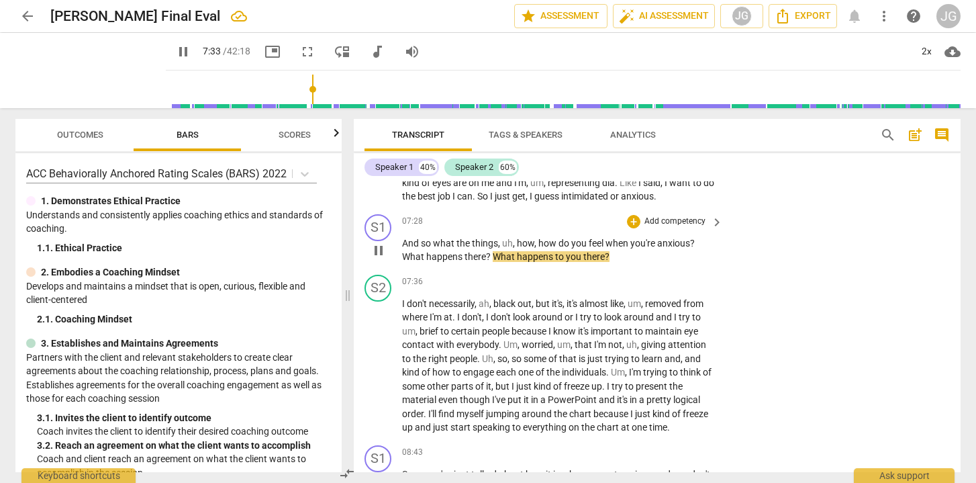
click at [383, 255] on span "pause" at bounding box center [379, 250] width 16 height 16
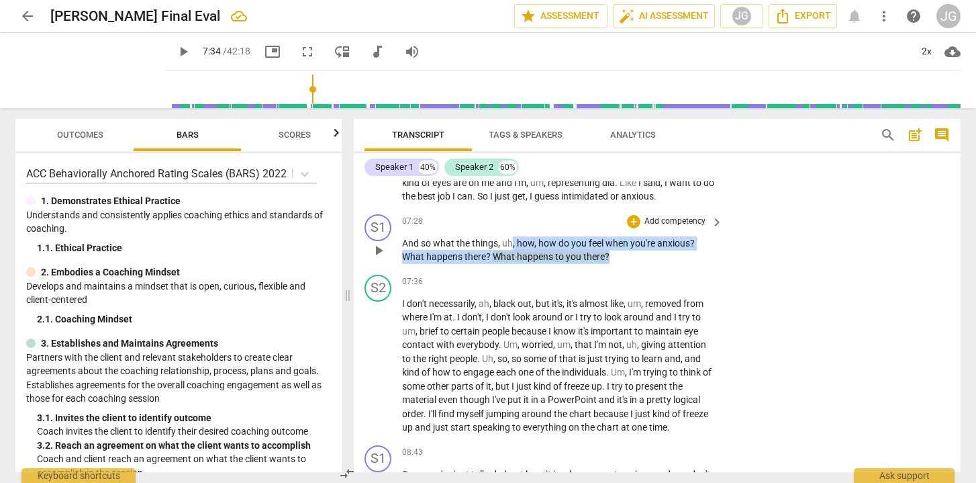
drag, startPoint x: 624, startPoint y: 257, endPoint x: 510, endPoint y: 248, distance: 113.8
click at [510, 248] on p "And so what the things , uh , how , how do you feel when you're anxious ? What …" at bounding box center [559, 250] width 314 height 28
drag, startPoint x: 514, startPoint y: 241, endPoint x: 611, endPoint y: 259, distance: 99.0
click at [611, 258] on p "And so what the things , uh , how , how do you feel when you're anxious ? What …" at bounding box center [559, 250] width 314 height 28
copy p "how , how do you feel when you're anxious ? What happens there ? What happens t…"
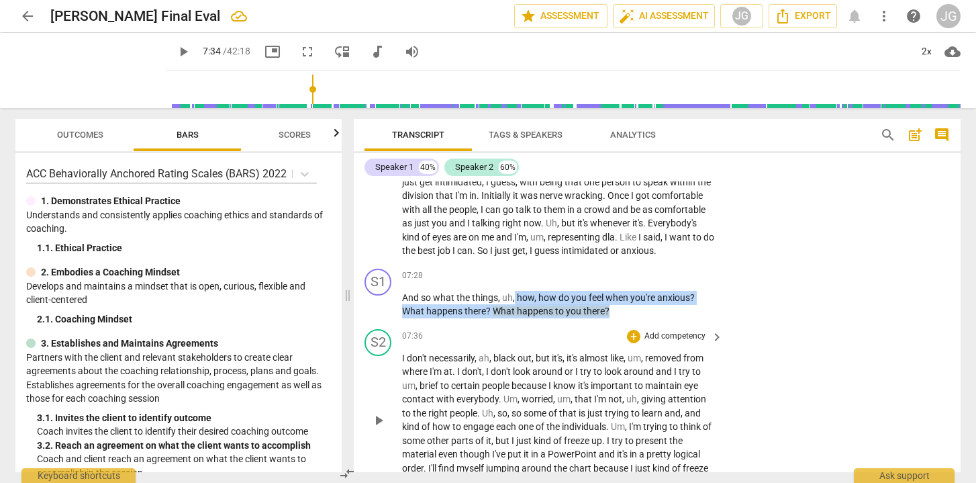
scroll to position [1633, 0]
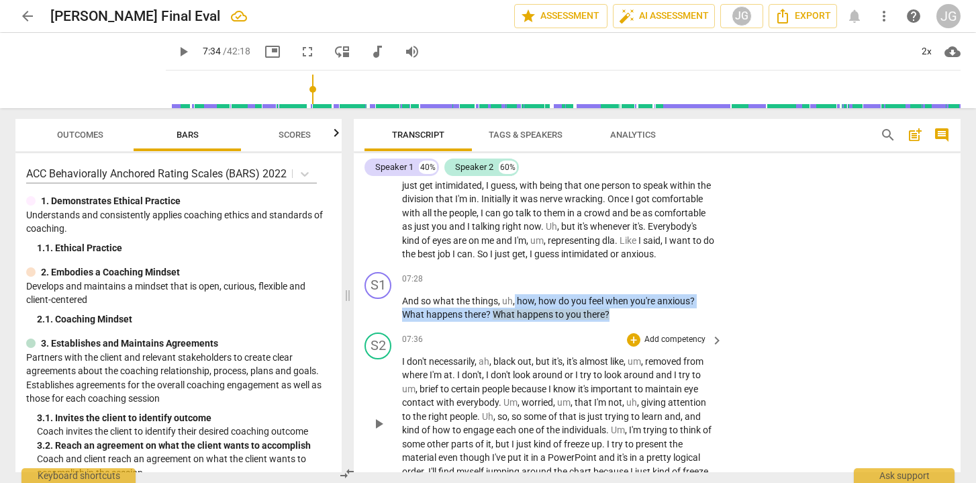
click at [652, 333] on div "+ Add competency" at bounding box center [667, 339] width 80 height 13
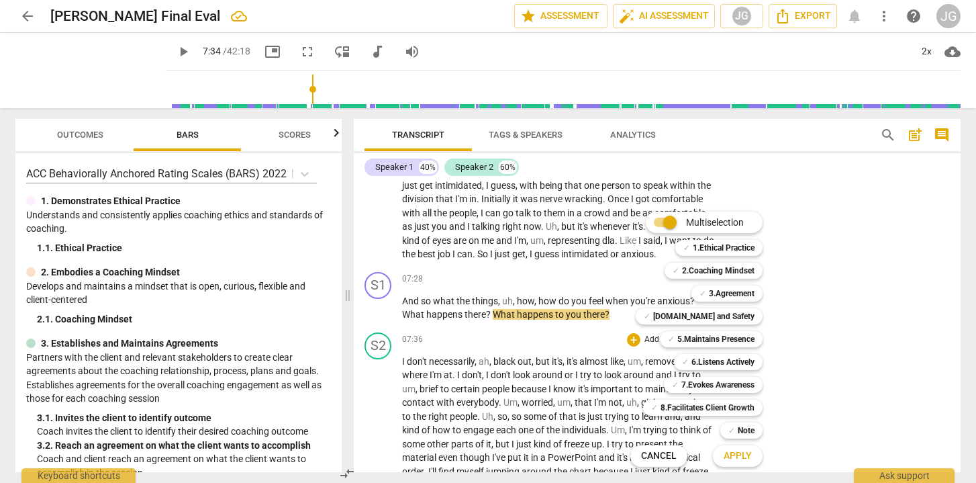
click at [593, 276] on div at bounding box center [488, 241] width 976 height 483
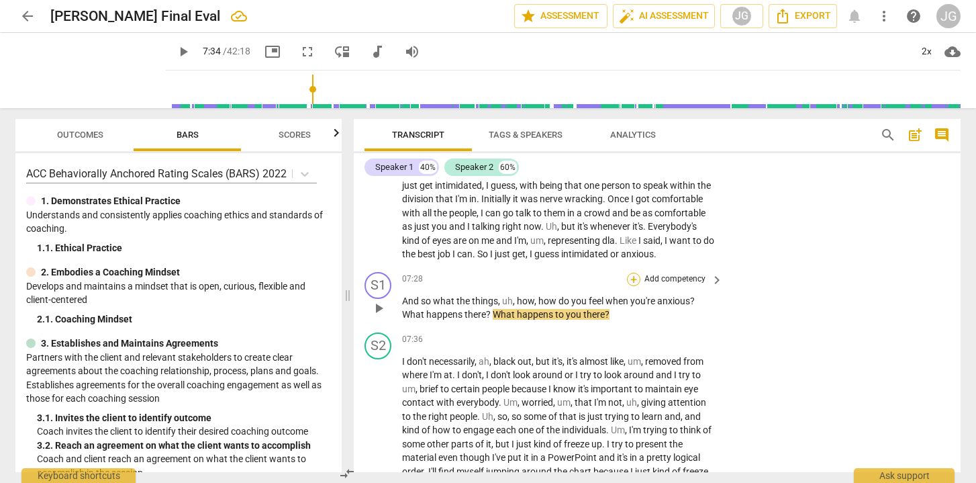
click at [628, 276] on div "+" at bounding box center [633, 279] width 13 height 13
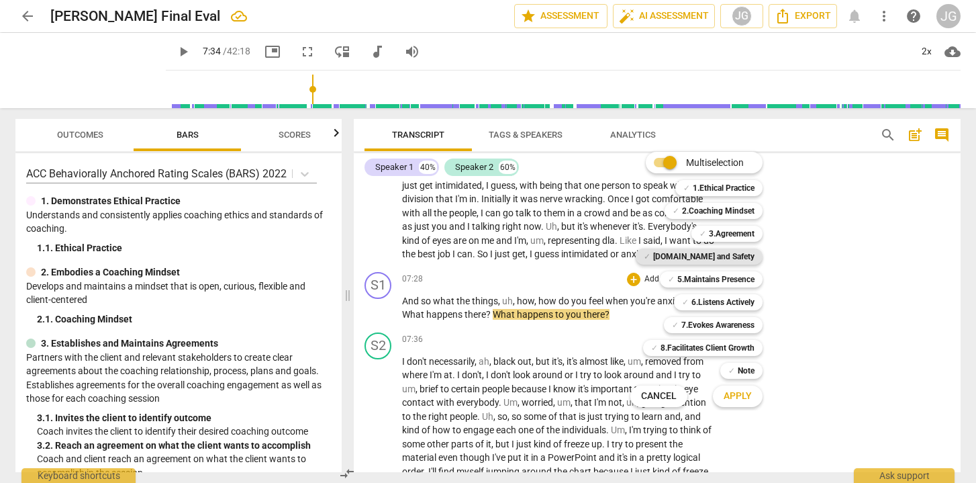
click at [697, 257] on b "[DOMAIN_NAME] and Safety" at bounding box center [703, 256] width 101 height 16
click at [743, 397] on span "Apply" at bounding box center [738, 395] width 28 height 13
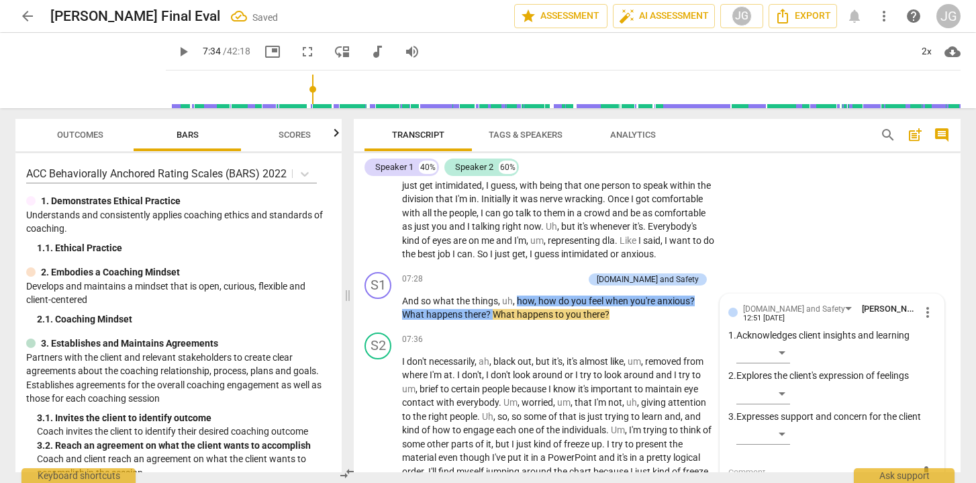
scroll to position [1637, 0]
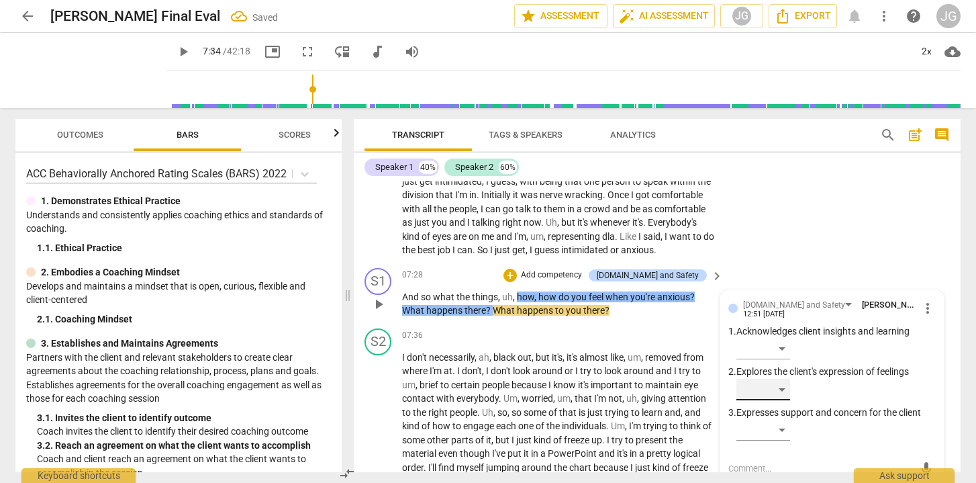
click at [773, 385] on div "​" at bounding box center [763, 389] width 54 height 21
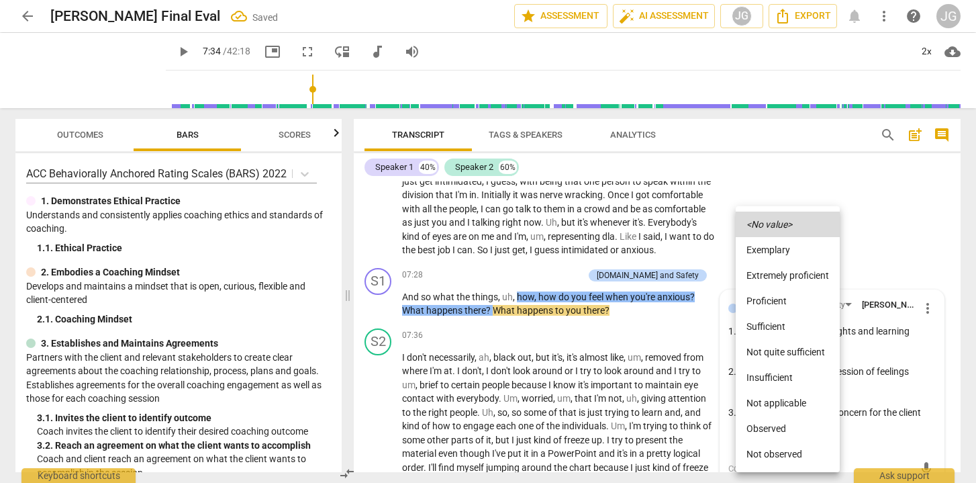
click at [766, 422] on li "Observed" at bounding box center [788, 429] width 104 height 26
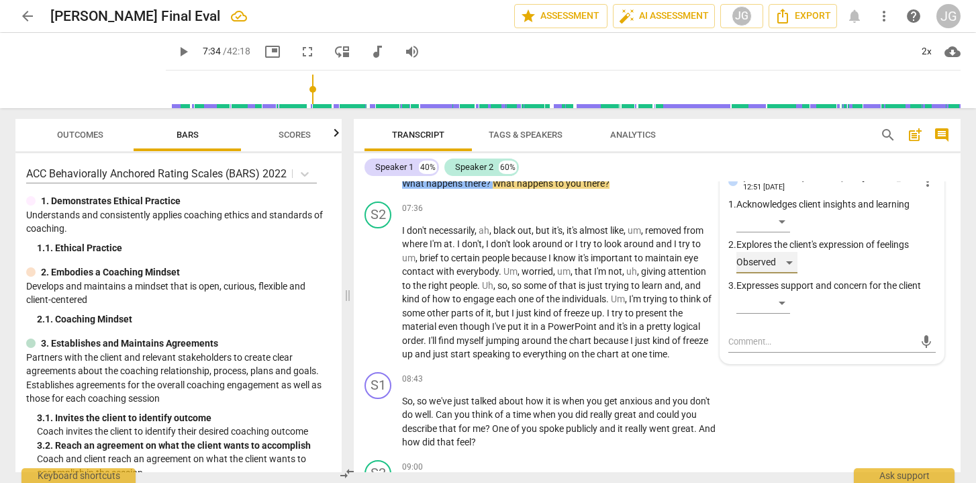
scroll to position [1766, 0]
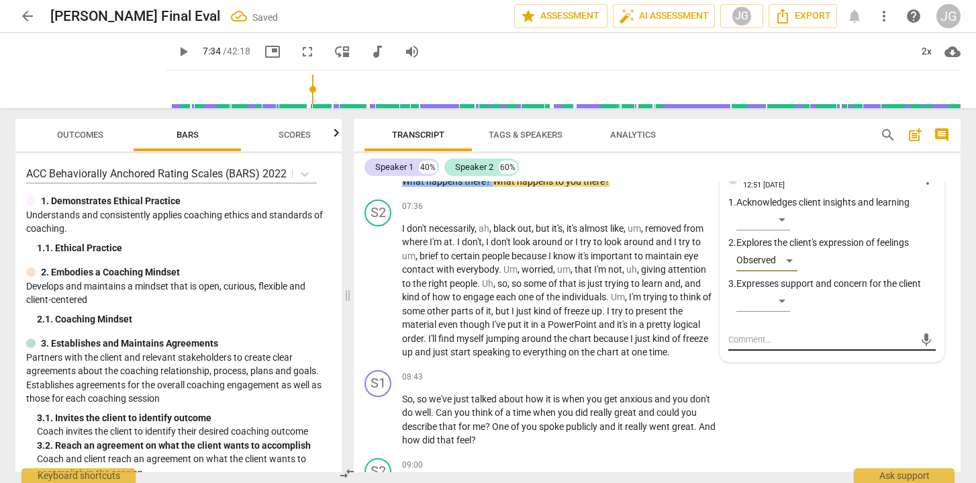
click at [768, 336] on textarea at bounding box center [821, 339] width 186 height 13
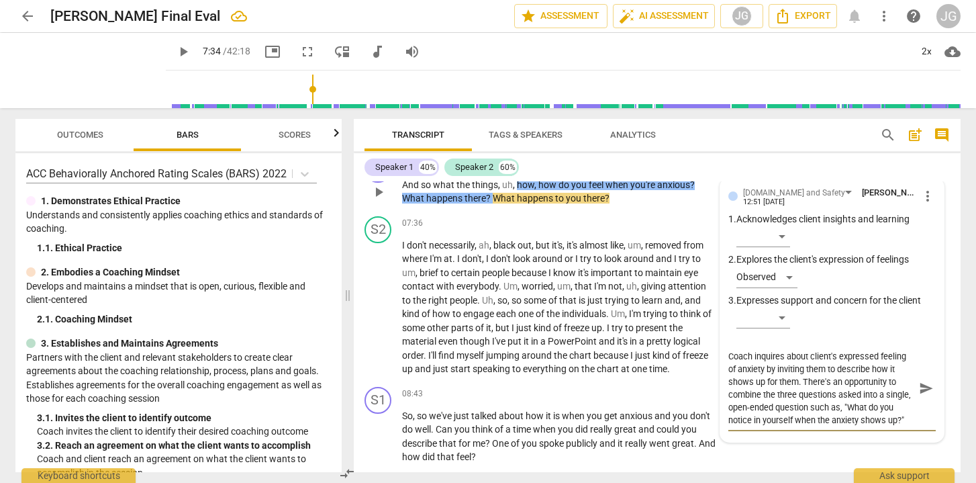
scroll to position [1749, 0]
click at [919, 388] on span "send" at bounding box center [926, 388] width 15 height 15
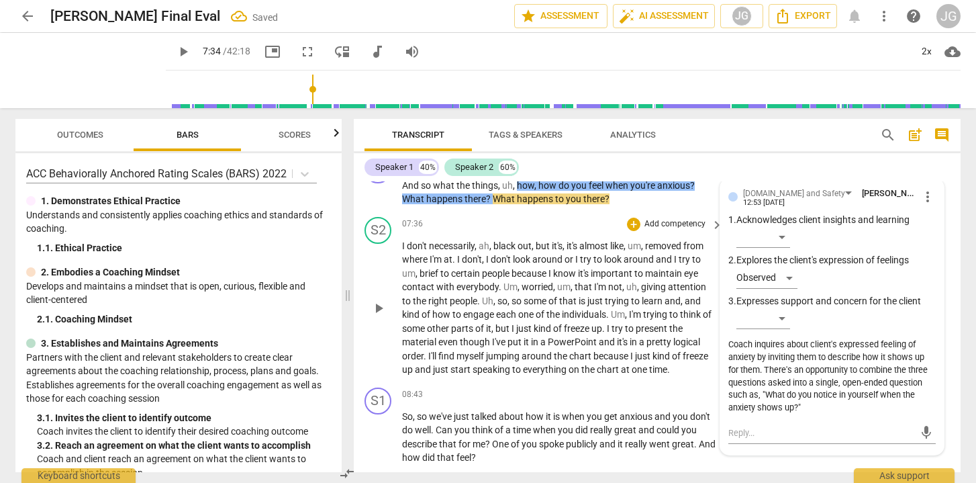
click at [381, 303] on span "play_arrow" at bounding box center [379, 308] width 16 height 16
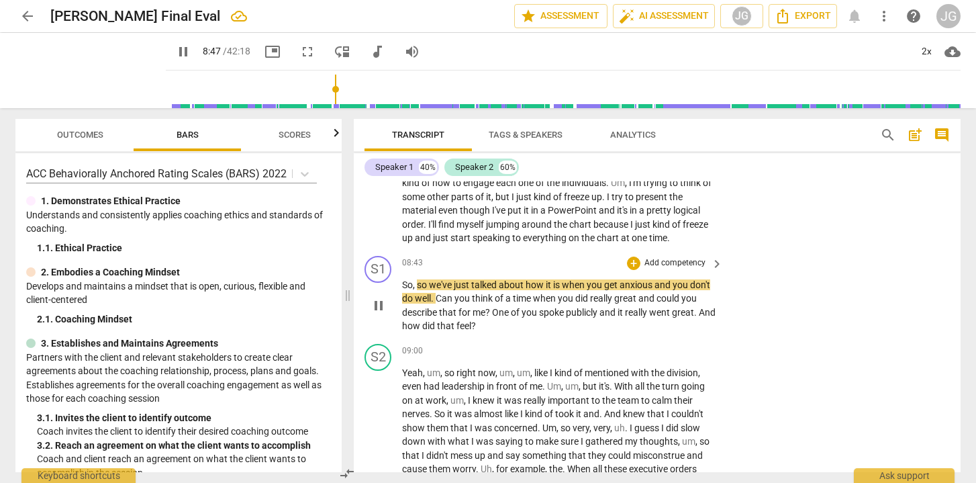
scroll to position [1889, 0]
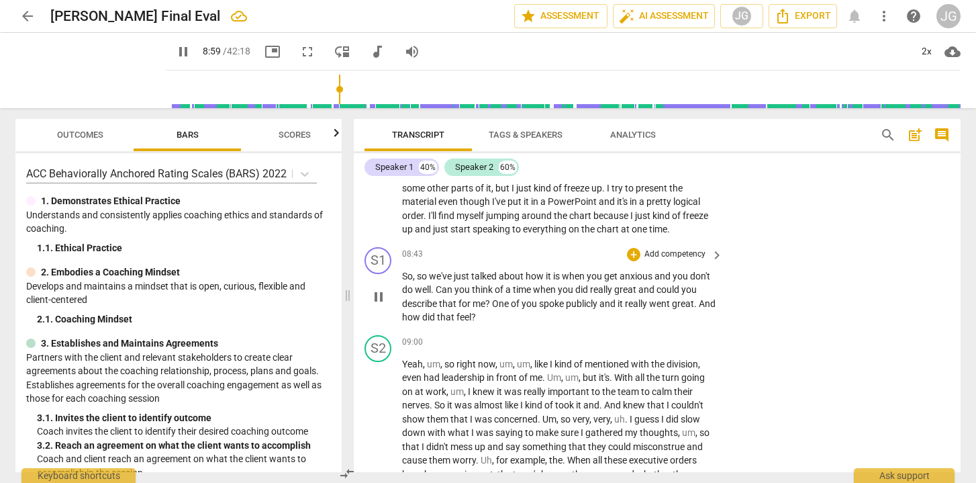
click at [381, 300] on span "pause" at bounding box center [379, 297] width 16 height 16
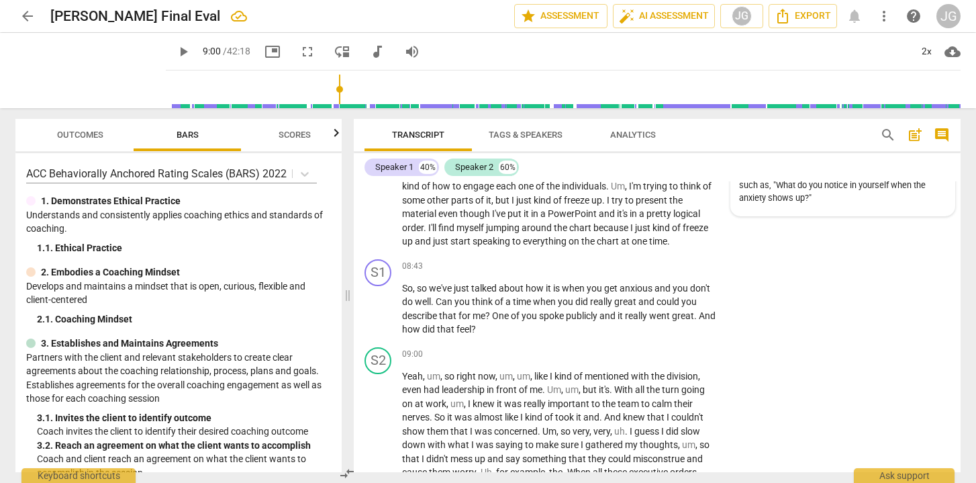
scroll to position [1880, 0]
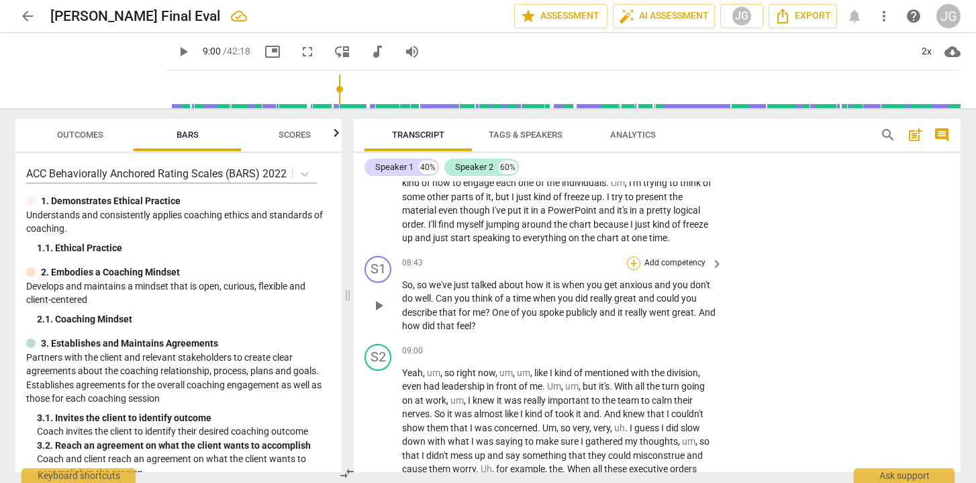
click at [637, 260] on div "+" at bounding box center [633, 262] width 13 height 13
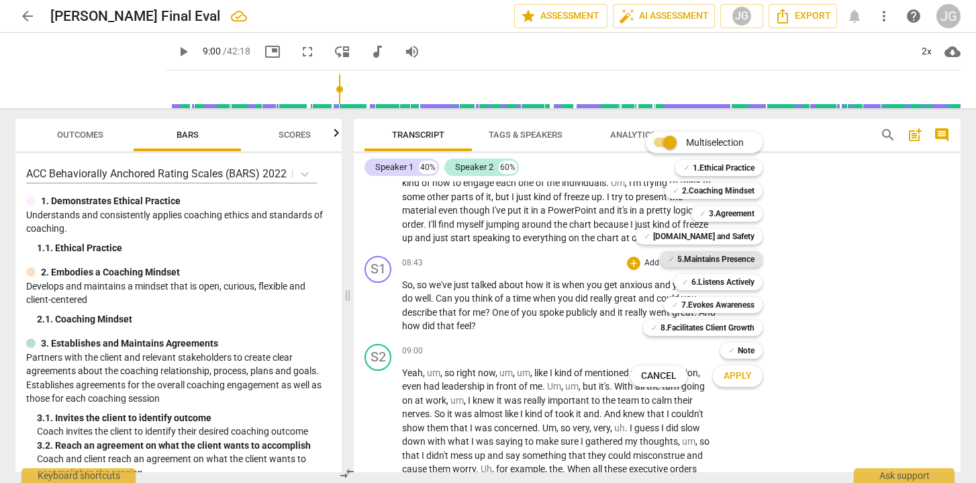
click at [703, 258] on b "5.Maintains Presence" at bounding box center [715, 259] width 77 height 16
click at [752, 375] on button "Apply" at bounding box center [738, 376] width 50 height 24
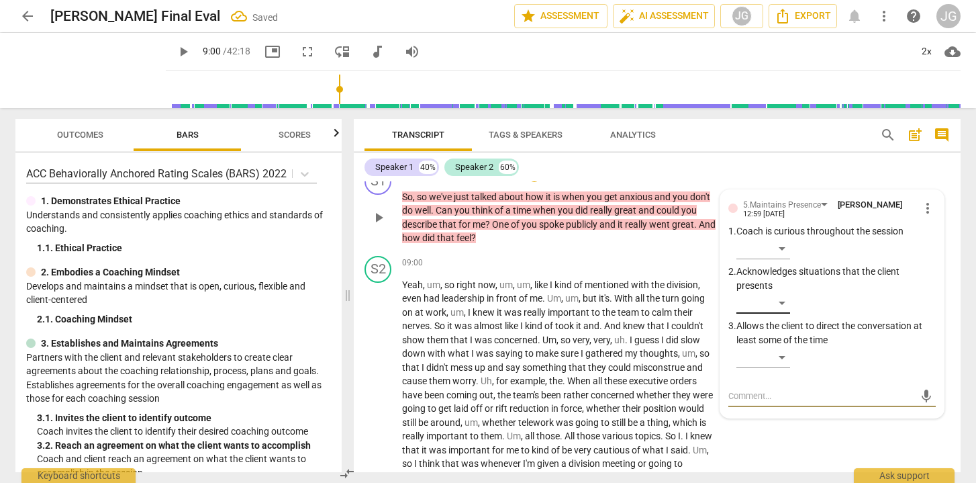
scroll to position [1964, 0]
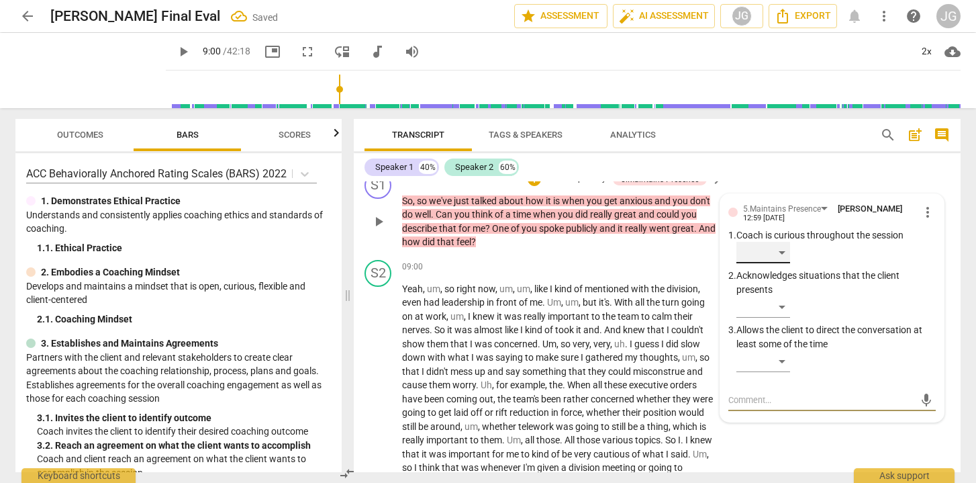
click at [776, 252] on div "​" at bounding box center [763, 252] width 54 height 21
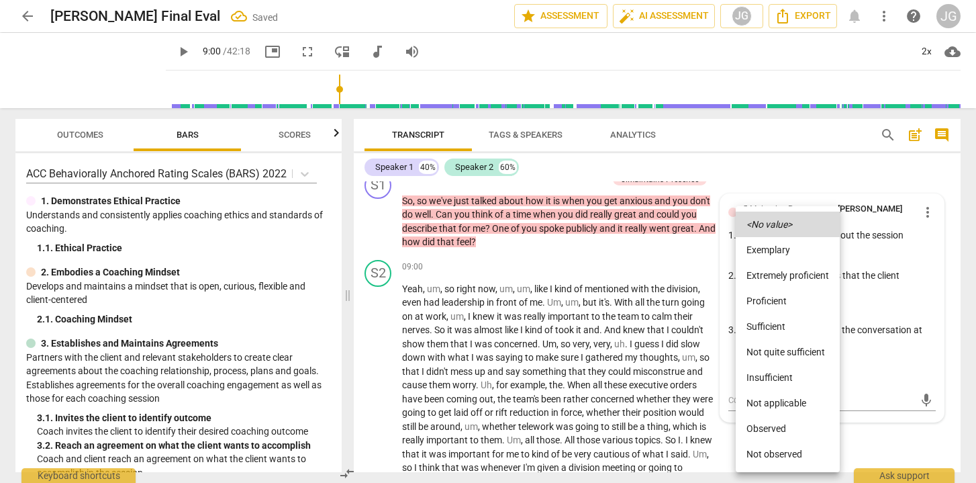
click at [767, 434] on li "Observed" at bounding box center [788, 429] width 104 height 26
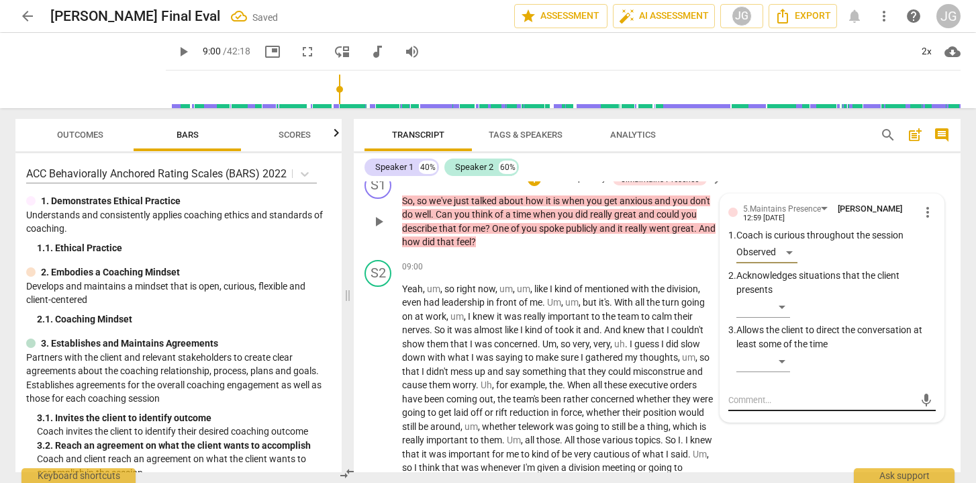
click at [764, 396] on textarea at bounding box center [821, 399] width 186 height 13
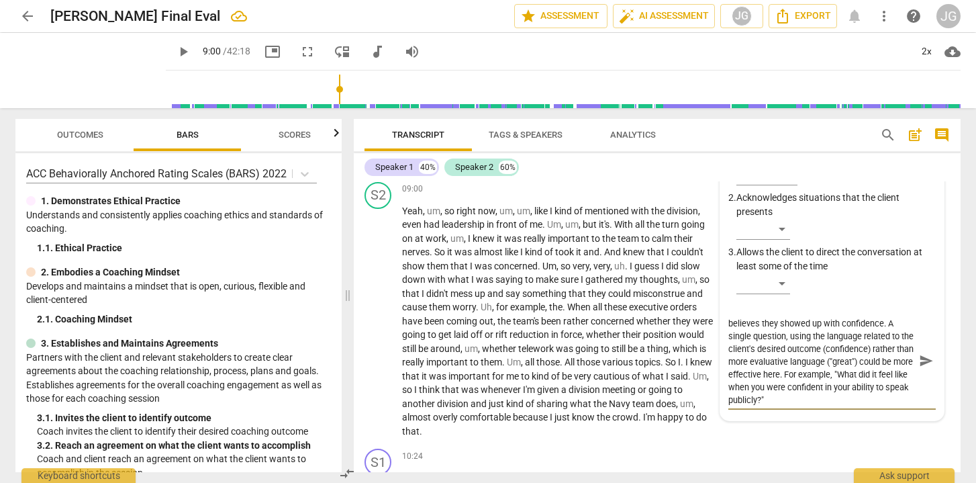
scroll to position [2043, 0]
click at [919, 356] on span "send" at bounding box center [926, 359] width 15 height 15
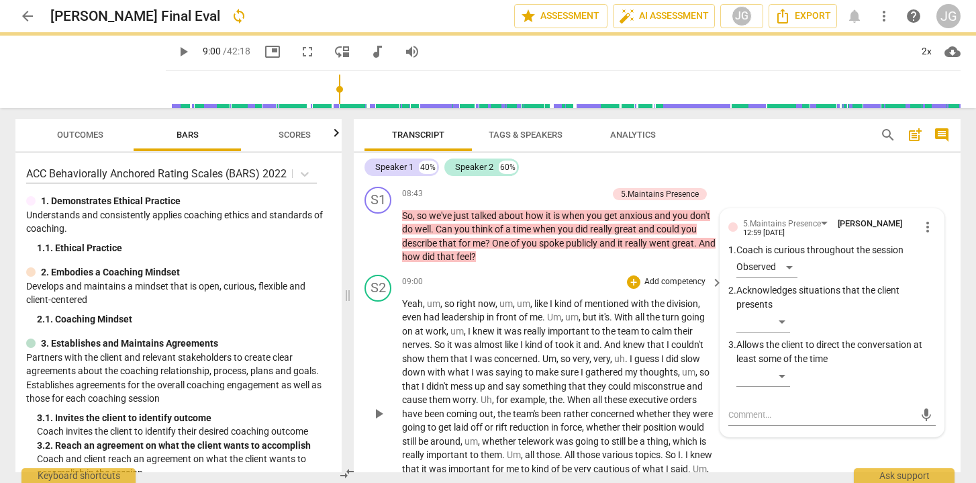
scroll to position [1941, 0]
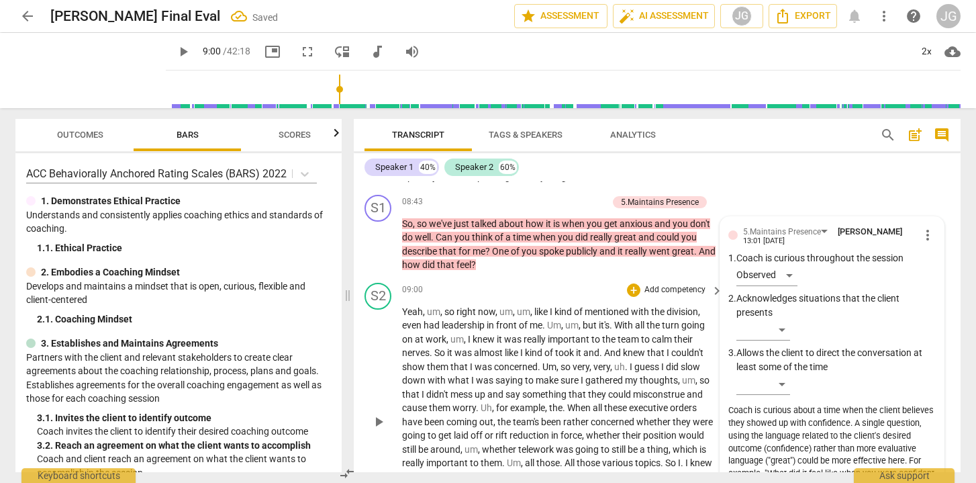
click at [382, 413] on span "play_arrow" at bounding box center [379, 421] width 16 height 16
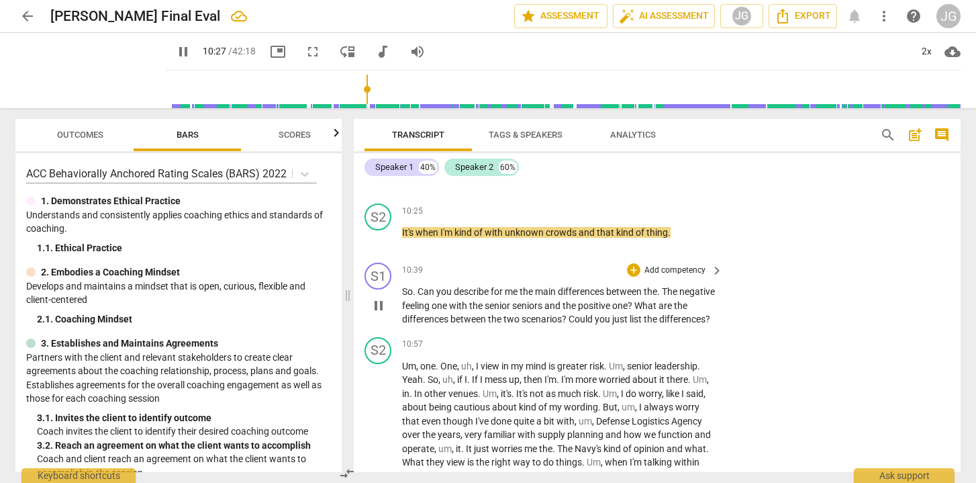
scroll to position [2362, 0]
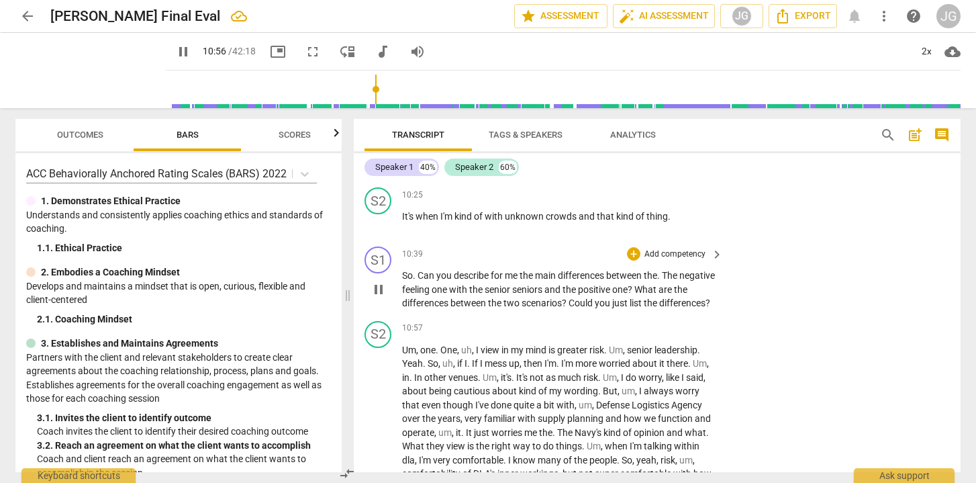
click at [381, 287] on span "pause" at bounding box center [379, 289] width 16 height 16
click at [634, 247] on div "+" at bounding box center [633, 253] width 13 height 13
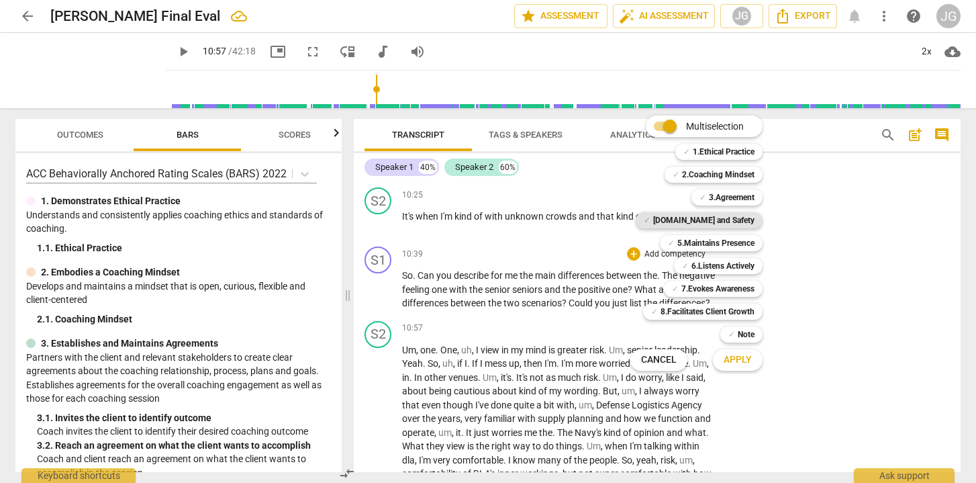
click at [722, 217] on b "[DOMAIN_NAME] and Safety" at bounding box center [703, 220] width 101 height 16
click at [740, 240] on b "5.Maintains Presence" at bounding box center [715, 243] width 77 height 16
click at [744, 358] on span "Apply" at bounding box center [738, 359] width 28 height 13
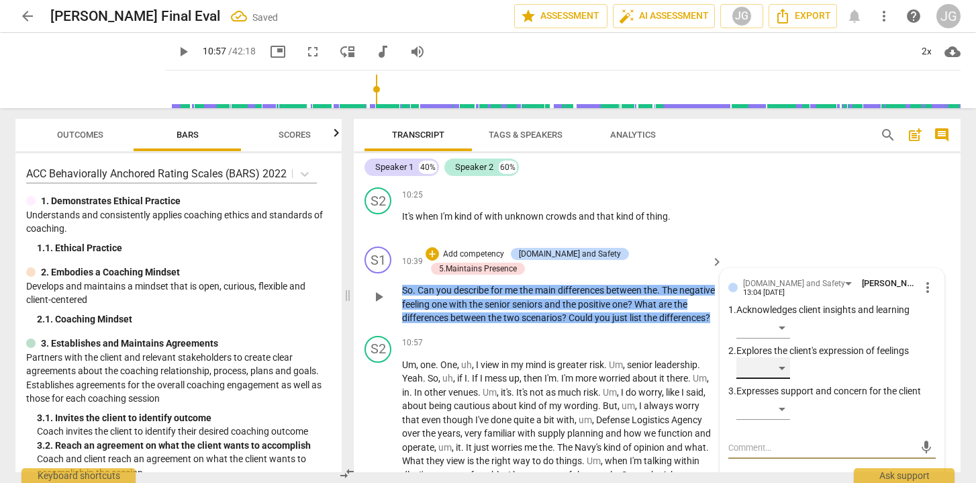
click at [771, 361] on div "​" at bounding box center [763, 367] width 54 height 21
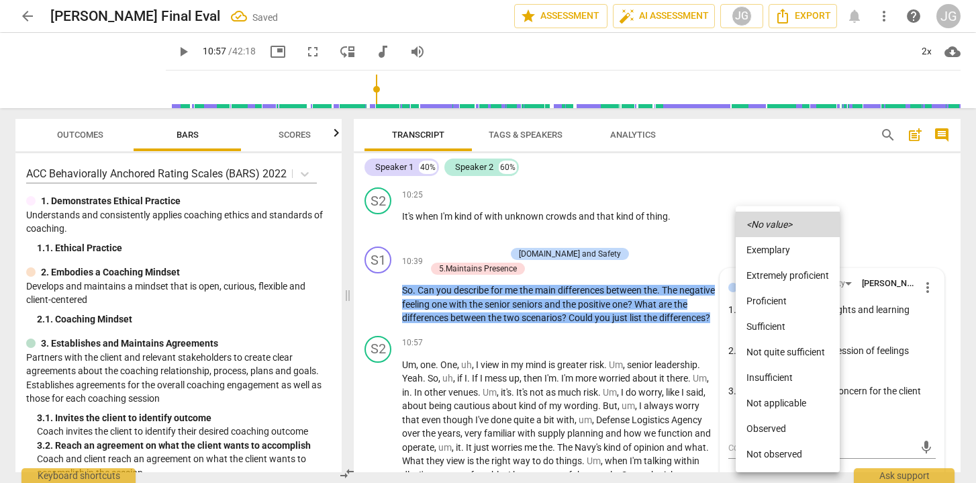
click at [767, 425] on li "Observed" at bounding box center [788, 429] width 104 height 26
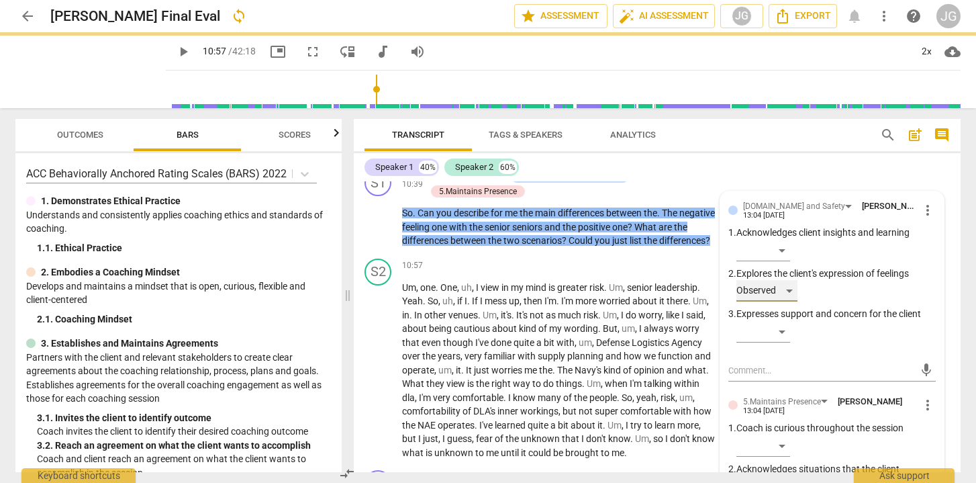
scroll to position [2482, 0]
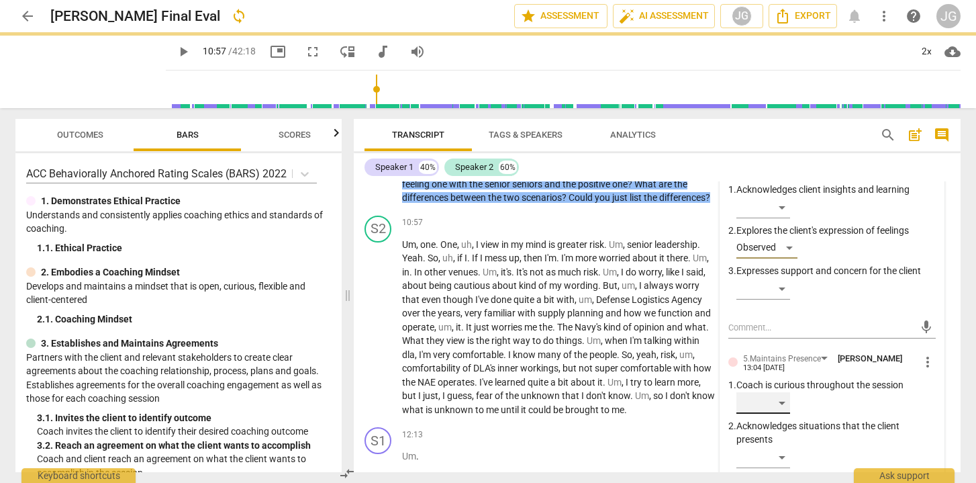
click at [782, 394] on div "​" at bounding box center [763, 402] width 54 height 21
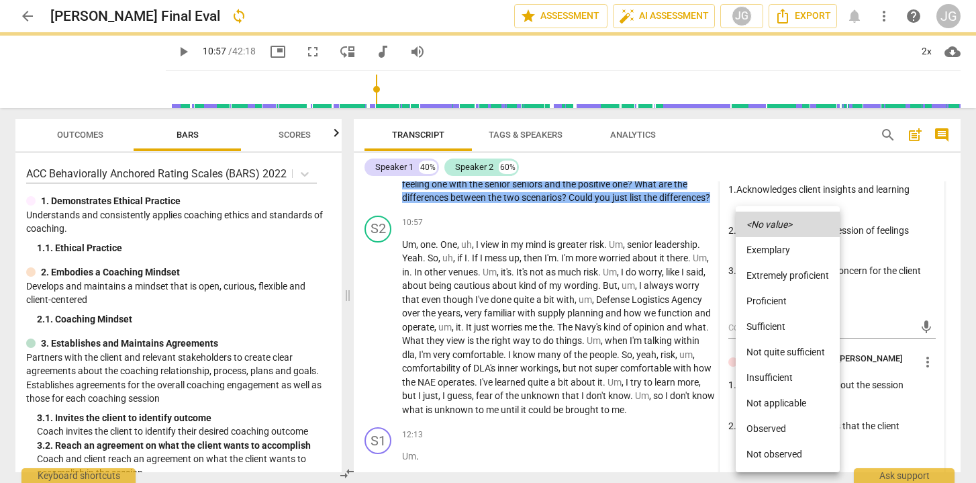
click at [777, 427] on li "Observed" at bounding box center [788, 429] width 104 height 26
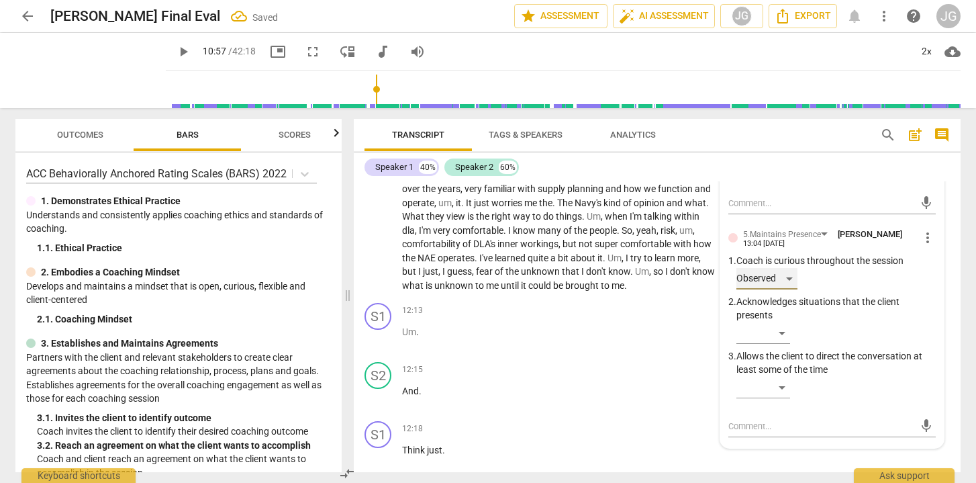
scroll to position [2613, 0]
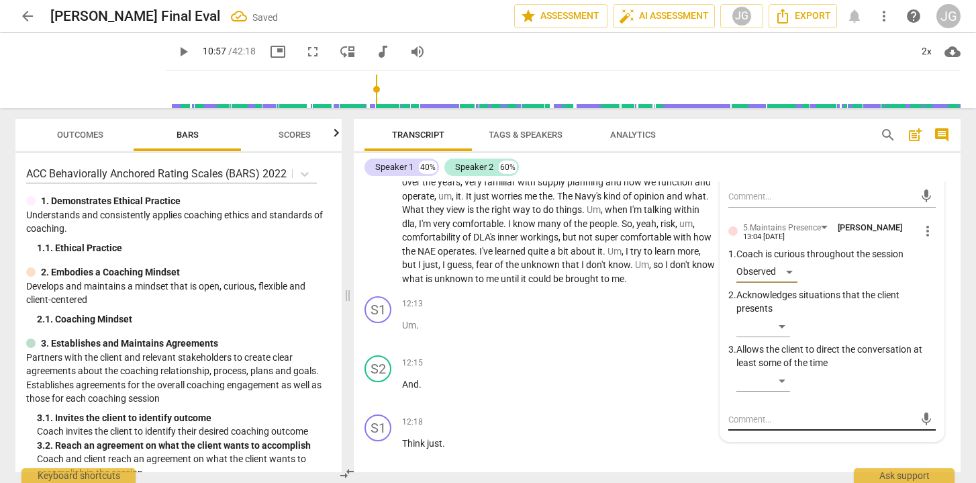
click at [742, 413] on textarea at bounding box center [821, 419] width 186 height 13
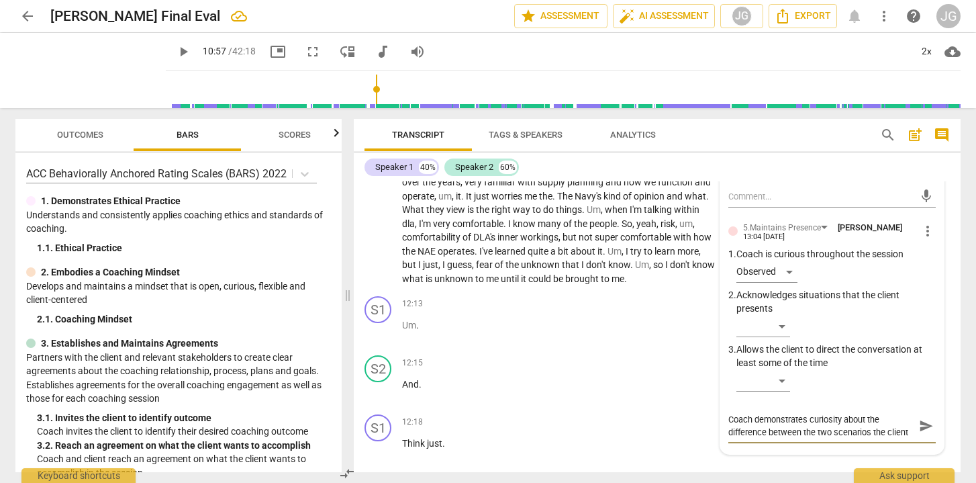
scroll to position [11, 0]
click at [921, 418] on span "send" at bounding box center [926, 425] width 15 height 15
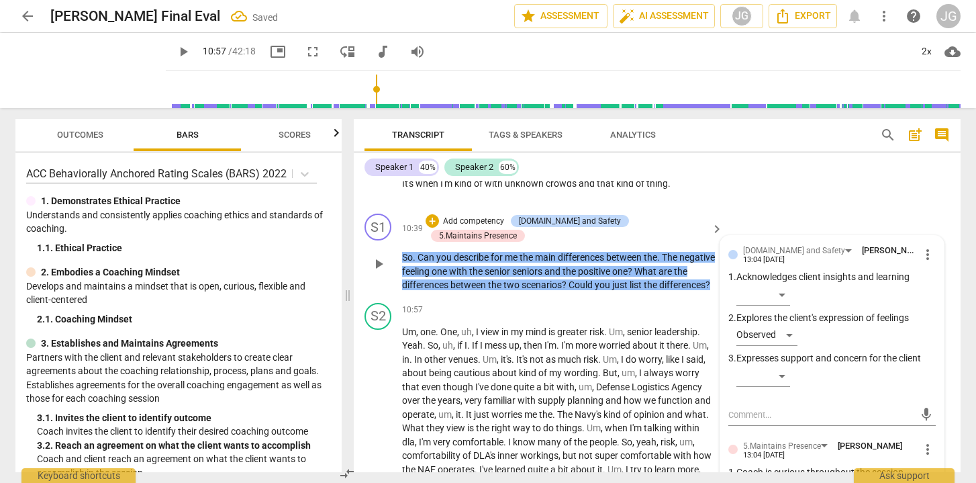
scroll to position [2394, 0]
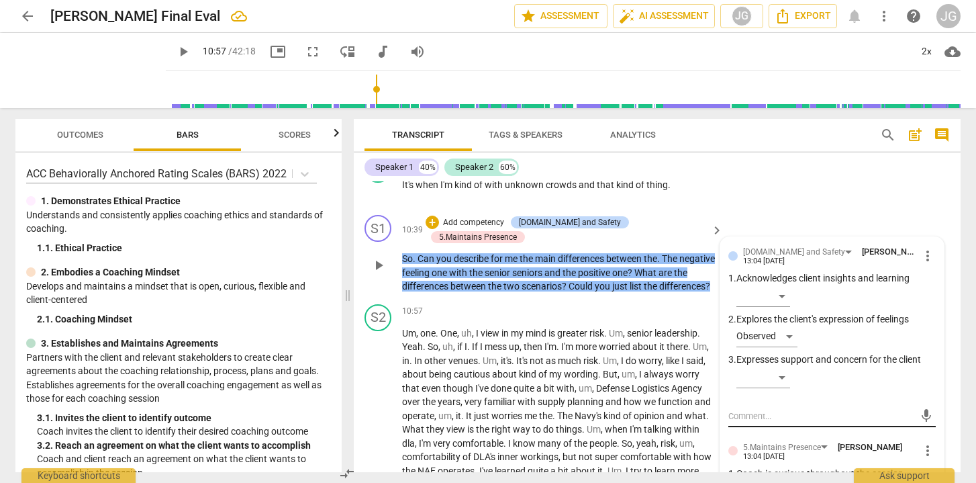
click at [754, 409] on textarea at bounding box center [821, 415] width 186 height 13
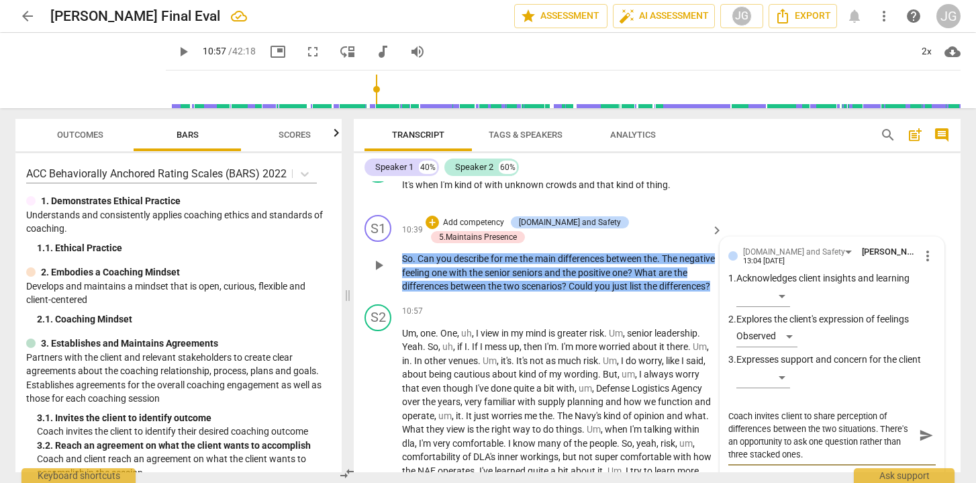
click at [920, 428] on span "send" at bounding box center [926, 435] width 15 height 15
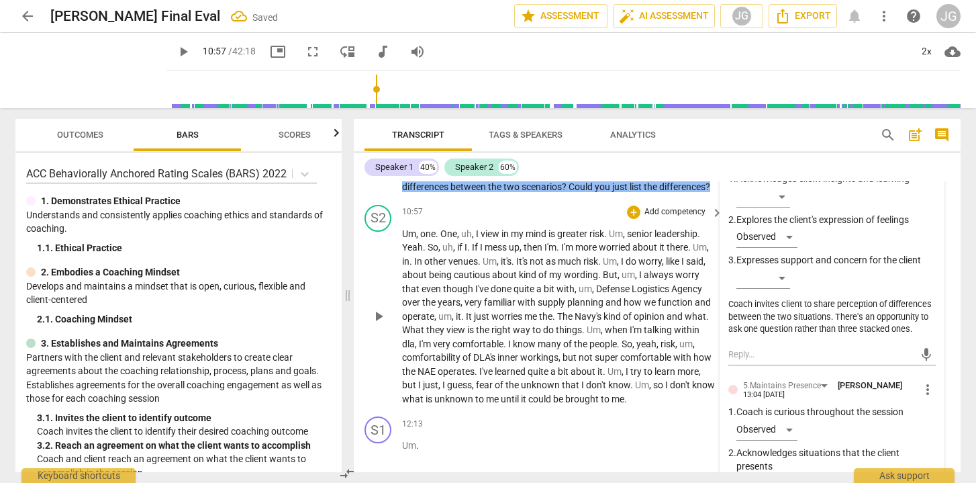
scroll to position [2495, 0]
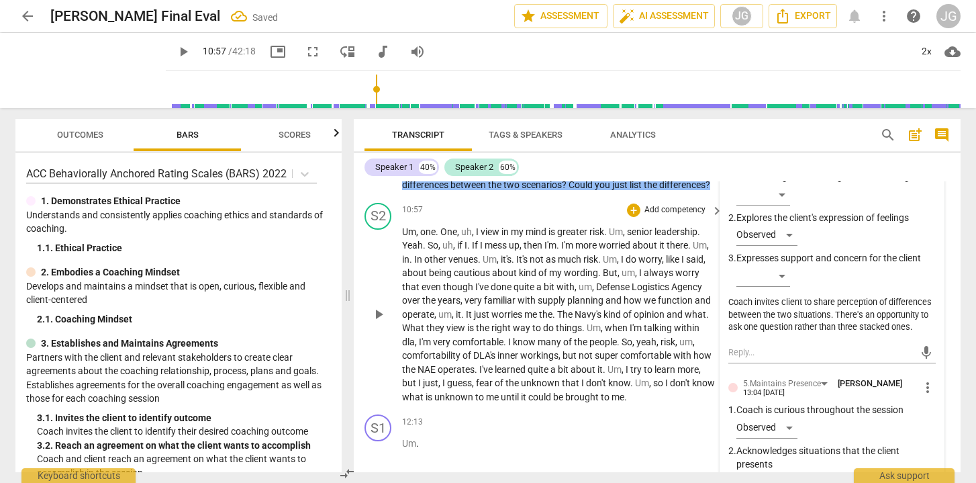
click at [375, 306] on span "play_arrow" at bounding box center [379, 314] width 16 height 16
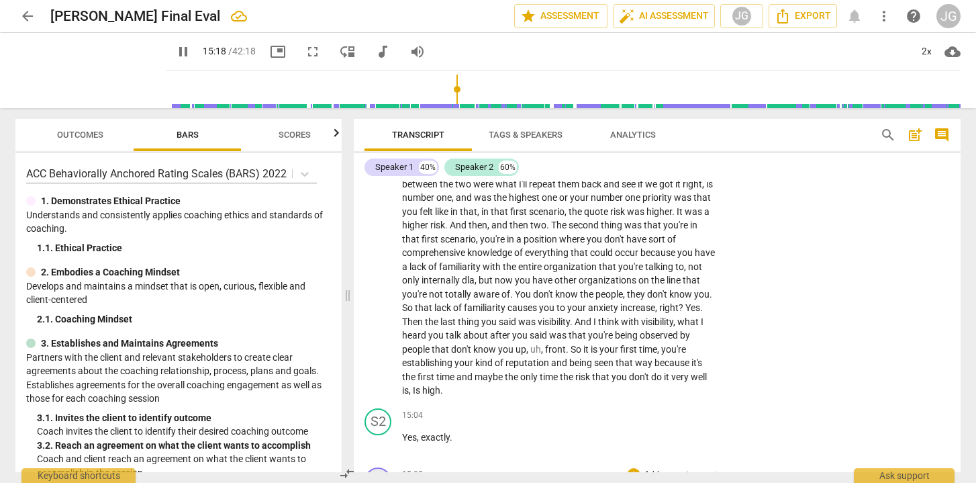
scroll to position [3252, 0]
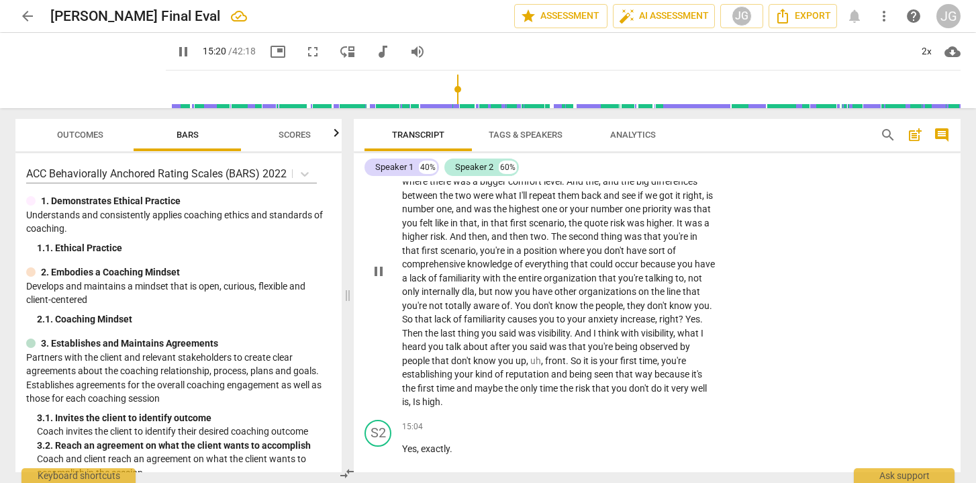
click at [377, 263] on span "pause" at bounding box center [379, 271] width 16 height 16
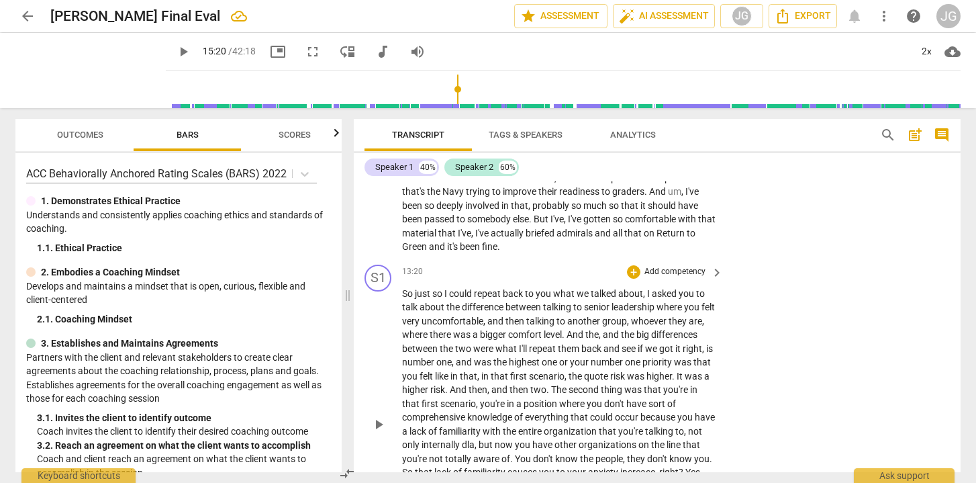
scroll to position [3096, 0]
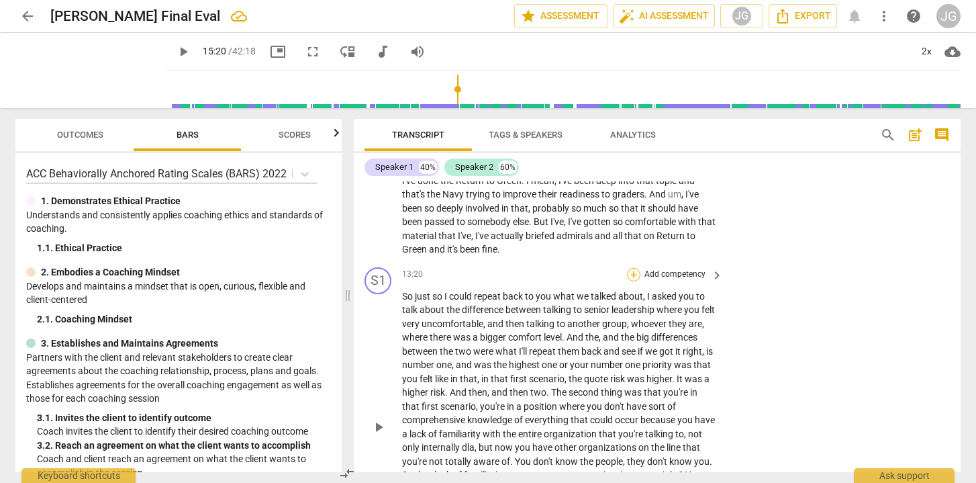
click at [632, 268] on div "+" at bounding box center [633, 274] width 13 height 13
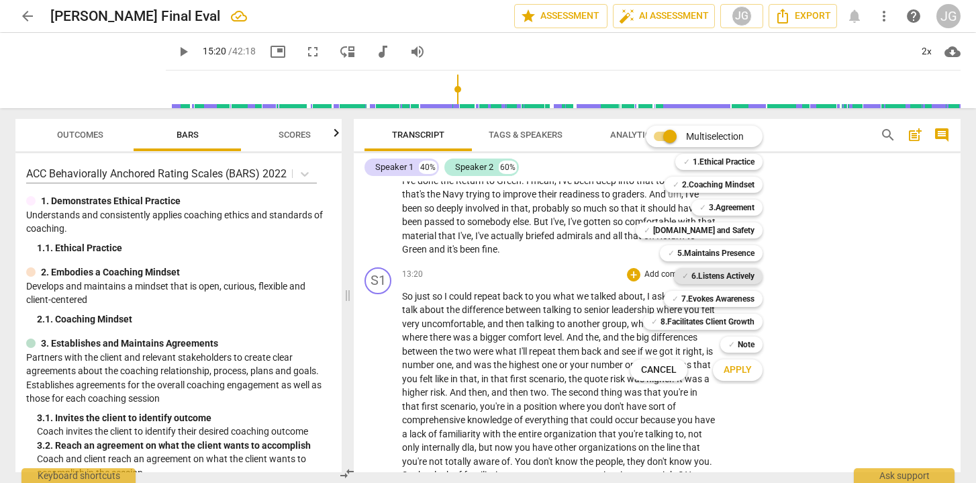
click at [734, 277] on b "6.Listens Actively" at bounding box center [722, 276] width 63 height 16
click at [740, 371] on span "Apply" at bounding box center [738, 369] width 28 height 13
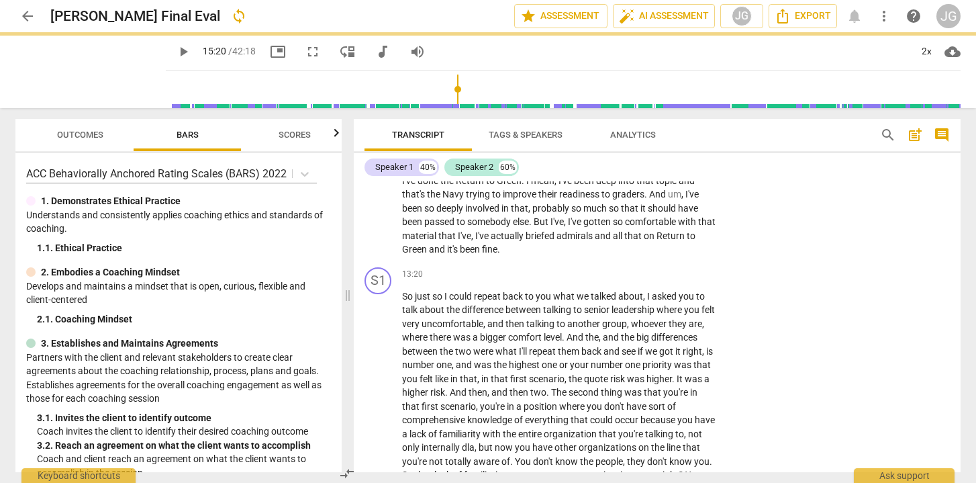
scroll to position [3160, 0]
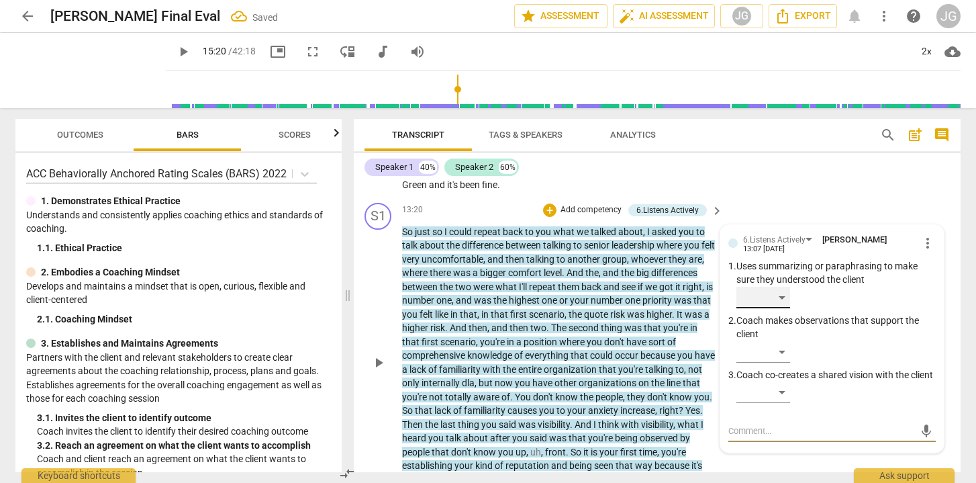
click at [779, 287] on div "​" at bounding box center [763, 297] width 54 height 21
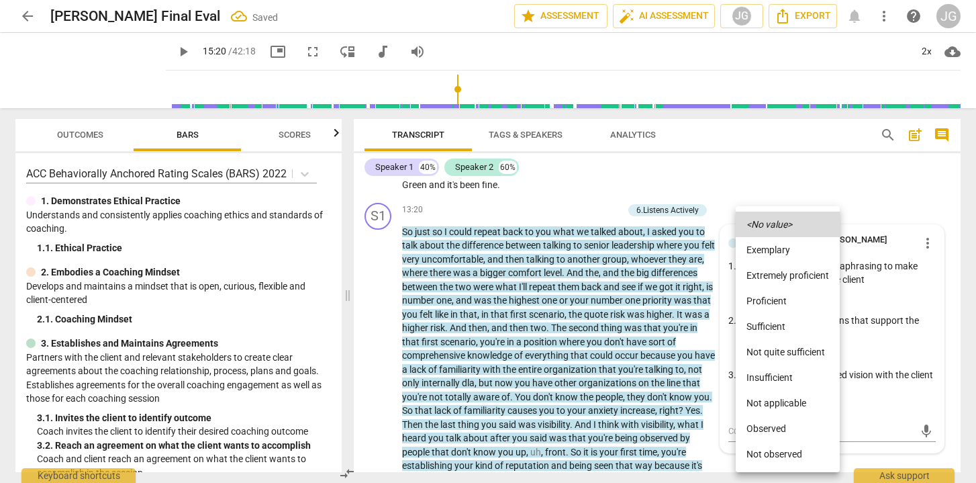
click at [760, 421] on li "Observed" at bounding box center [788, 429] width 104 height 26
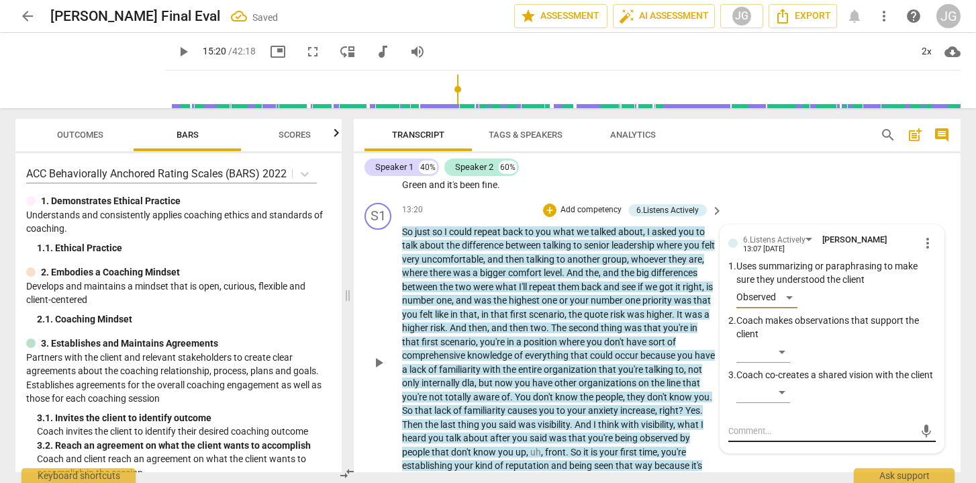
click at [748, 424] on textarea at bounding box center [821, 430] width 186 height 13
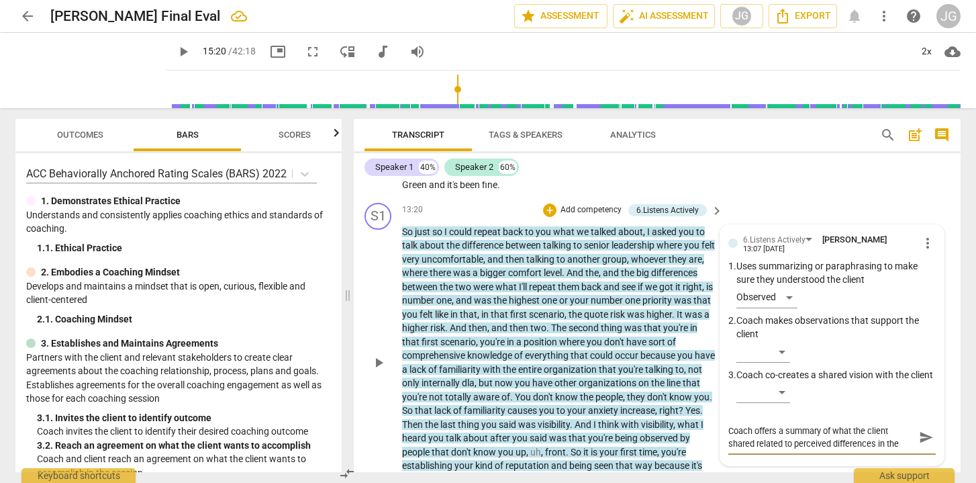
scroll to position [11, 0]
click at [924, 430] on span "send" at bounding box center [926, 437] width 15 height 15
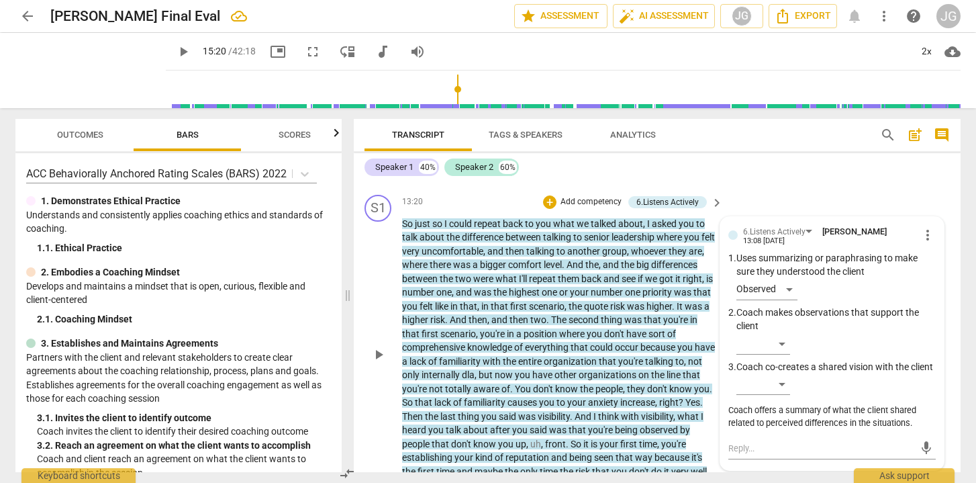
scroll to position [3161, 0]
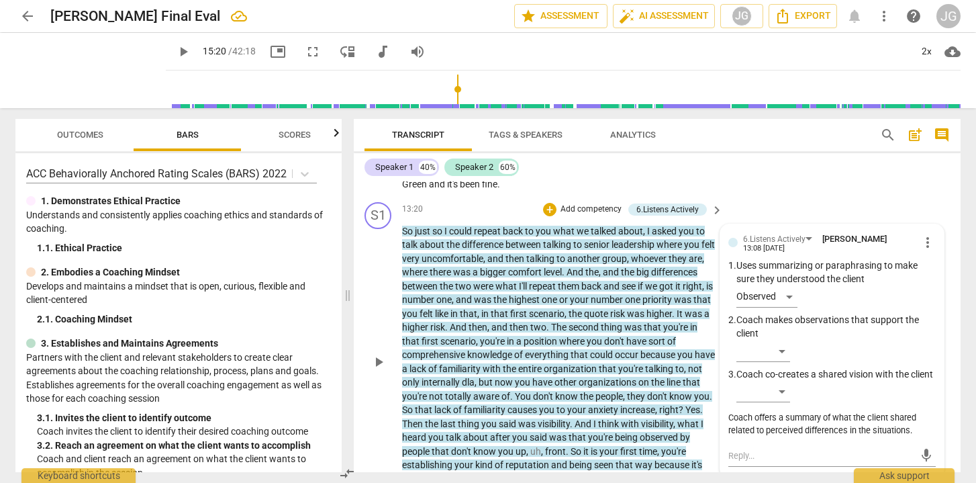
click at [922, 234] on span "more_vert" at bounding box center [928, 242] width 16 height 16
click at [927, 224] on li "Edit" at bounding box center [938, 222] width 46 height 26
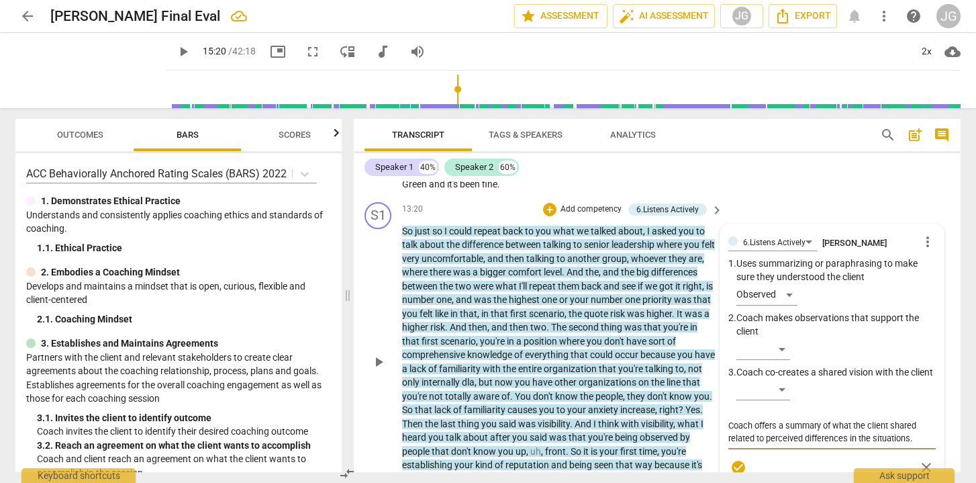
click at [735, 429] on textarea "Coach offers a summary of what the client shared related to perceived differenc…" at bounding box center [831, 432] width 207 height 26
drag, startPoint x: 837, startPoint y: 430, endPoint x: 911, endPoint y: 440, distance: 74.6
click at [911, 439] on textarea "Coach offers a summary of three perceived differences the client shared related…" at bounding box center [831, 438] width 207 height 38
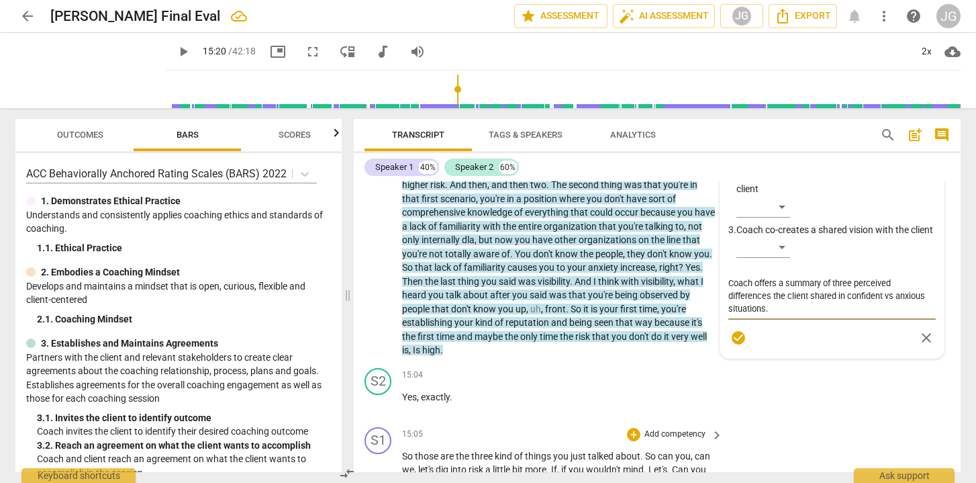
scroll to position [3305, 0]
click at [738, 328] on span "check_circle" at bounding box center [738, 336] width 16 height 16
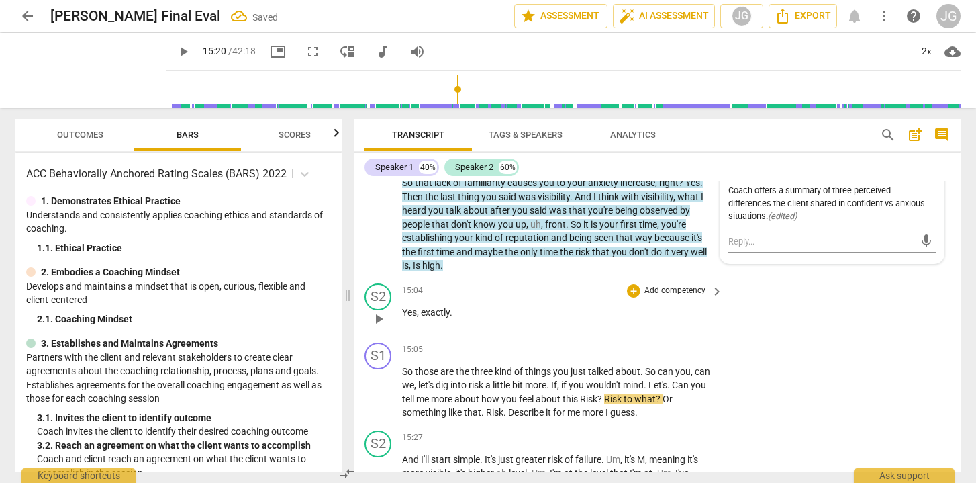
scroll to position [3417, 0]
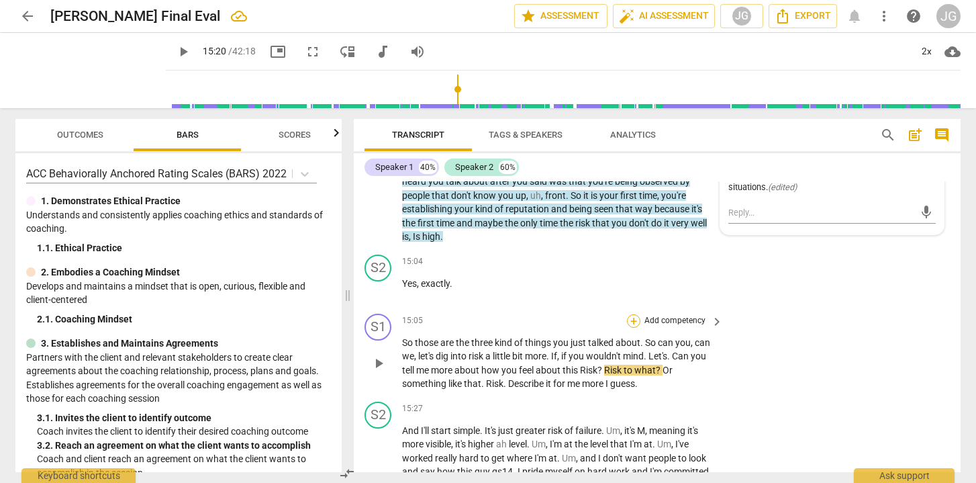
click at [633, 314] on div "+" at bounding box center [633, 320] width 13 height 13
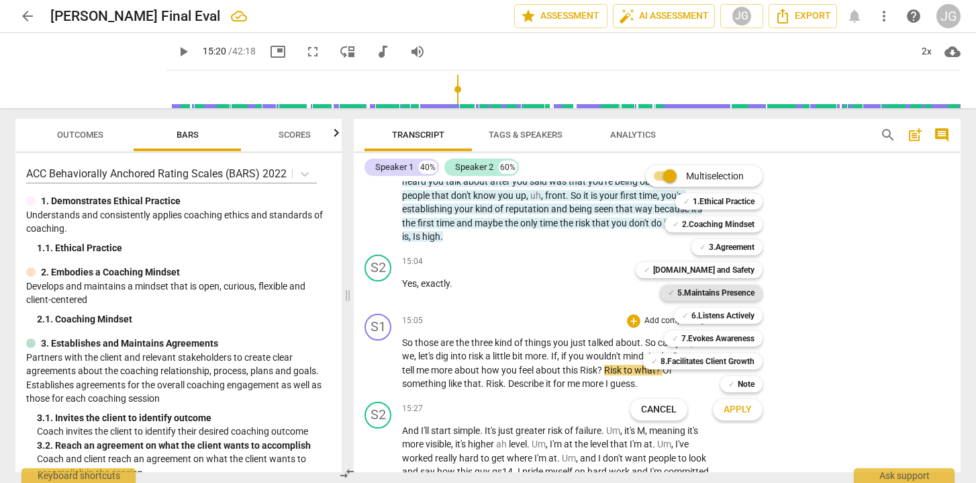
click at [731, 297] on b "5.Maintains Presence" at bounding box center [715, 293] width 77 height 16
click at [740, 411] on span "Apply" at bounding box center [738, 409] width 28 height 13
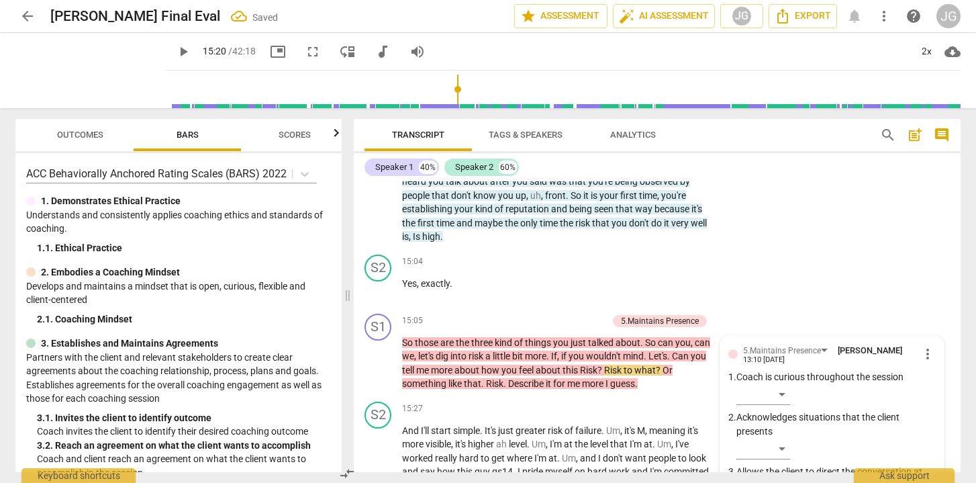
scroll to position [3601, 0]
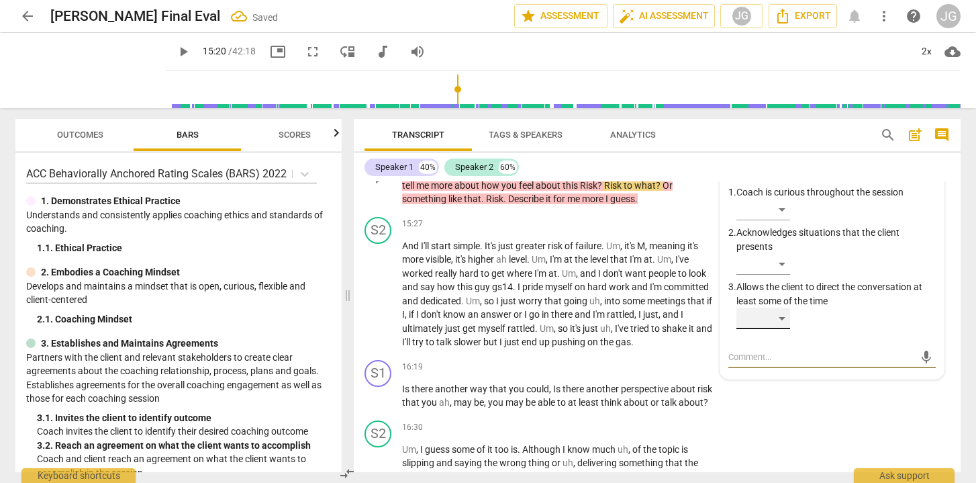
click at [787, 307] on div "​" at bounding box center [763, 317] width 54 height 21
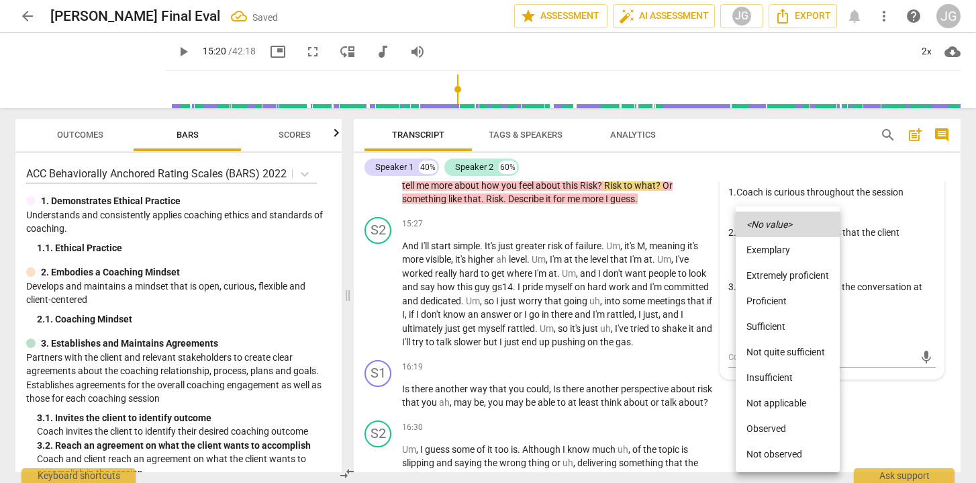
click at [763, 452] on li "Not observed" at bounding box center [788, 454] width 104 height 26
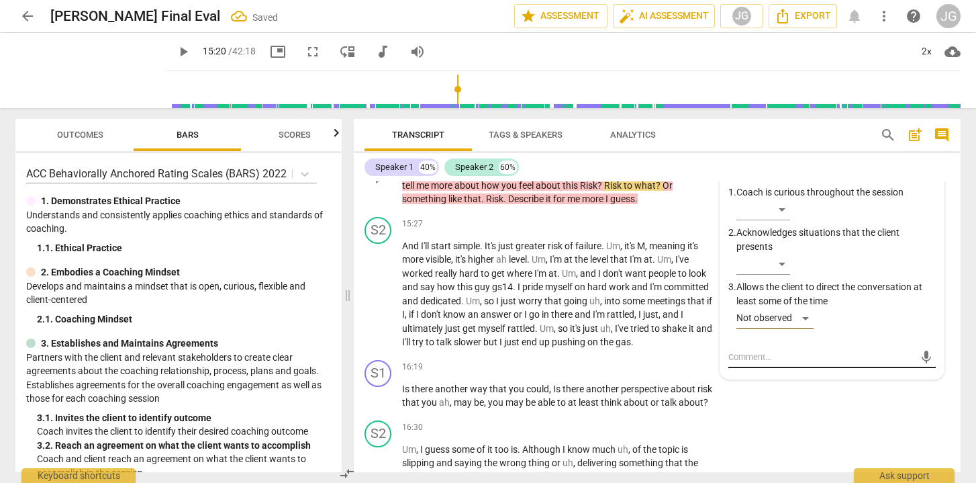
click at [765, 350] on textarea at bounding box center [821, 356] width 186 height 13
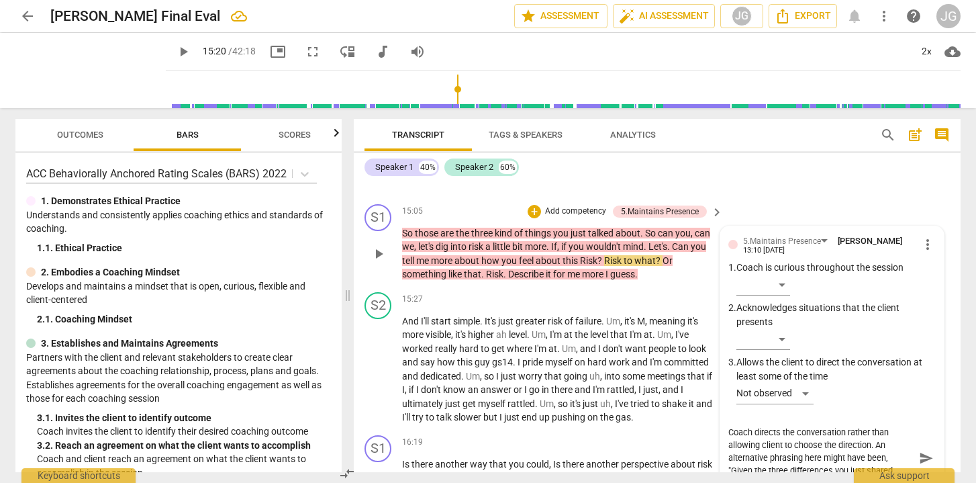
scroll to position [11, 0]
click at [919, 450] on span "send" at bounding box center [926, 457] width 15 height 15
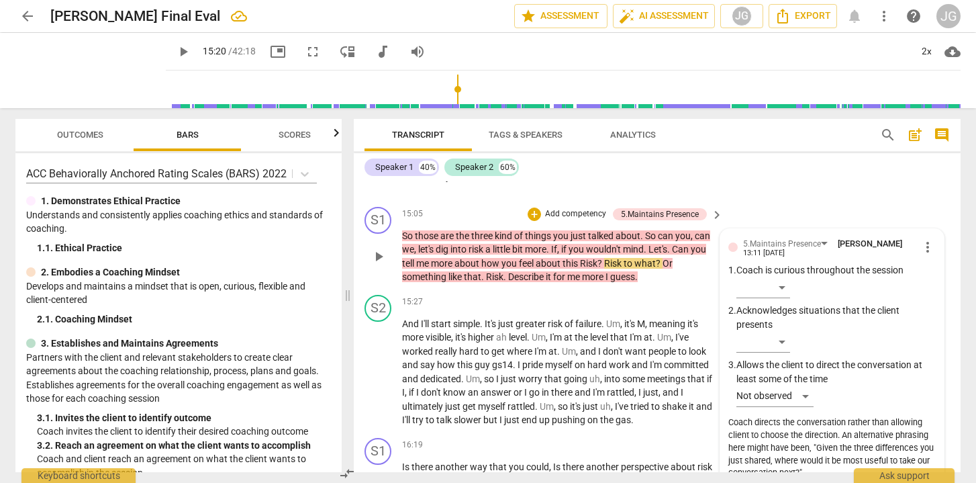
scroll to position [3523, 0]
click at [374, 364] on span "play_arrow" at bounding box center [379, 372] width 16 height 16
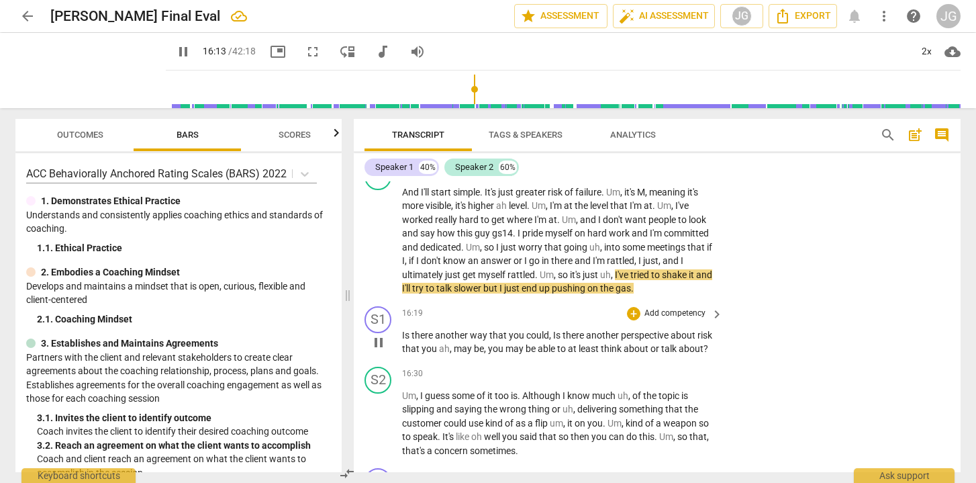
scroll to position [3657, 0]
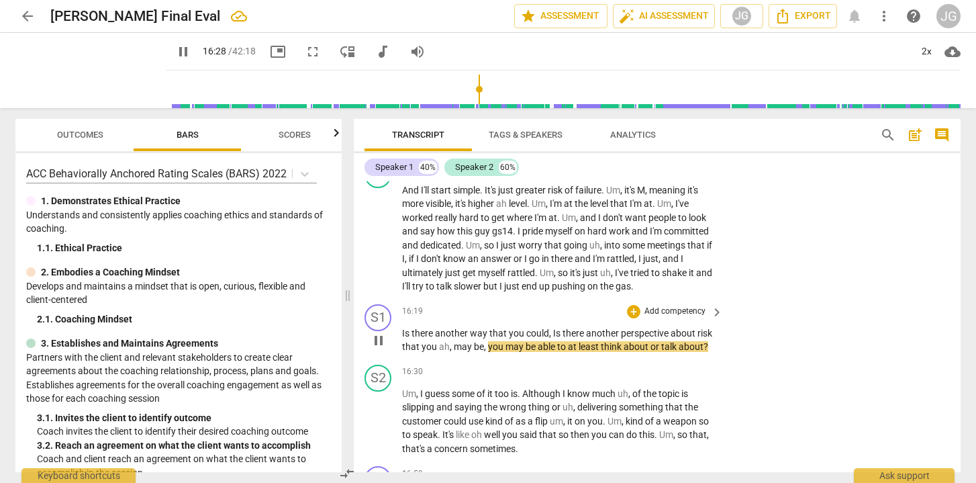
click at [381, 332] on span "pause" at bounding box center [379, 340] width 16 height 16
click at [632, 305] on div "+" at bounding box center [633, 311] width 13 height 13
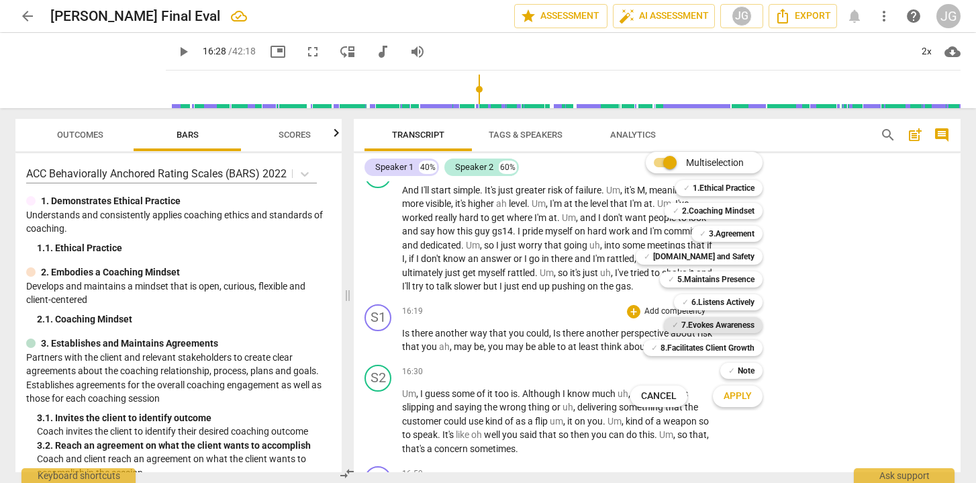
click at [720, 323] on b "7.Evokes Awareness" at bounding box center [717, 325] width 73 height 16
click at [742, 398] on span "Apply" at bounding box center [738, 395] width 28 height 13
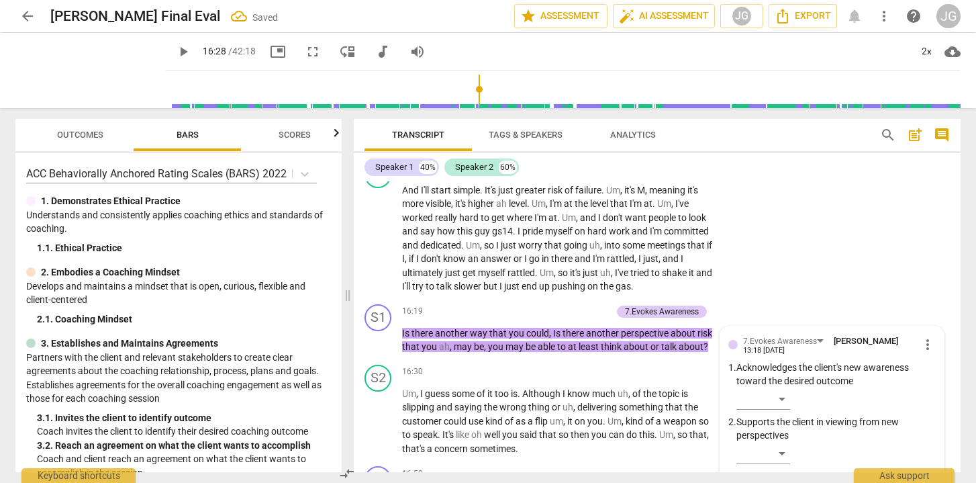
scroll to position [3842, 0]
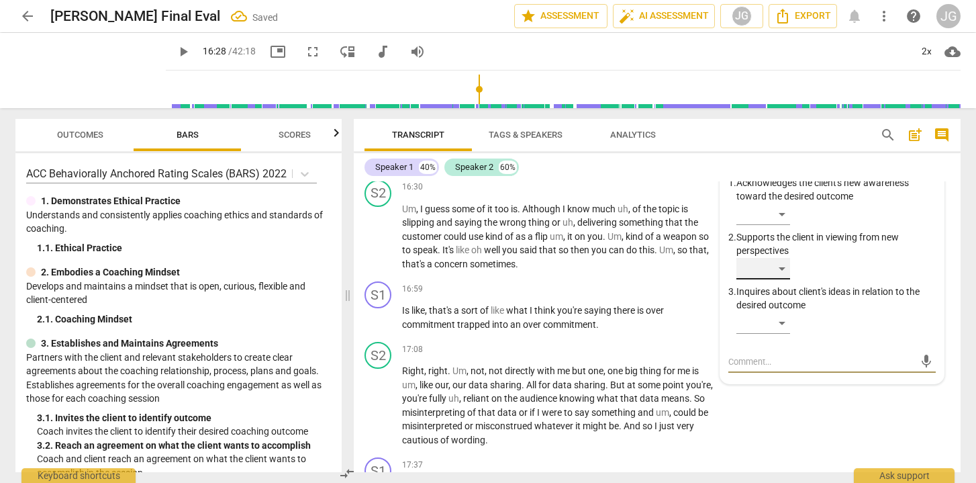
click at [774, 258] on div "​" at bounding box center [763, 268] width 54 height 21
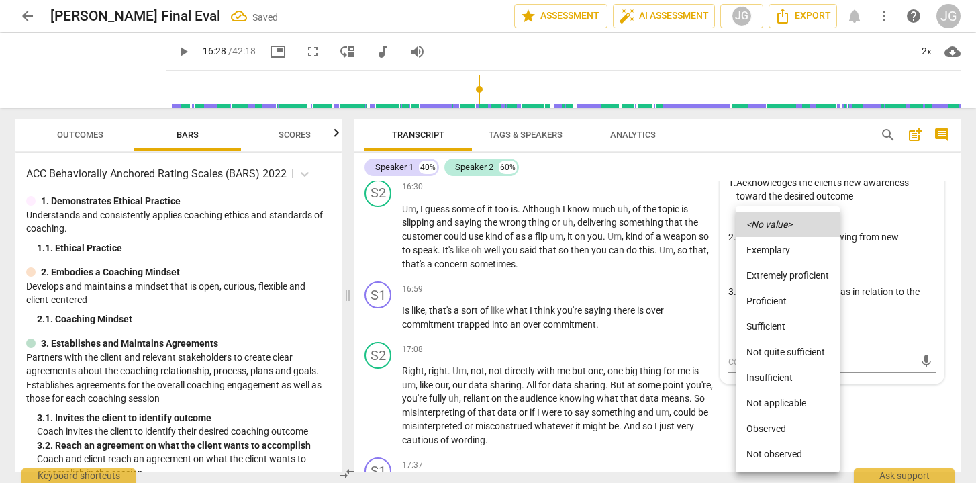
click at [762, 429] on li "Observed" at bounding box center [788, 429] width 104 height 26
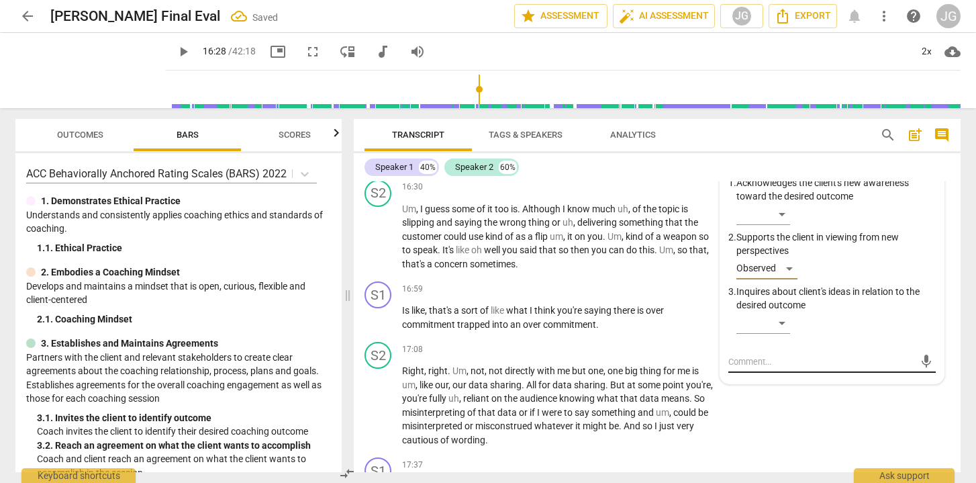
click at [745, 355] on textarea at bounding box center [821, 361] width 186 height 13
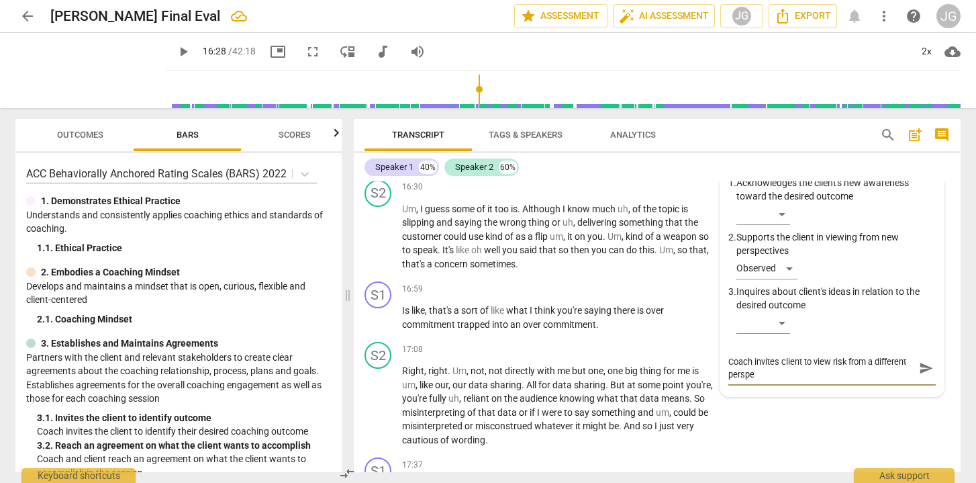
scroll to position [0, 0]
click at [921, 360] on span "send" at bounding box center [926, 367] width 15 height 15
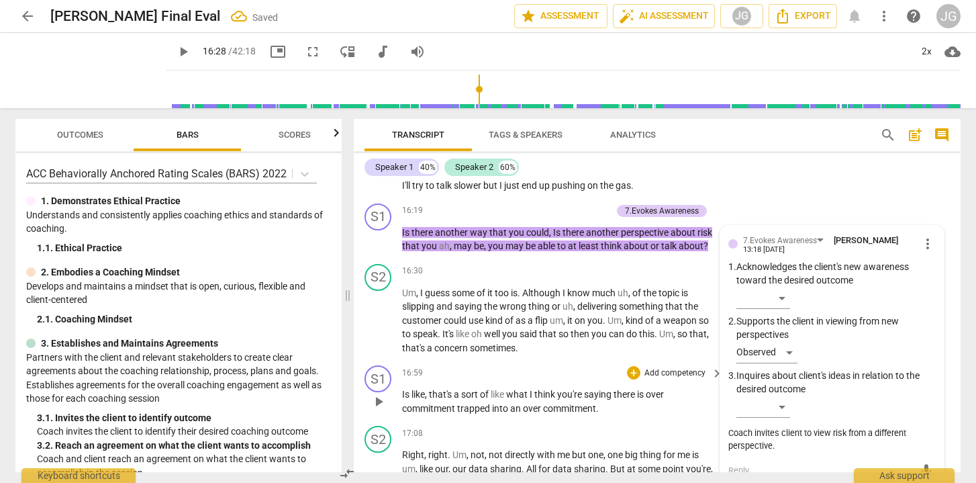
scroll to position [3752, 0]
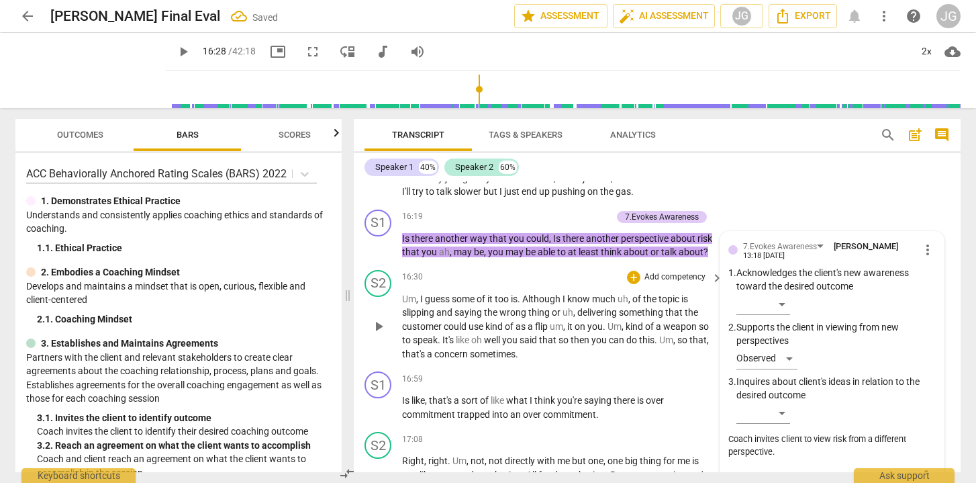
click at [375, 318] on span "play_arrow" at bounding box center [379, 326] width 16 height 16
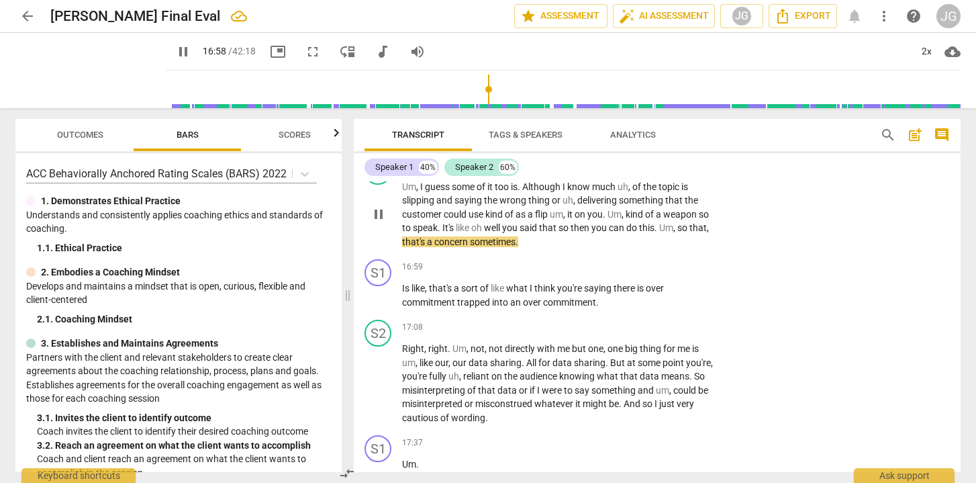
scroll to position [3867, 0]
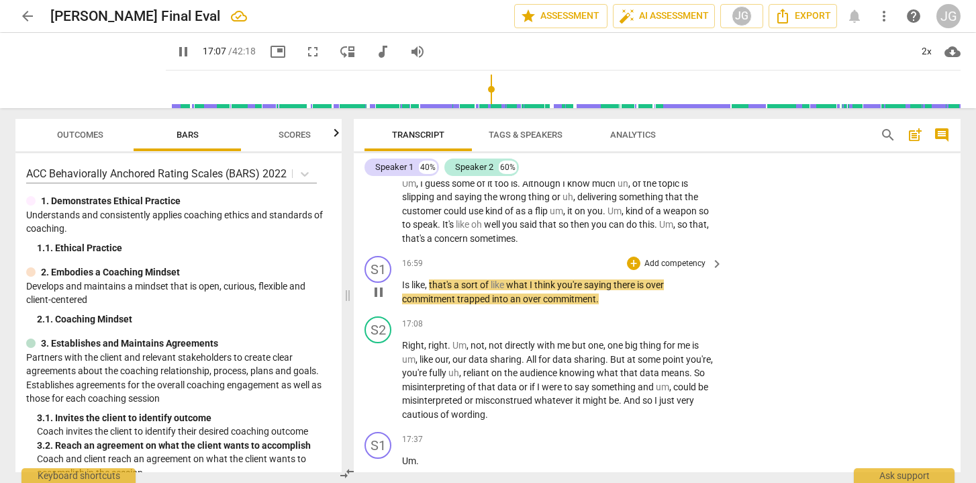
click at [382, 284] on span "pause" at bounding box center [379, 292] width 16 height 16
click at [631, 256] on div "+" at bounding box center [633, 262] width 13 height 13
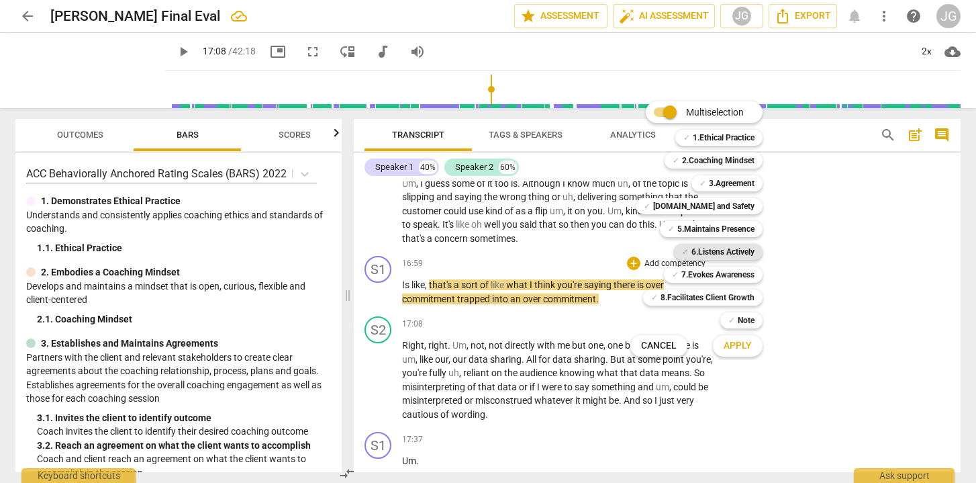
click at [710, 256] on b "6.Listens Actively" at bounding box center [722, 252] width 63 height 16
click at [734, 344] on span "Apply" at bounding box center [738, 345] width 28 height 13
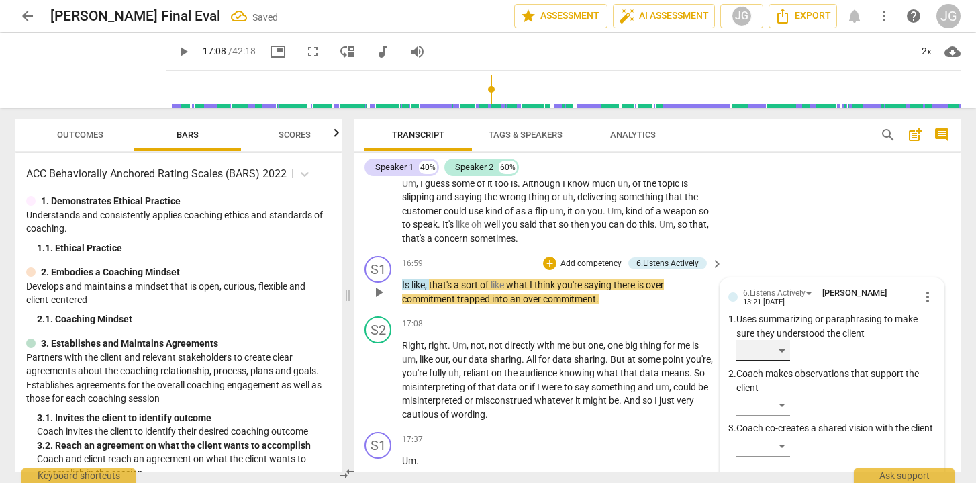
click at [767, 340] on div "​" at bounding box center [763, 350] width 54 height 21
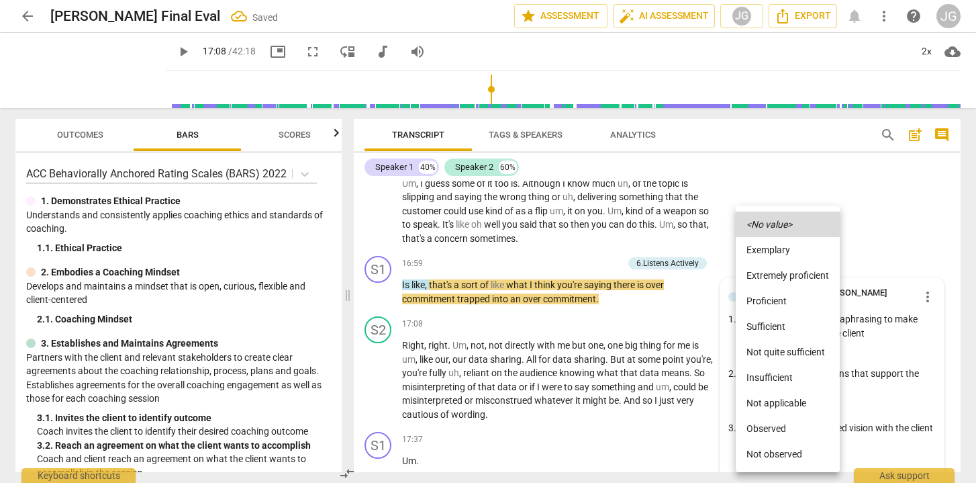
click at [765, 428] on li "Observed" at bounding box center [788, 429] width 104 height 26
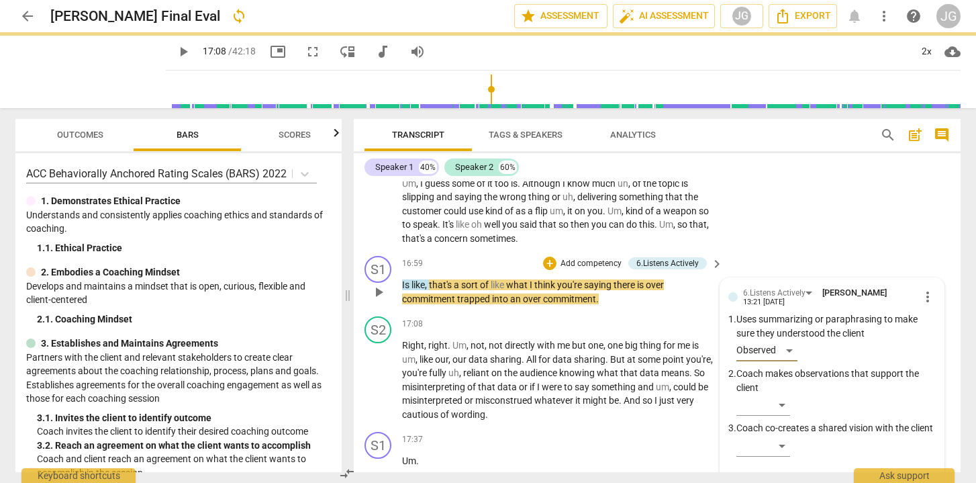
click at [742, 478] on textarea at bounding box center [821, 484] width 186 height 13
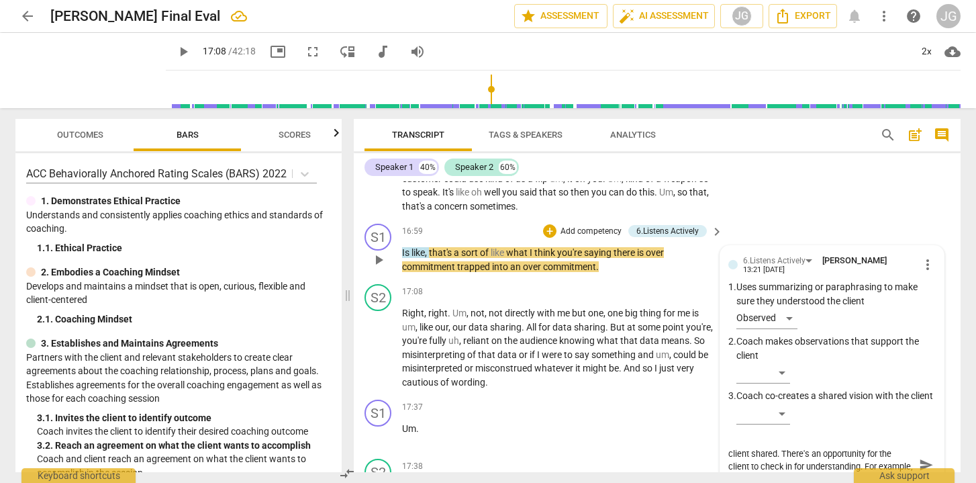
scroll to position [0, 0]
click at [920, 464] on span "send" at bounding box center [926, 471] width 15 height 15
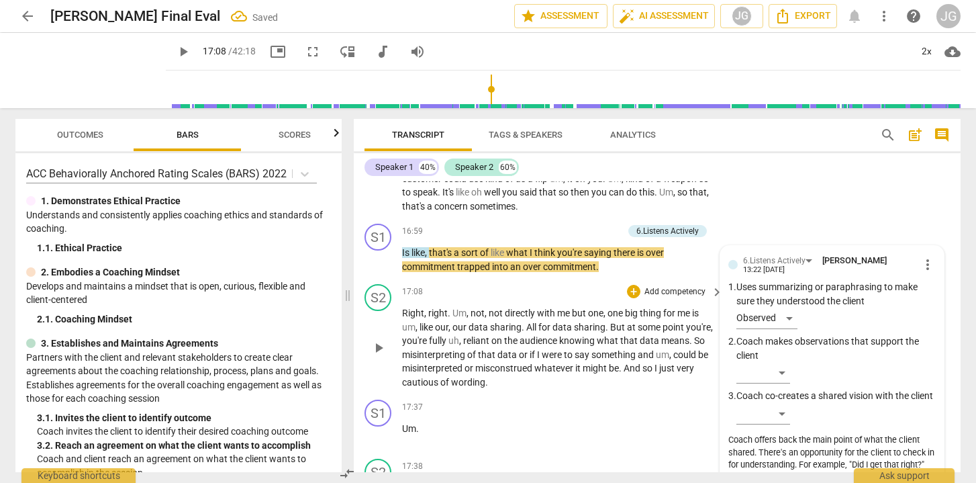
click at [378, 340] on span "play_arrow" at bounding box center [379, 348] width 16 height 16
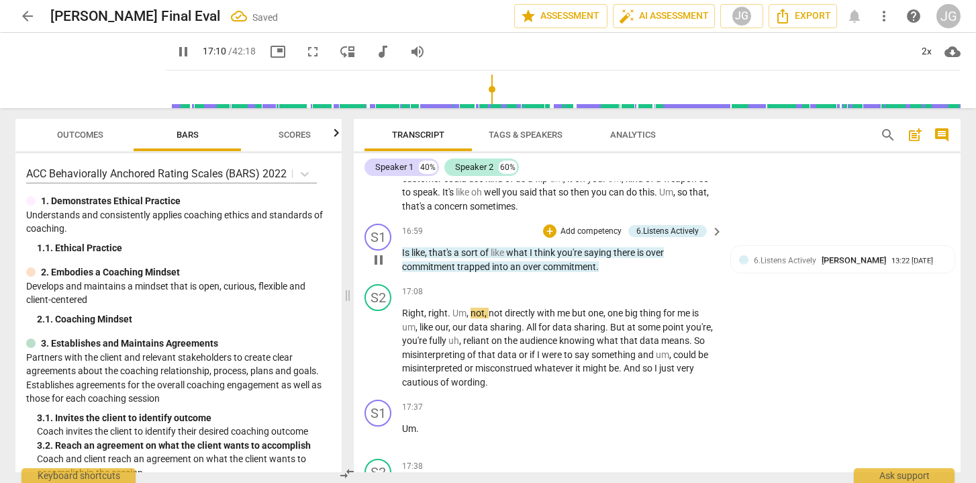
click at [377, 252] on span "pause" at bounding box center [379, 260] width 16 height 16
click at [377, 252] on span "play_arrow" at bounding box center [379, 260] width 16 height 16
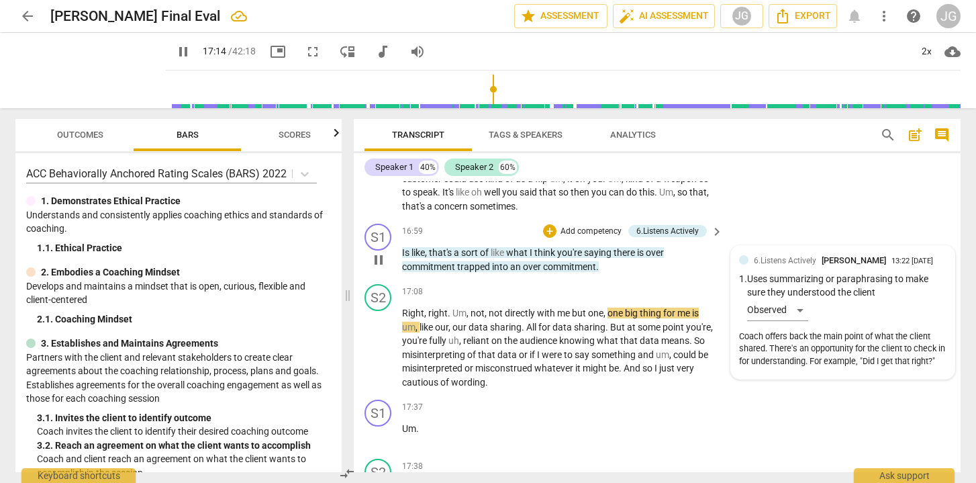
click at [926, 254] on div "6.Listens Actively [PERSON_NAME] 13:22 [DATE]" at bounding box center [850, 260] width 193 height 13
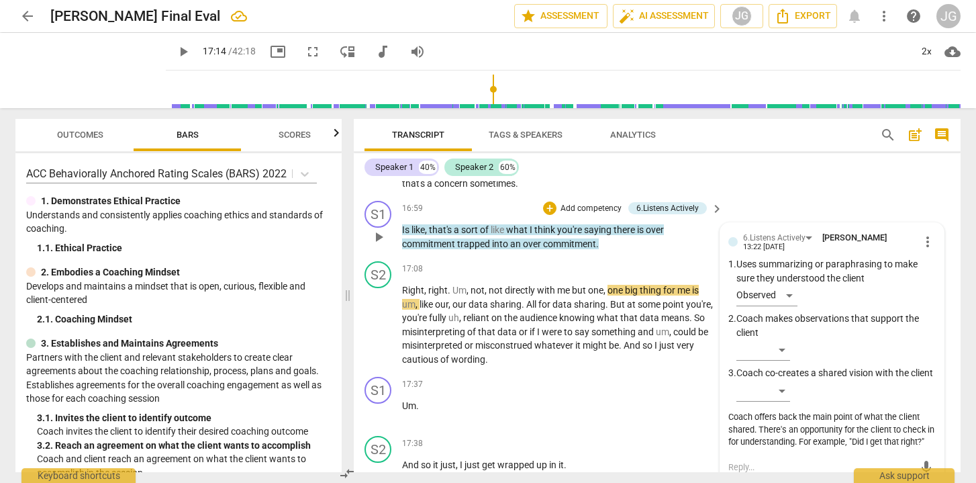
scroll to position [3905, 0]
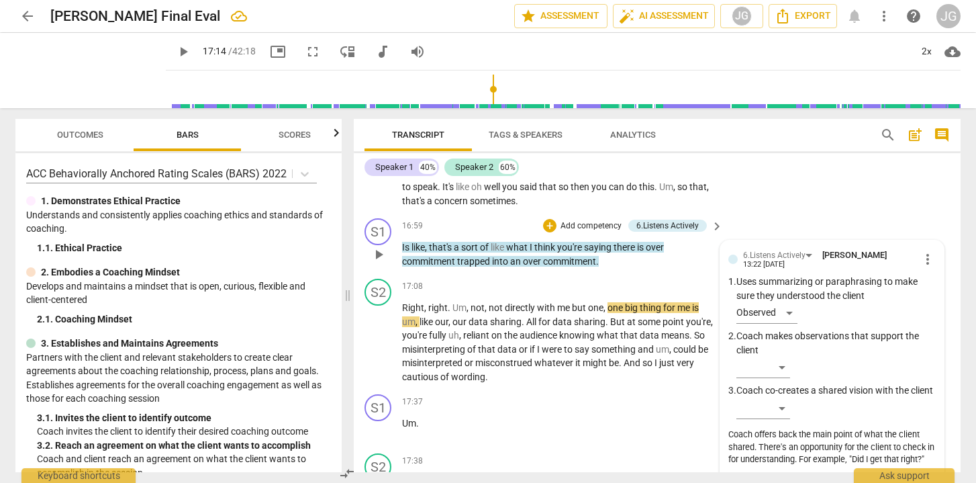
click at [923, 251] on span "more_vert" at bounding box center [928, 259] width 16 height 16
click at [929, 228] on li "Edit" at bounding box center [938, 225] width 46 height 26
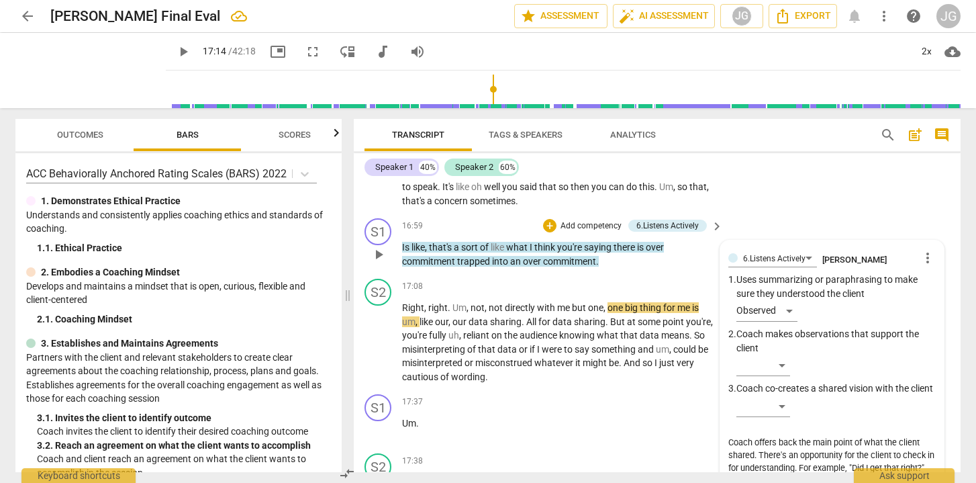
drag, startPoint x: 758, startPoint y: 431, endPoint x: 753, endPoint y: 454, distance: 24.0
click at [753, 454] on textarea "Coach offers back the main point of what the client shared. There's an opportun…" at bounding box center [831, 461] width 207 height 51
click at [732, 475] on span "check_circle" at bounding box center [738, 483] width 16 height 16
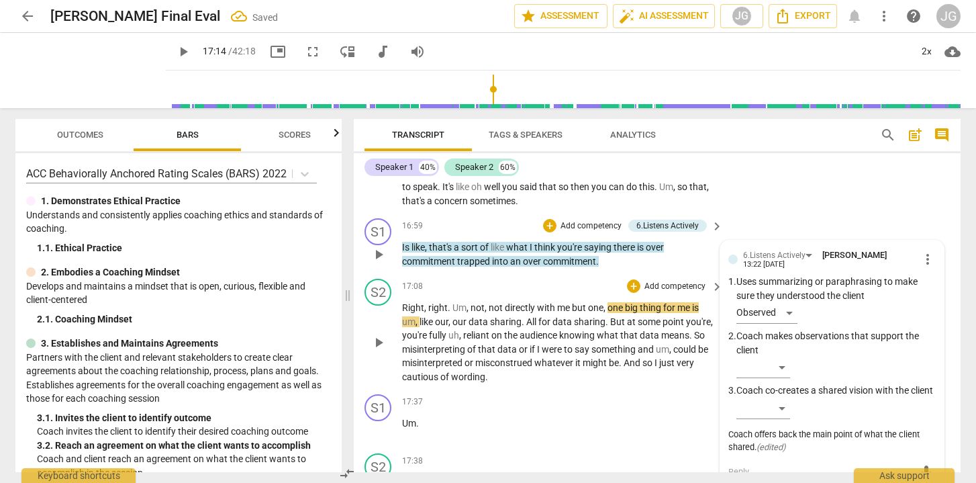
click at [371, 334] on span "play_arrow" at bounding box center [379, 342] width 16 height 16
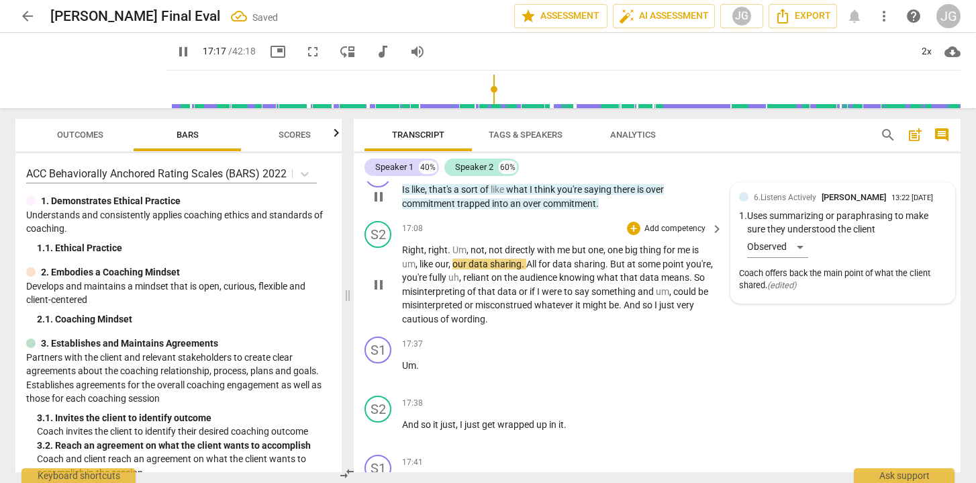
scroll to position [3966, 0]
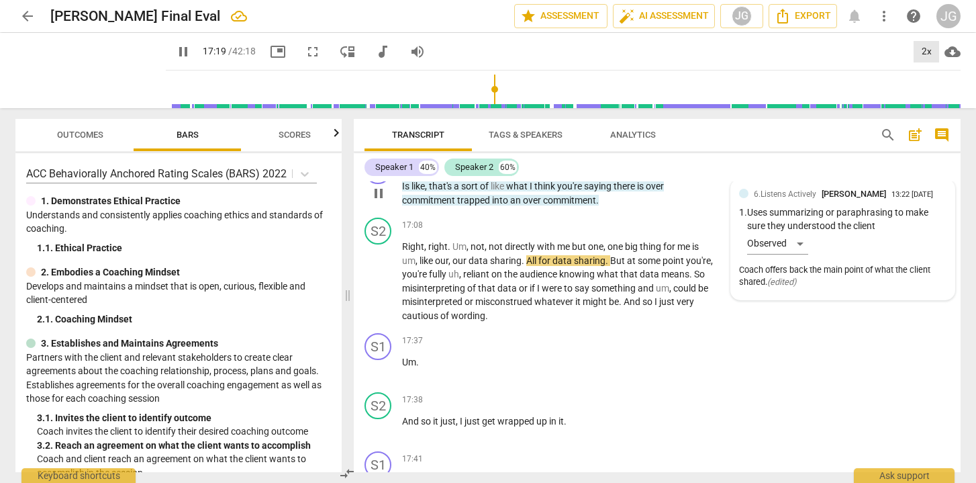
click at [924, 54] on div "2x" at bounding box center [927, 51] width 26 height 21
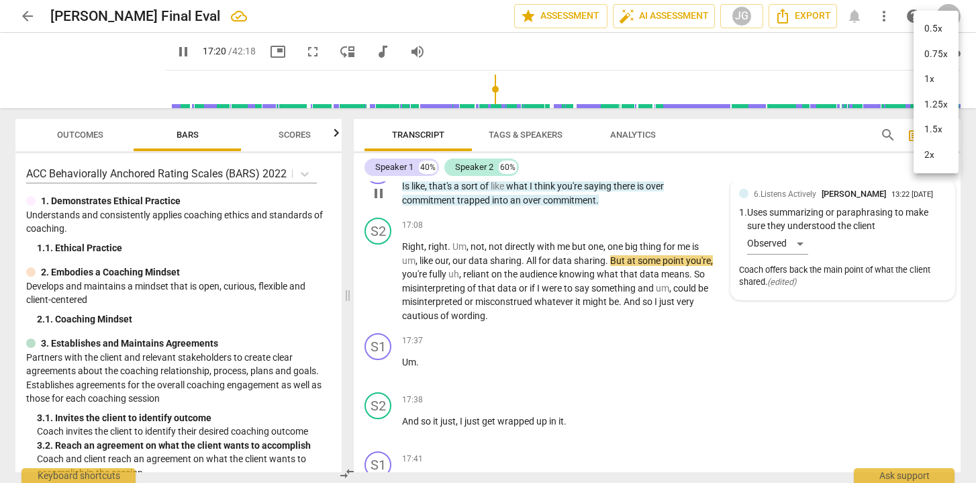
click at [932, 154] on li "2x" at bounding box center [936, 155] width 45 height 26
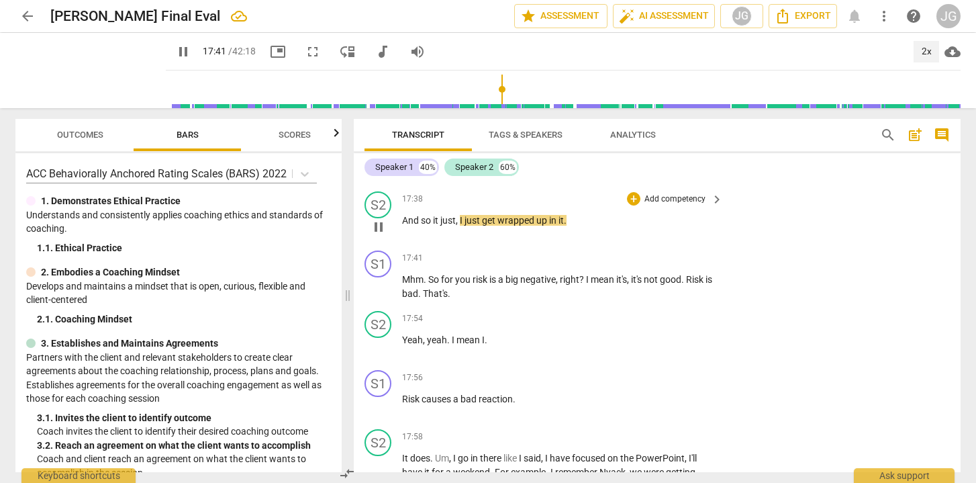
scroll to position [4181, 0]
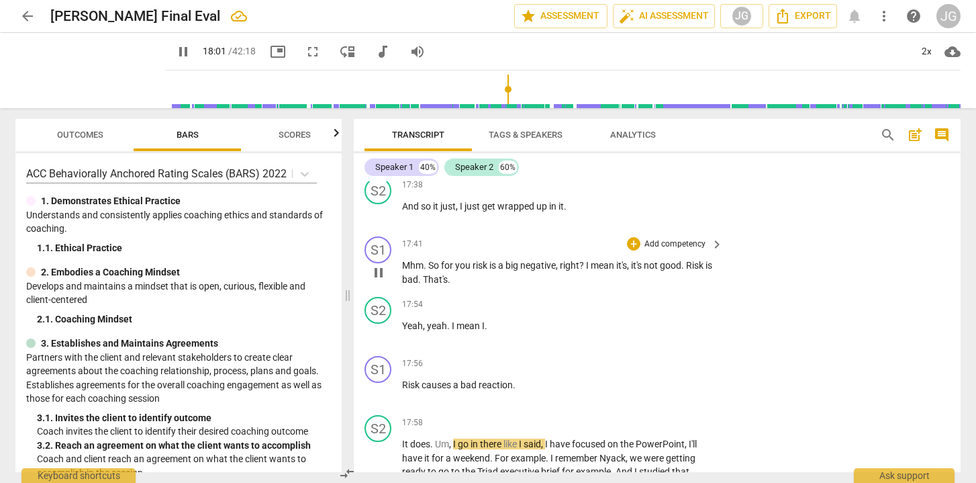
click at [376, 264] on span "pause" at bounding box center [379, 272] width 16 height 16
click at [634, 356] on div "+" at bounding box center [633, 362] width 13 height 13
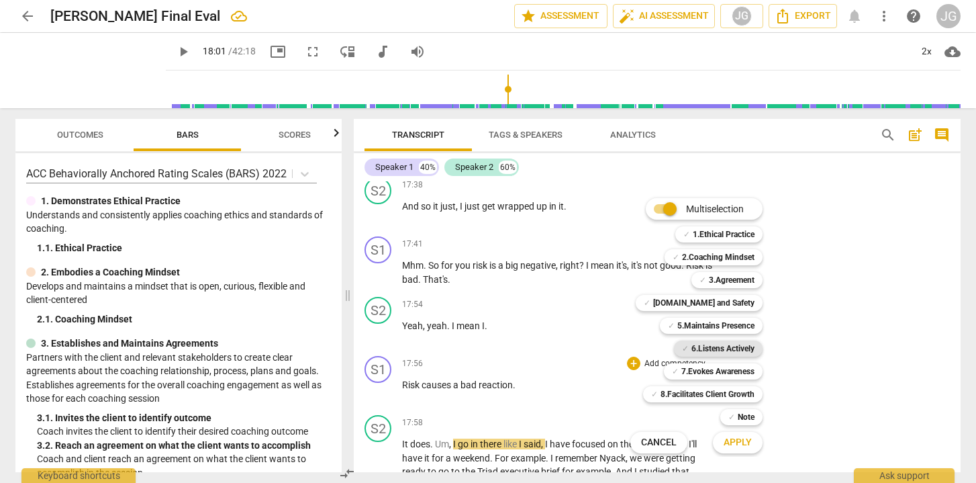
click at [730, 345] on b "6.Listens Actively" at bounding box center [722, 348] width 63 height 16
click at [744, 442] on span "Apply" at bounding box center [738, 442] width 28 height 13
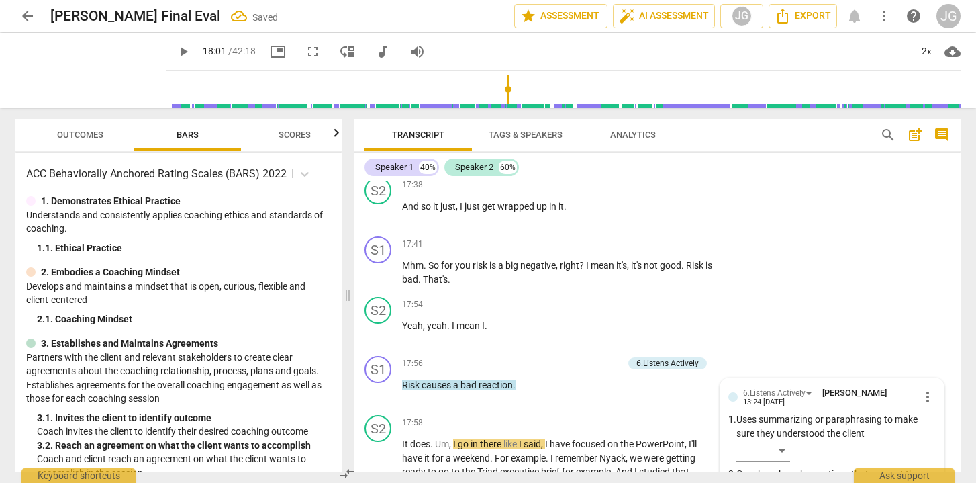
scroll to position [4412, 0]
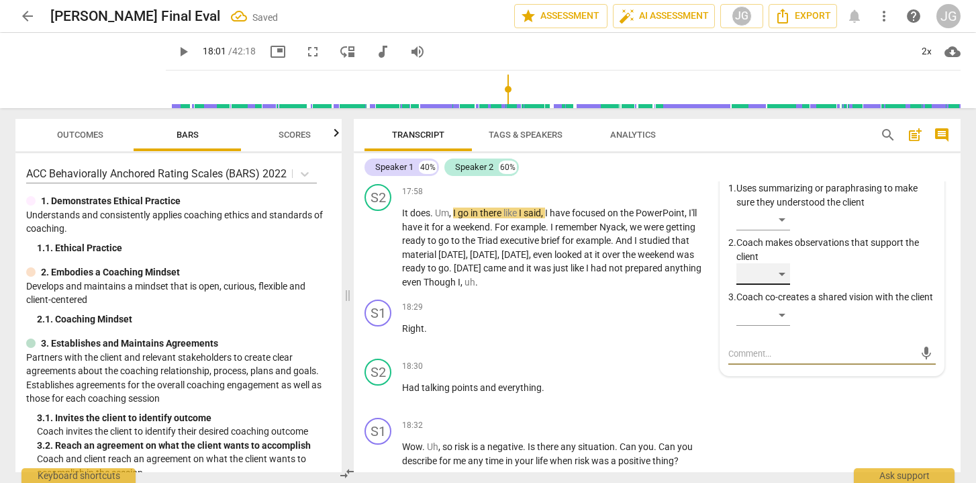
click at [777, 263] on div "​" at bounding box center [763, 273] width 54 height 21
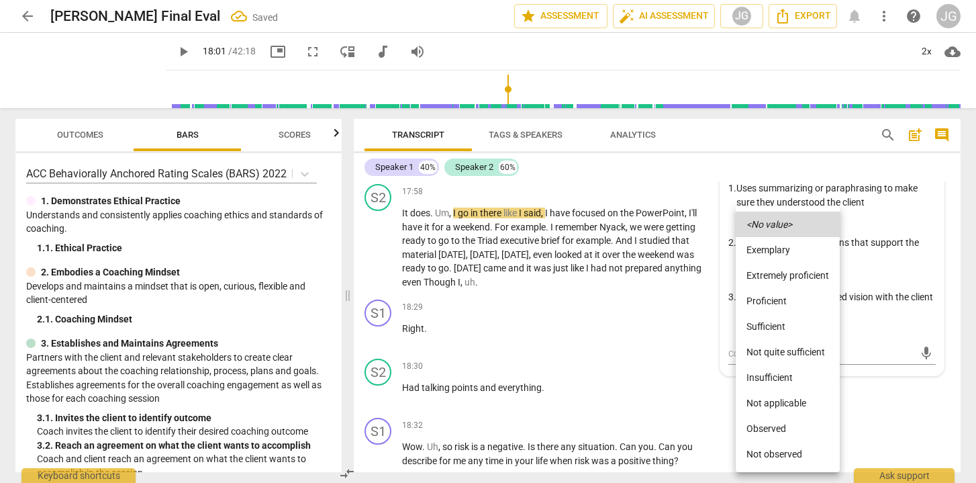
click at [784, 424] on li "Observed" at bounding box center [788, 429] width 104 height 26
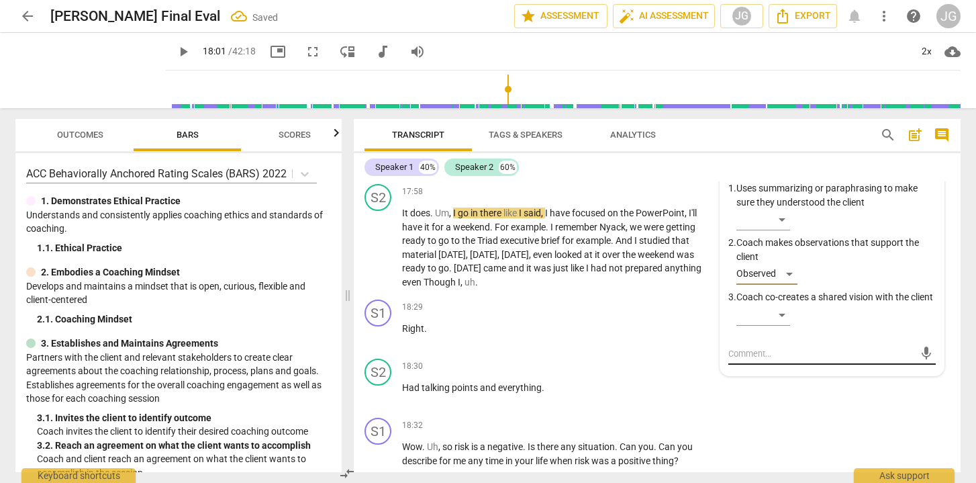
click at [767, 347] on textarea at bounding box center [821, 353] width 186 height 13
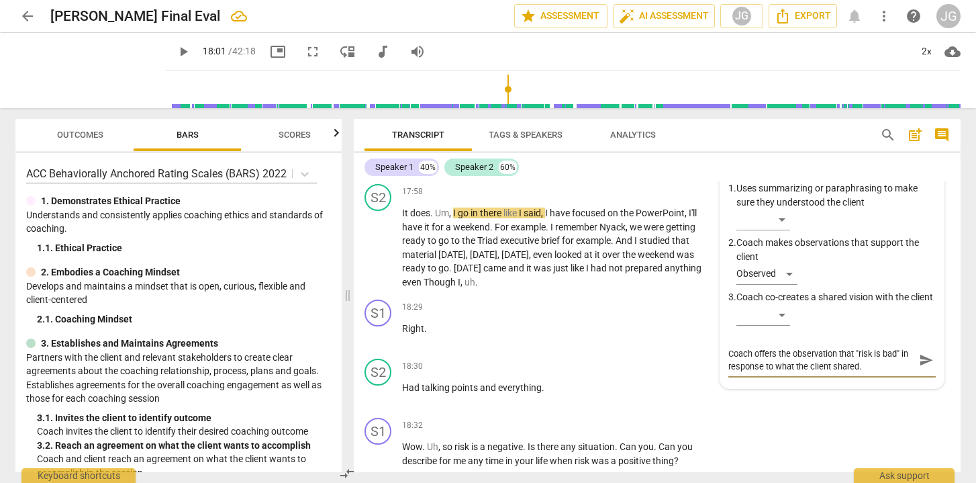
click at [919, 352] on span "send" at bounding box center [926, 359] width 15 height 15
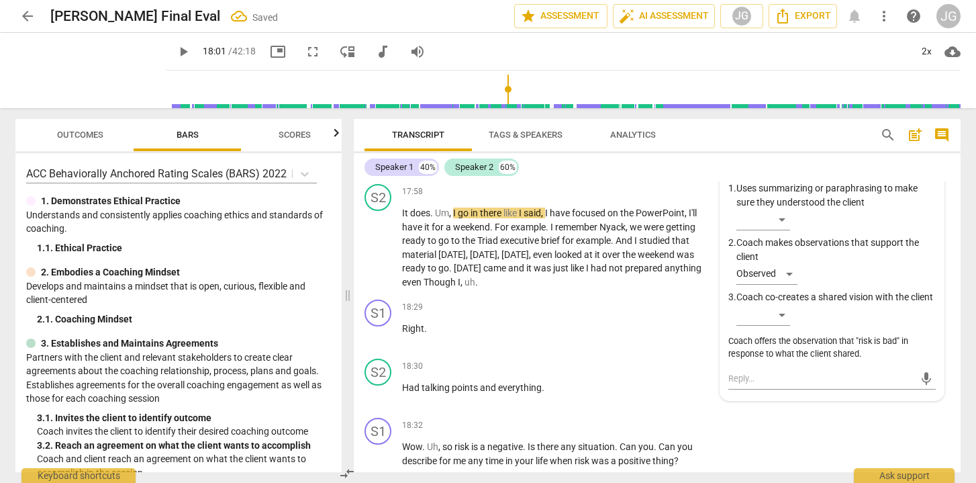
click at [175, 52] on span "play_arrow" at bounding box center [183, 52] width 16 height 16
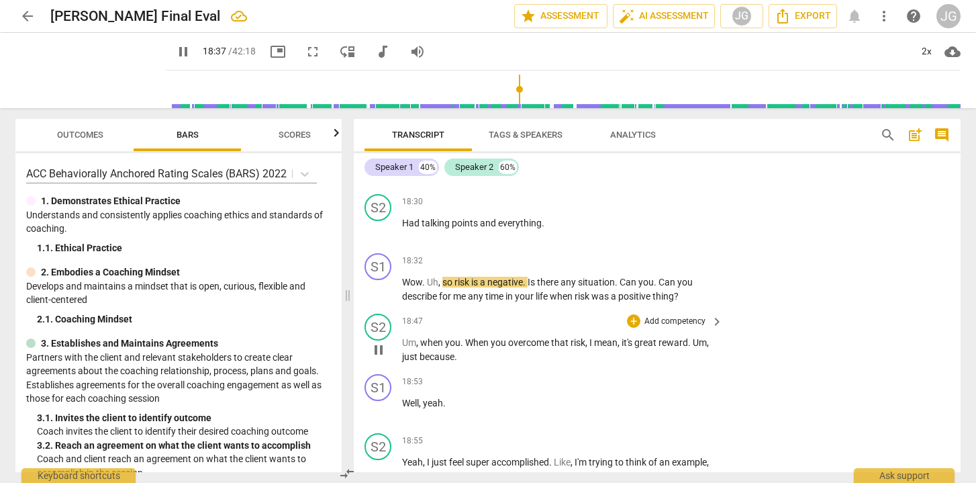
scroll to position [4575, 0]
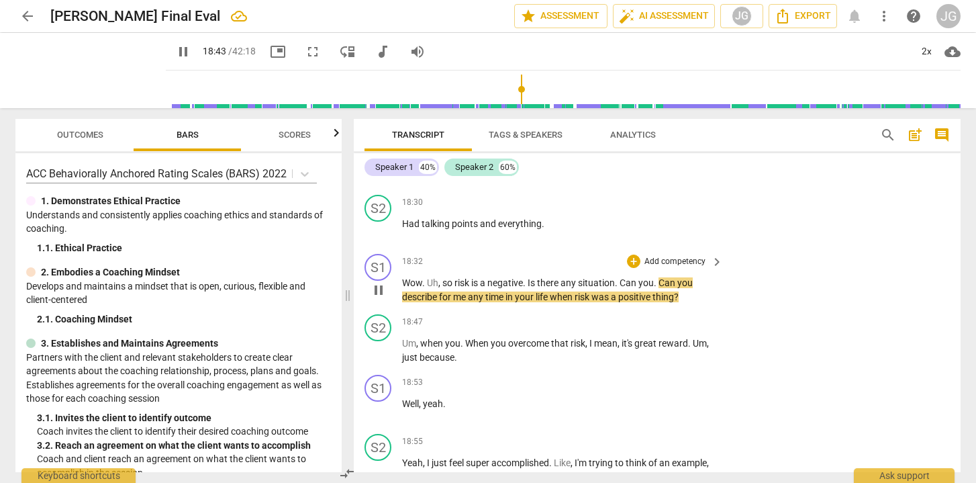
click at [378, 282] on span "pause" at bounding box center [379, 290] width 16 height 16
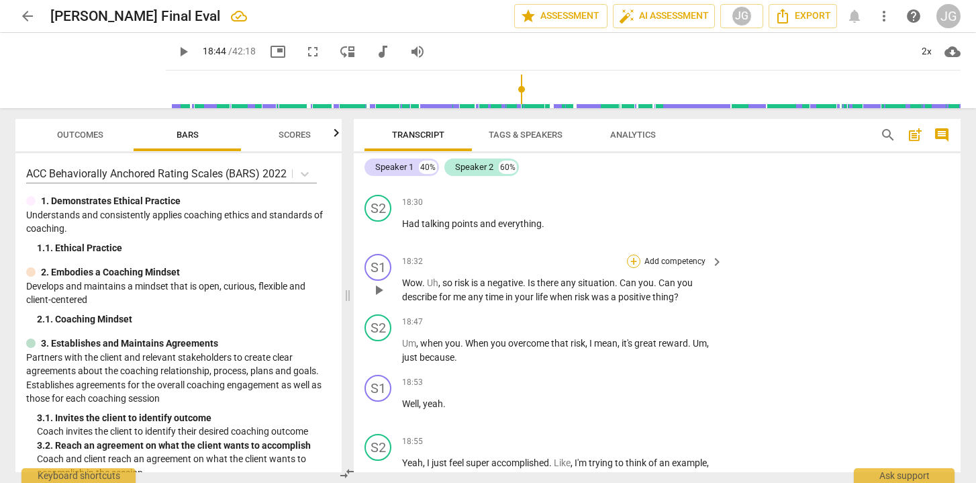
click at [634, 254] on div "+" at bounding box center [633, 260] width 13 height 13
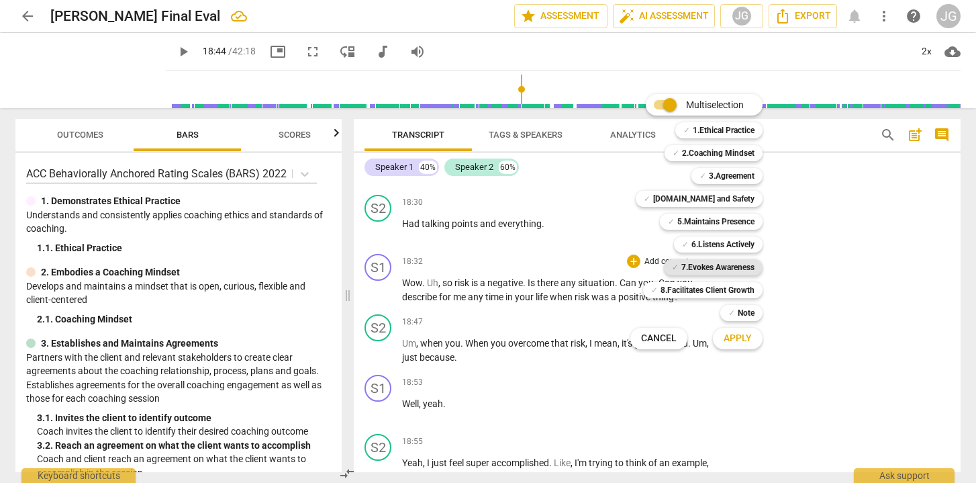
click at [710, 270] on b "7.Evokes Awareness" at bounding box center [717, 267] width 73 height 16
click at [748, 342] on span "Apply" at bounding box center [738, 338] width 28 height 13
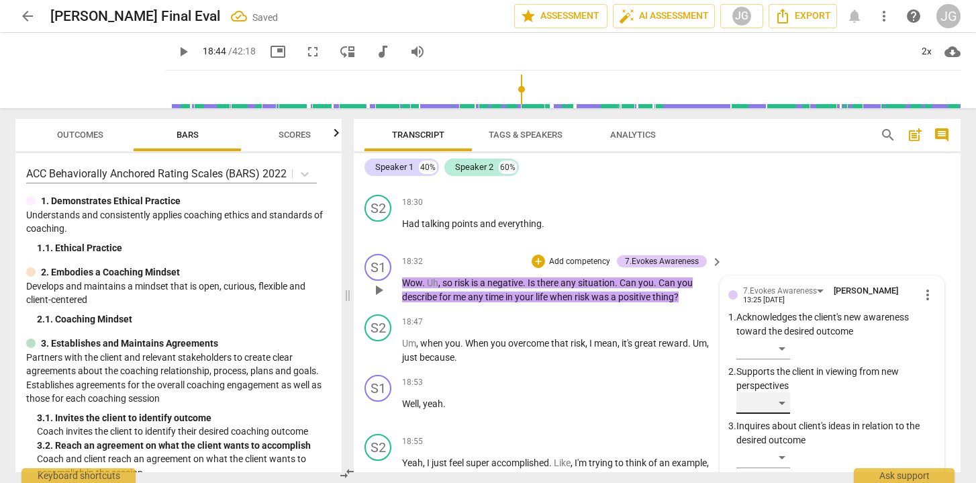
click at [753, 392] on div "​" at bounding box center [763, 402] width 54 height 21
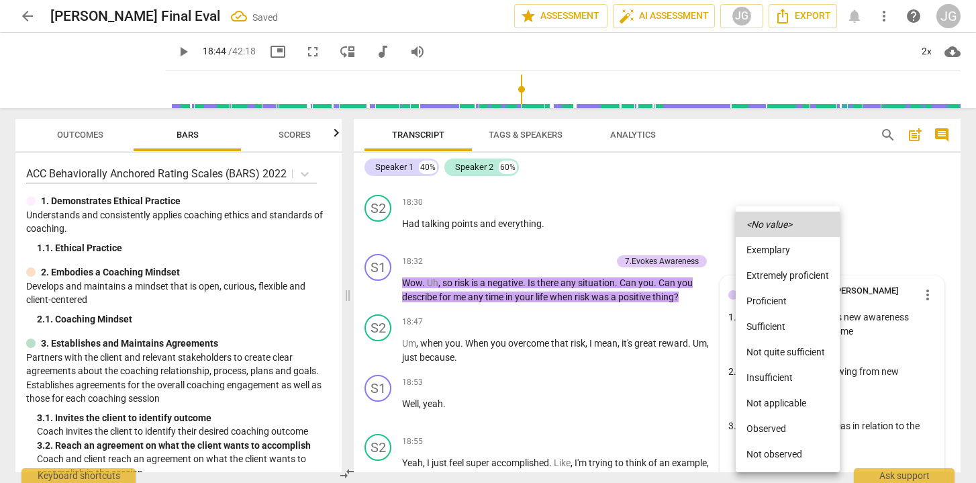
click at [764, 428] on li "Observed" at bounding box center [788, 429] width 104 height 26
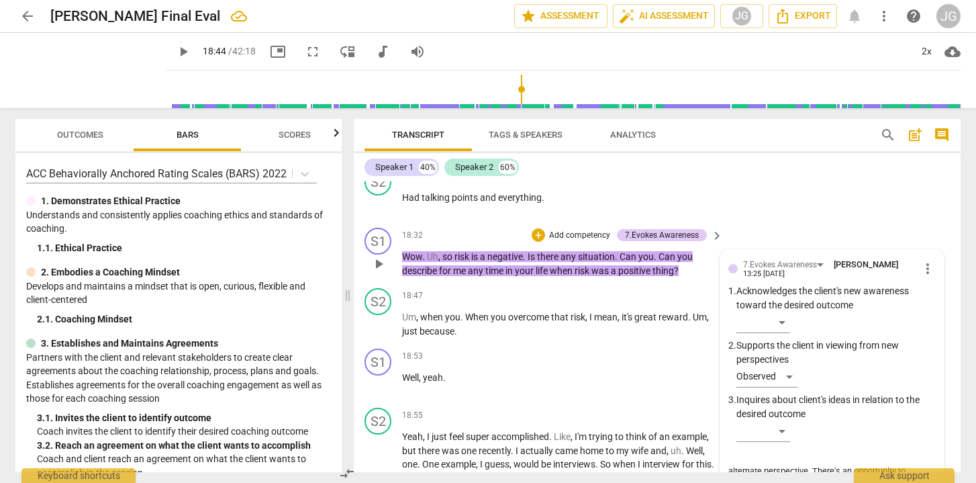
scroll to position [4675, 0]
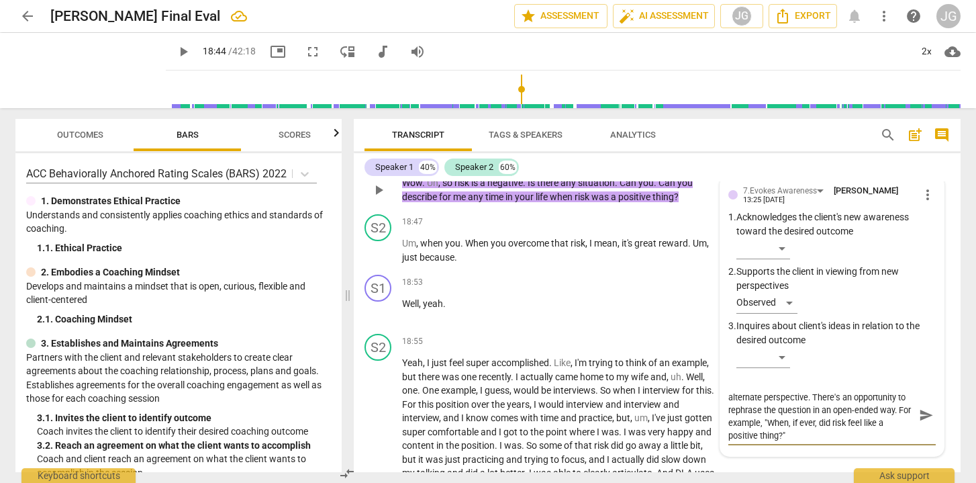
click at [924, 407] on span "send" at bounding box center [926, 414] width 15 height 15
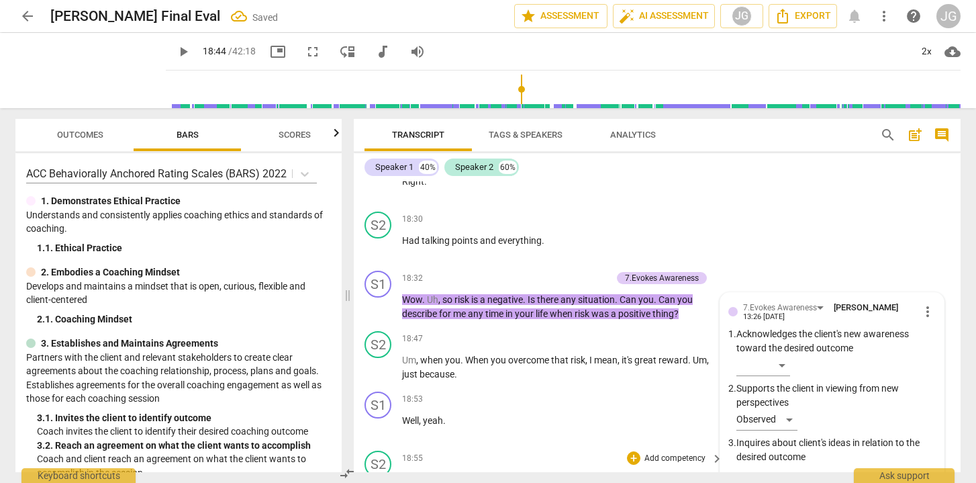
scroll to position [4557, 0]
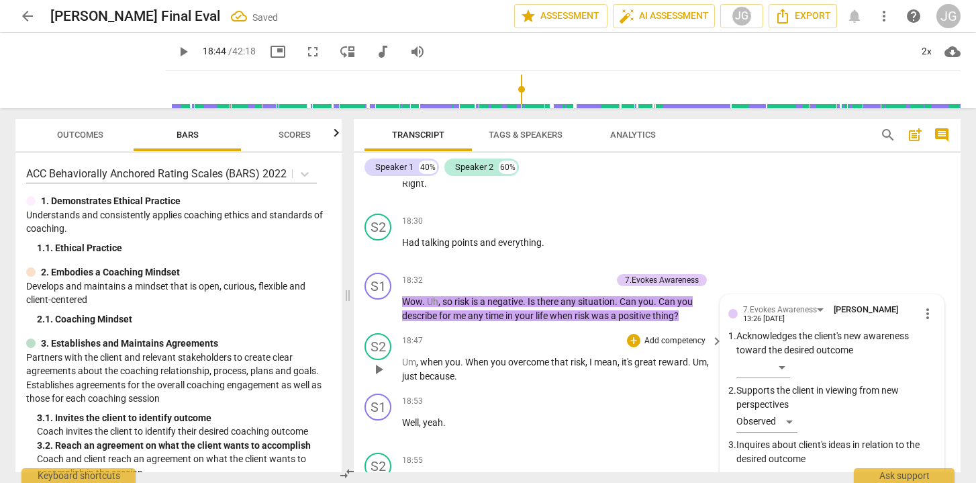
click at [380, 361] on span "play_arrow" at bounding box center [379, 369] width 16 height 16
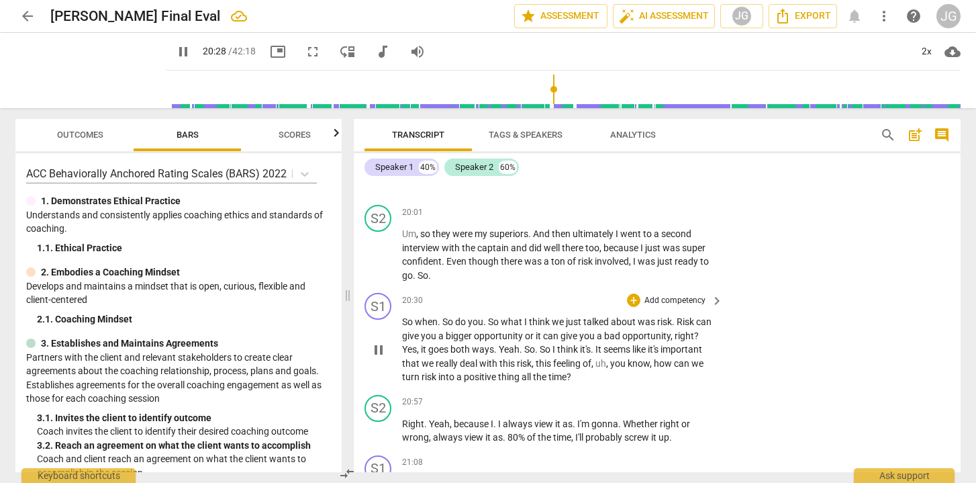
scroll to position [5090, 0]
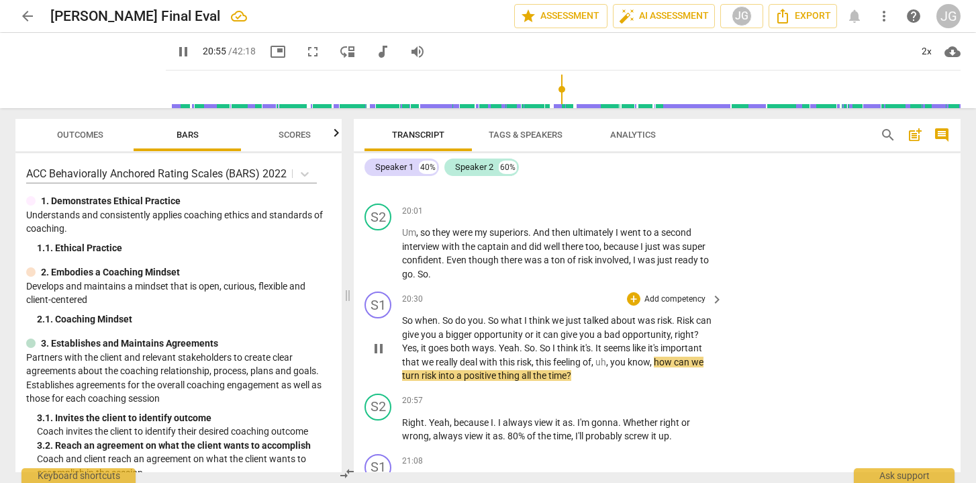
click at [375, 340] on span "pause" at bounding box center [379, 348] width 16 height 16
click at [638, 292] on div "+ Add competency" at bounding box center [667, 298] width 80 height 13
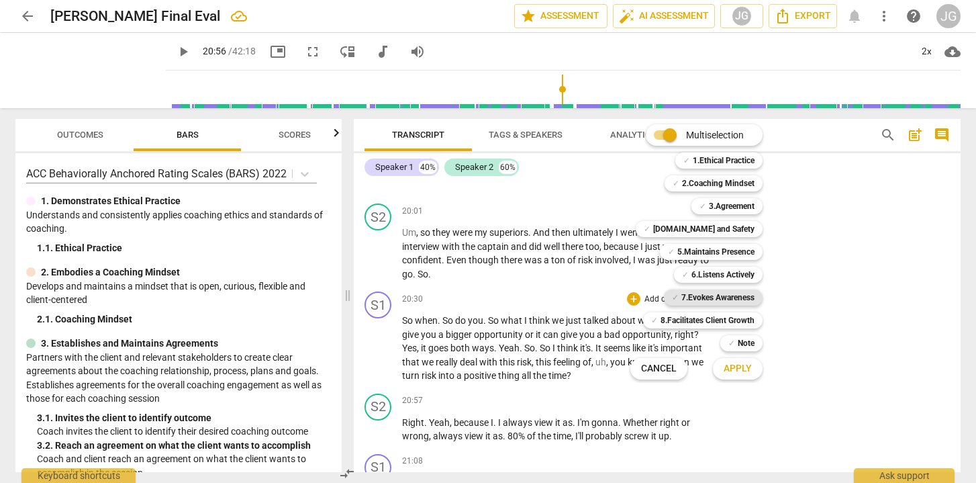
click at [734, 293] on b "7.Evokes Awareness" at bounding box center [717, 297] width 73 height 16
click at [746, 369] on span "Apply" at bounding box center [738, 368] width 28 height 13
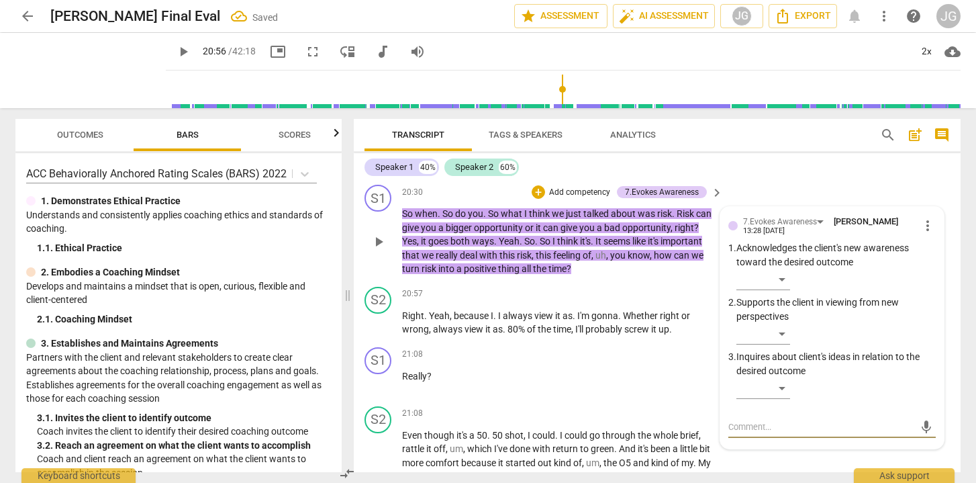
scroll to position [5196, 0]
click at [780, 269] on div "​" at bounding box center [763, 279] width 54 height 21
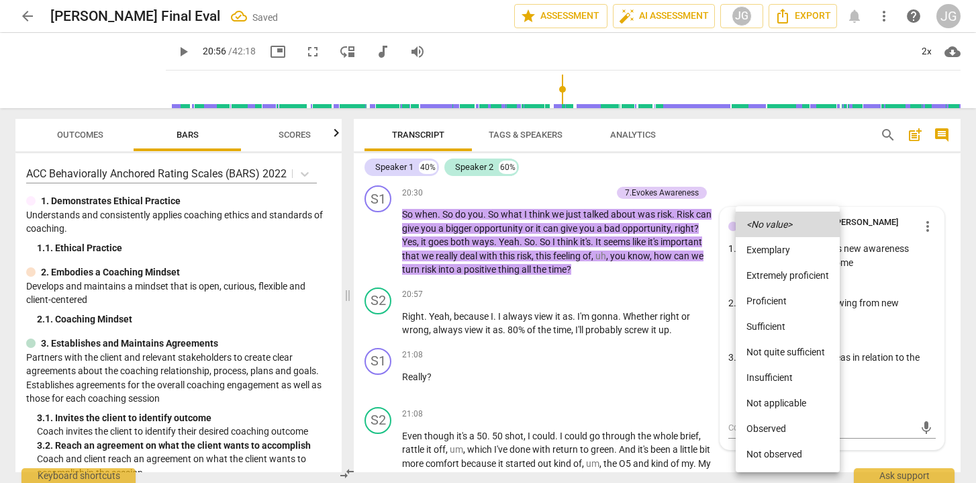
click at [767, 450] on li "Not observed" at bounding box center [788, 454] width 104 height 26
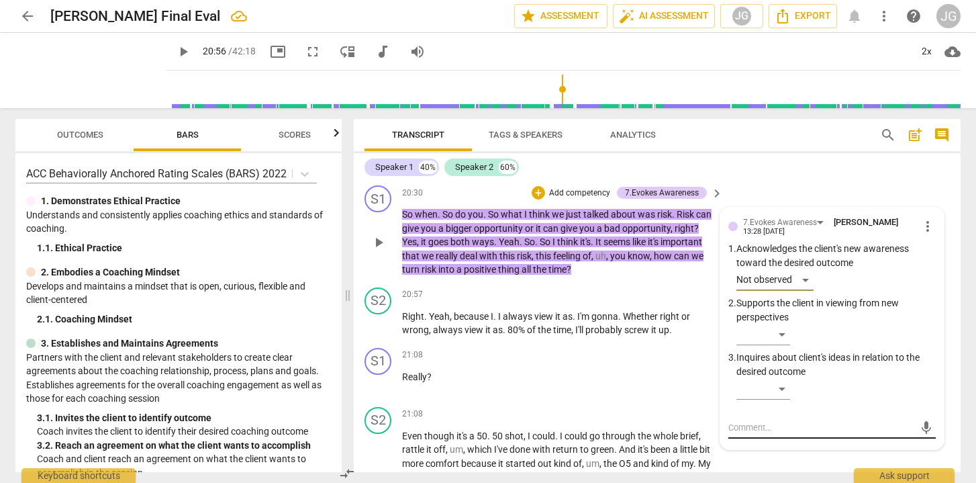
click at [775, 421] on textarea at bounding box center [821, 427] width 186 height 13
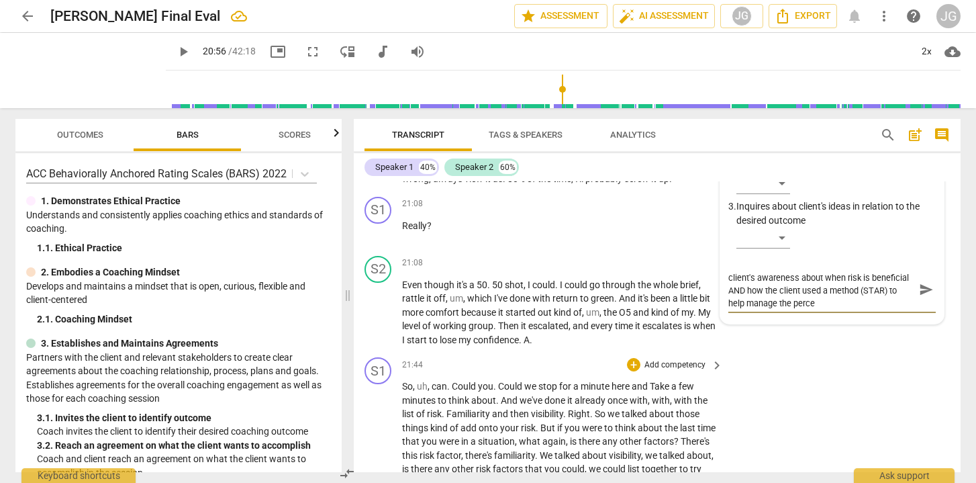
scroll to position [0, 0]
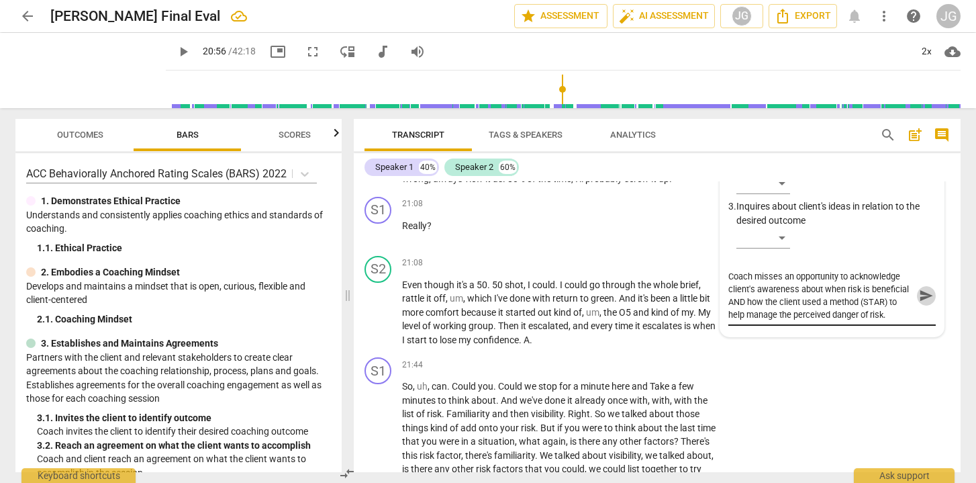
click at [921, 288] on span "send" at bounding box center [926, 295] width 15 height 15
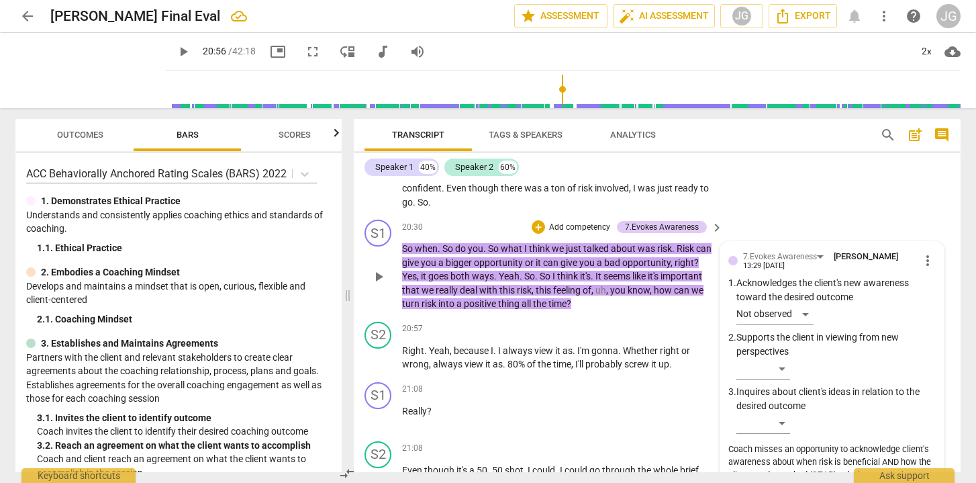
scroll to position [5172, 0]
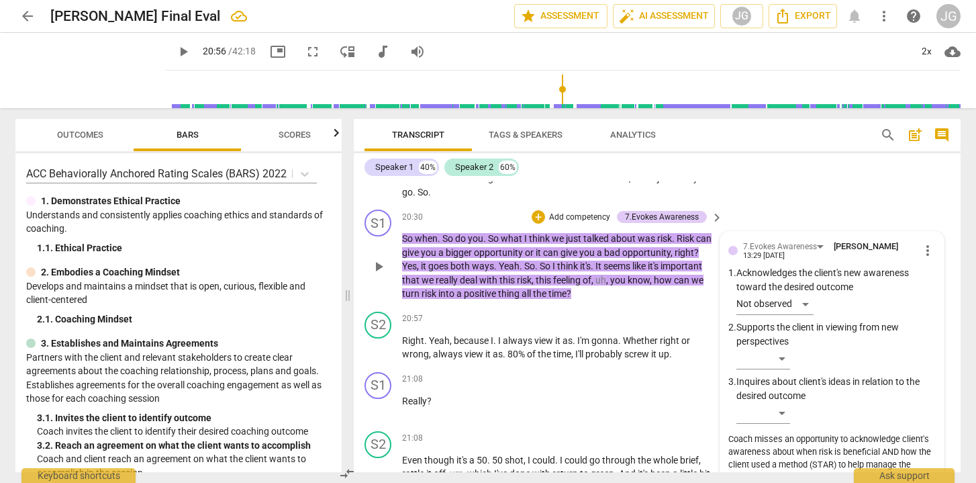
click at [922, 242] on span "more_vert" at bounding box center [928, 250] width 16 height 16
click at [926, 205] on li "Edit" at bounding box center [938, 204] width 46 height 26
drag, startPoint x: 794, startPoint y: 412, endPoint x: 899, endPoint y: 411, distance: 105.4
click at [899, 440] on textarea "Coach misses an opportunity to acknowledge client's awareness about when risk i…" at bounding box center [831, 465] width 207 height 51
drag, startPoint x: 827, startPoint y: 410, endPoint x: 875, endPoint y: 410, distance: 47.7
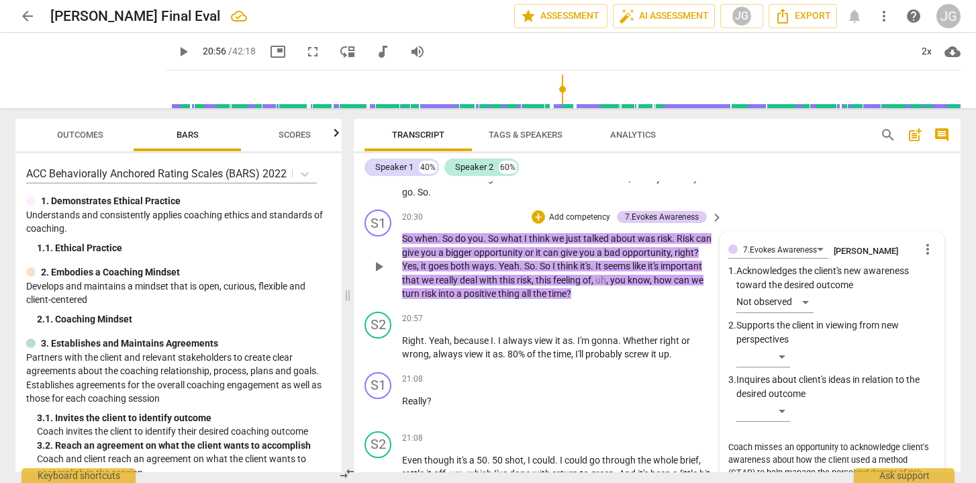
click at [875, 440] on textarea "Coach misses an opportunity to acknowledge client's awareness about how the cli…" at bounding box center [831, 459] width 207 height 38
click at [909, 440] on textarea "Coach misses an opportunity to acknowledge client's awareness about how the STA…" at bounding box center [831, 459] width 207 height 38
click at [814, 440] on textarea "Coach misses an opportunity to acknowledge client's awareness about how the STA…" at bounding box center [831, 465] width 207 height 51
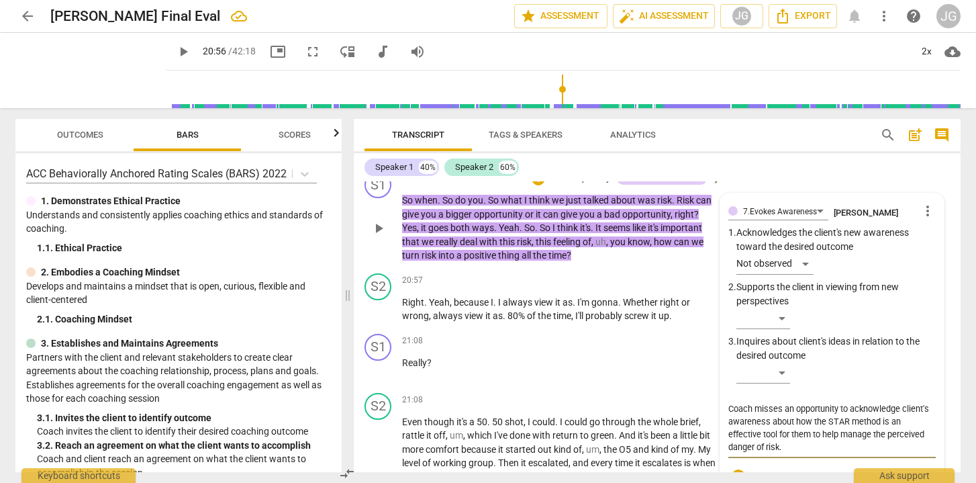
scroll to position [5210, 0]
click at [733, 469] on span "check_circle" at bounding box center [738, 477] width 16 height 16
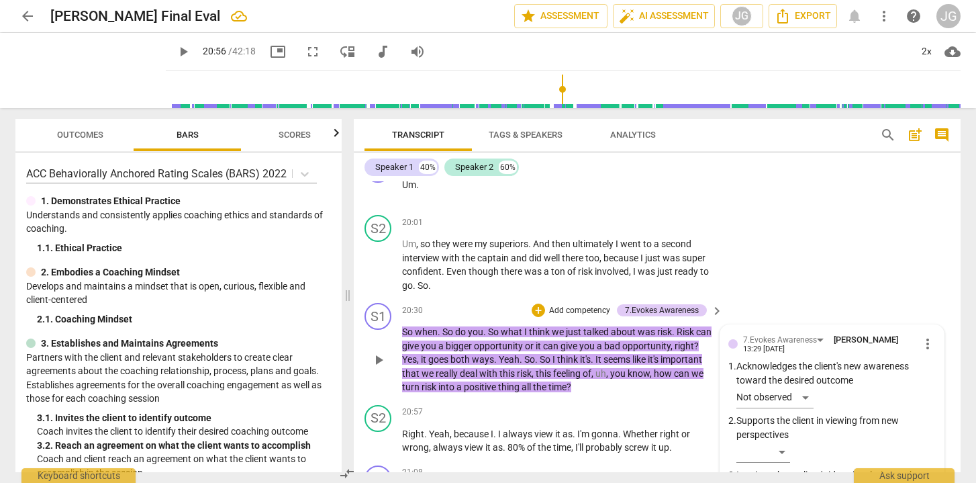
scroll to position [5080, 0]
click at [533, 302] on div "+" at bounding box center [538, 308] width 13 height 13
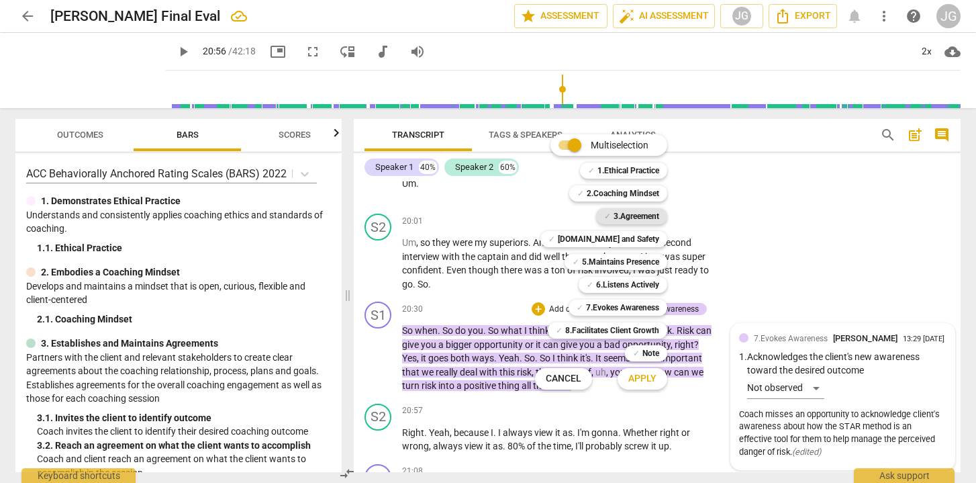
click at [626, 216] on b "3.Agreement" at bounding box center [637, 216] width 46 height 16
click at [656, 375] on span "Apply" at bounding box center [642, 378] width 28 height 13
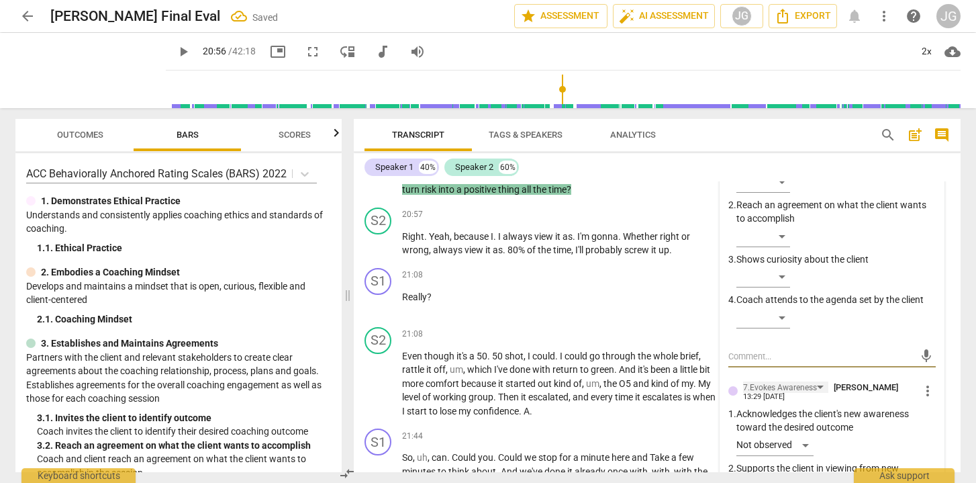
scroll to position [5286, 0]
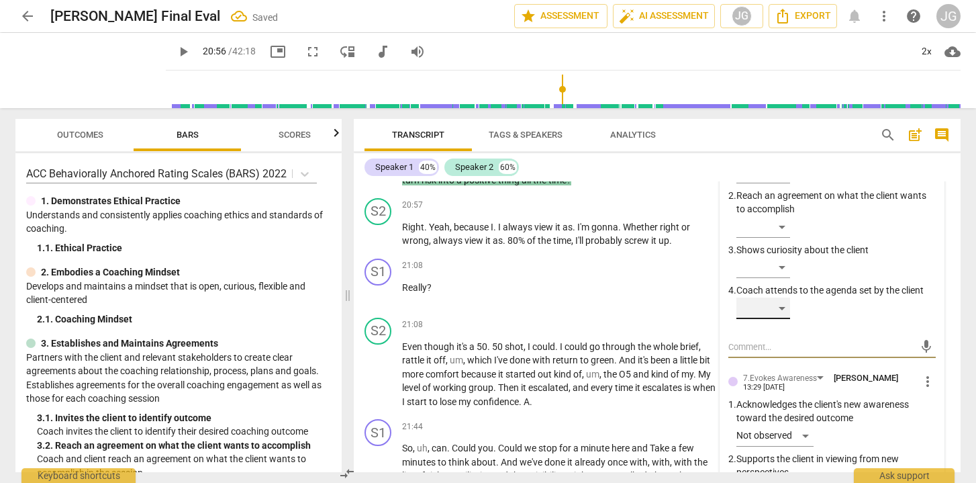
click at [779, 297] on div "​" at bounding box center [763, 307] width 54 height 21
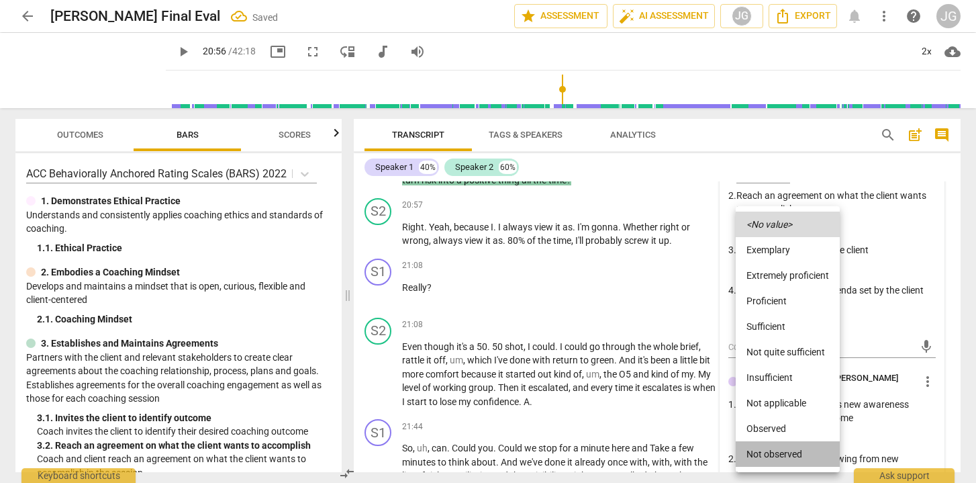
click at [767, 452] on li "Not observed" at bounding box center [788, 454] width 104 height 26
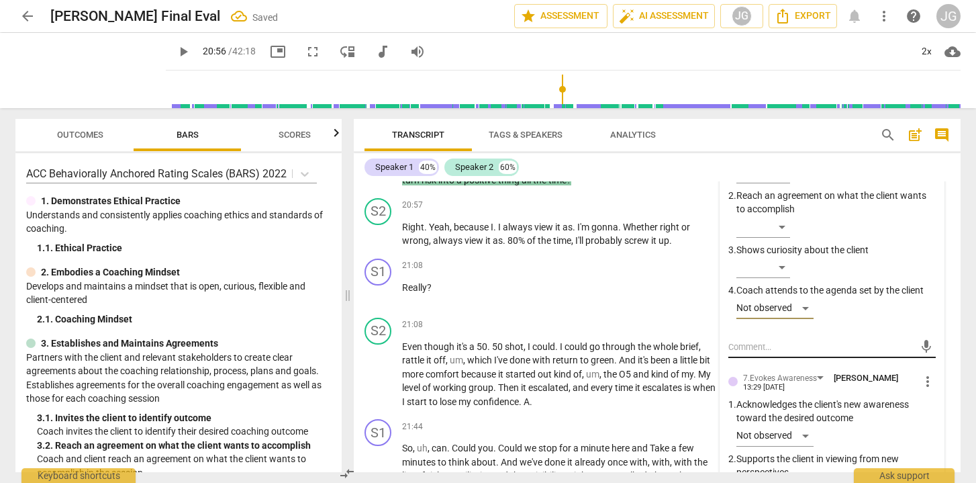
click at [750, 340] on textarea at bounding box center [821, 346] width 186 height 13
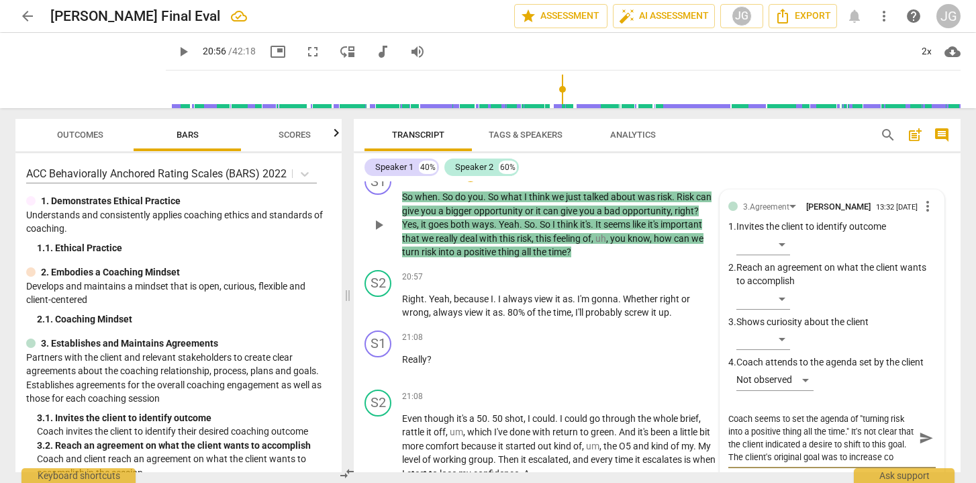
scroll to position [11, 0]
click at [919, 430] on span "send" at bounding box center [926, 437] width 15 height 15
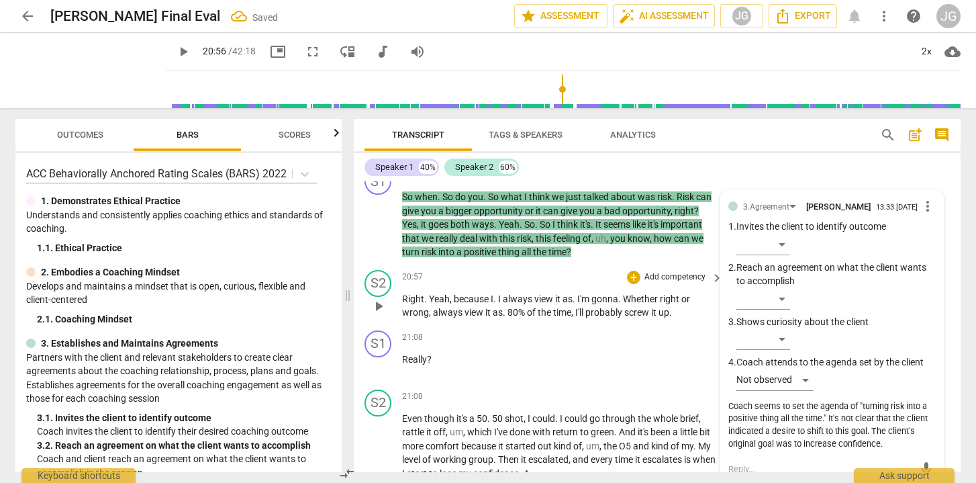
scroll to position [5167, 0]
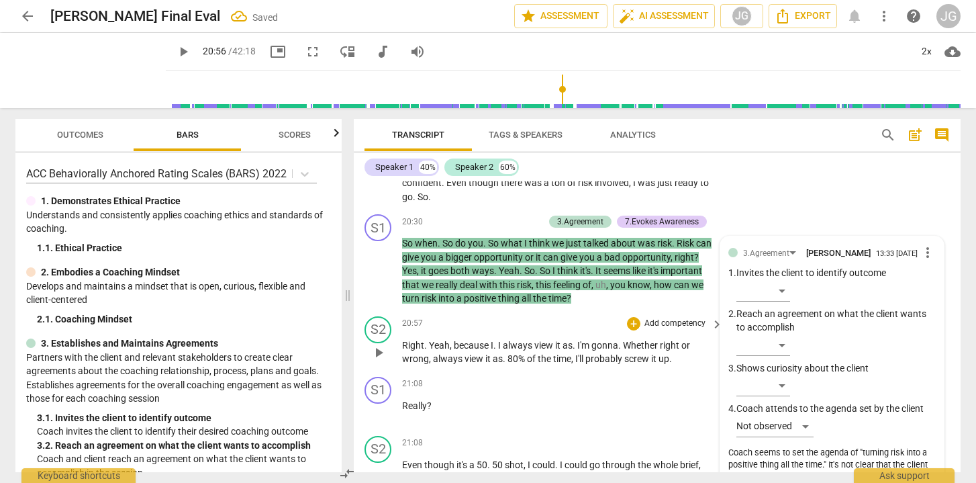
click at [374, 344] on span "play_arrow" at bounding box center [379, 352] width 16 height 16
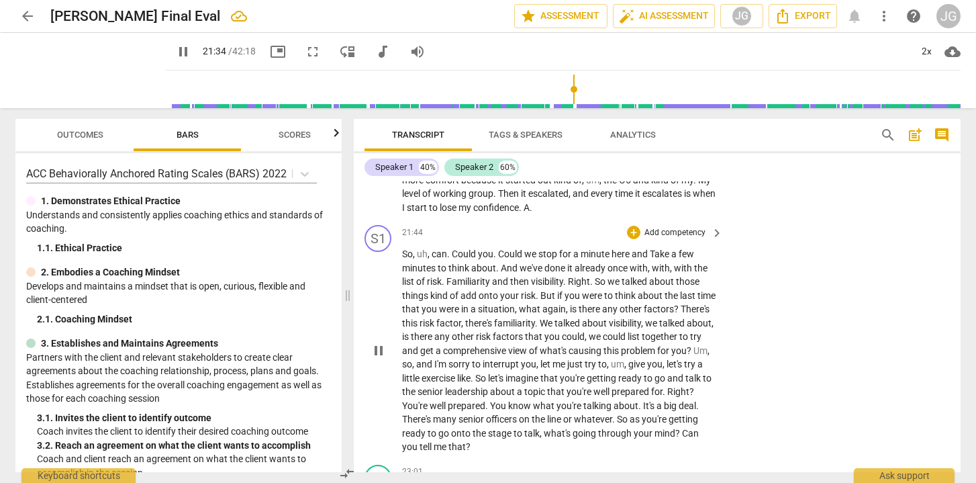
scroll to position [5492, 0]
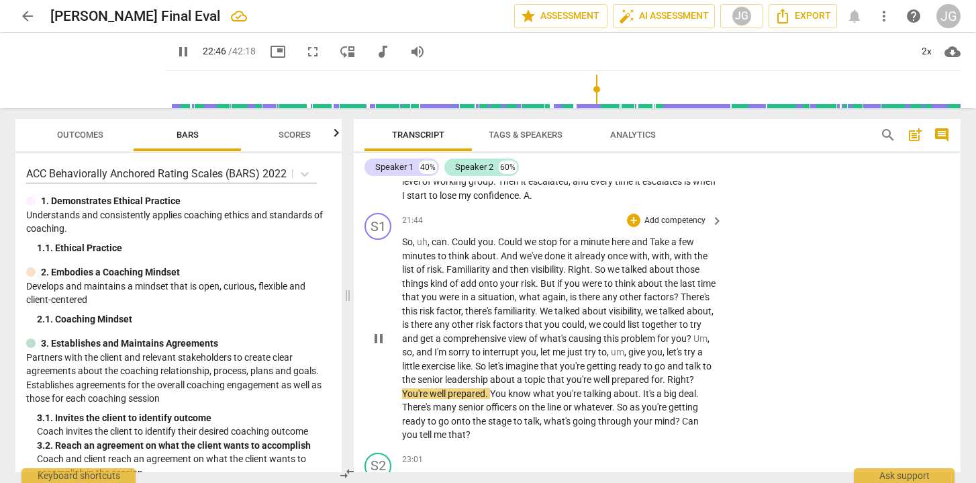
click at [377, 330] on span "pause" at bounding box center [379, 338] width 16 height 16
